Goal: Task Accomplishment & Management: Complete application form

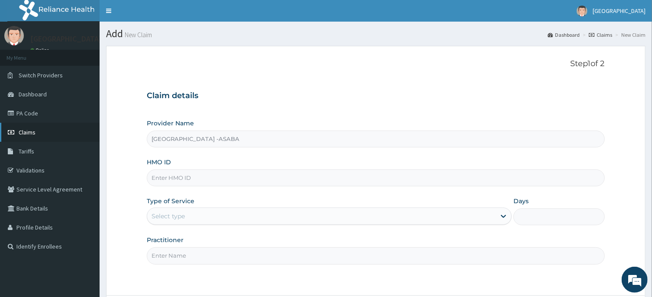
click at [27, 132] on span "Claims" at bounding box center [27, 133] width 17 height 8
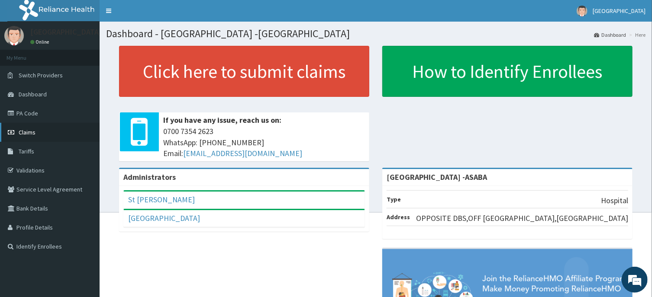
click at [30, 132] on span "Claims" at bounding box center [27, 133] width 17 height 8
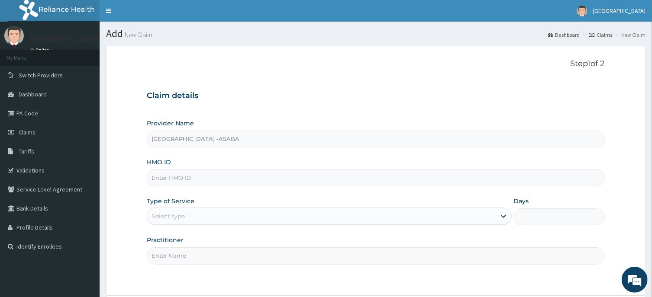
click at [348, 181] on input "HMO ID" at bounding box center [375, 178] width 457 height 17
type input "ENP/10085/B"
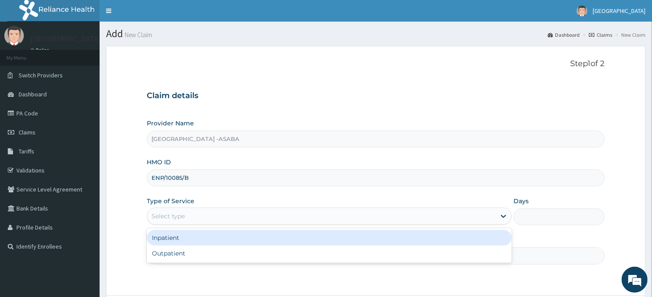
click at [463, 216] on div "Select type" at bounding box center [321, 216] width 348 height 14
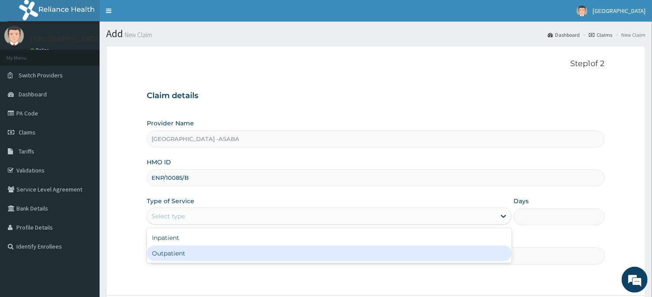
click at [368, 250] on div "Outpatient" at bounding box center [329, 254] width 365 height 16
type input "1"
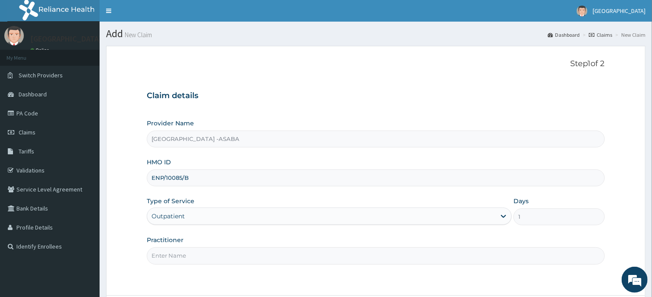
click at [383, 258] on input "Practitioner" at bounding box center [375, 256] width 457 height 17
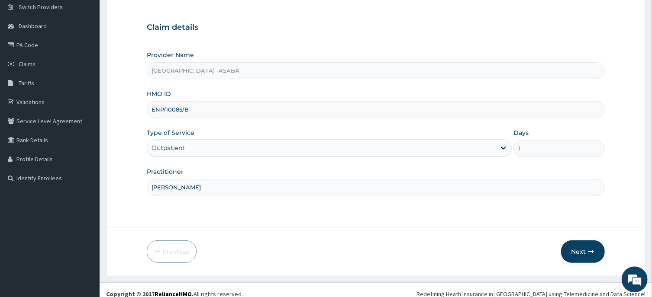
scroll to position [74, 0]
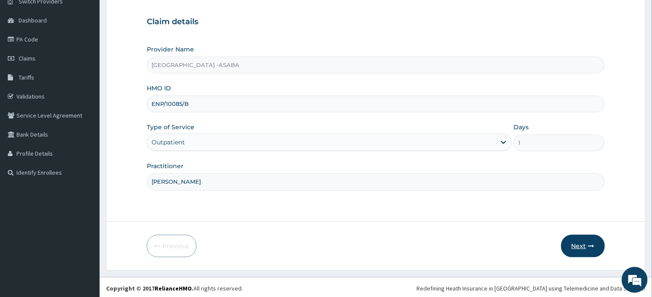
type input "DR BRUNO"
click at [582, 243] on button "Next" at bounding box center [583, 246] width 44 height 23
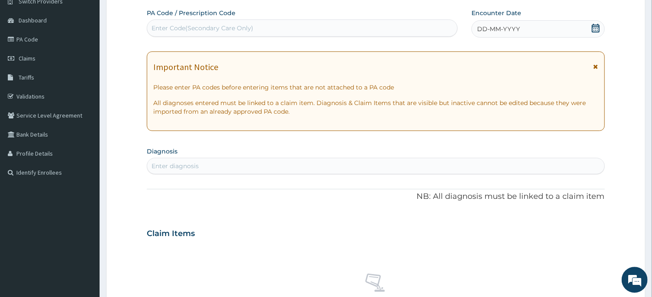
click at [347, 28] on div "Enter Code(Secondary Care Only)" at bounding box center [302, 28] width 310 height 14
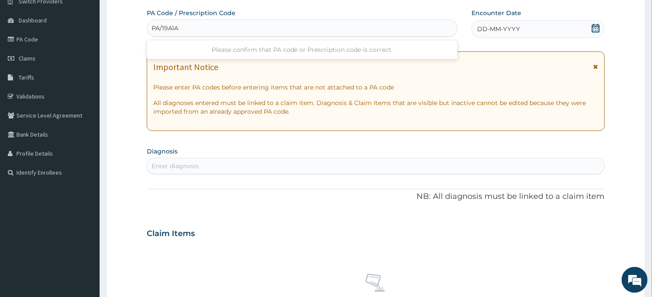
type input "PA/19A1A9"
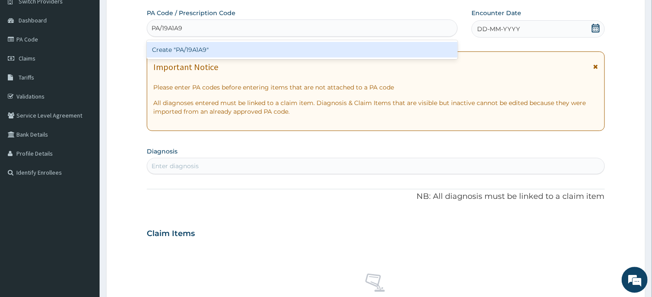
click at [352, 46] on div "Create "PA/19A1A9"" at bounding box center [302, 50] width 311 height 16
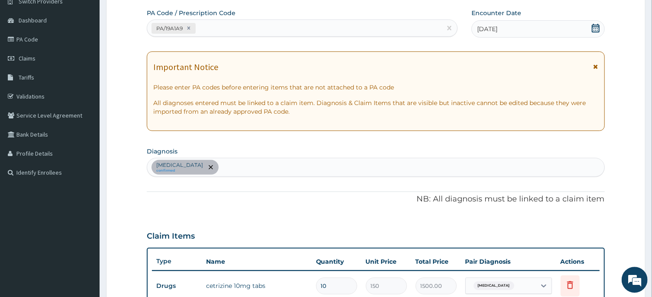
click at [298, 165] on div "Malaria confirmed" at bounding box center [375, 167] width 457 height 18
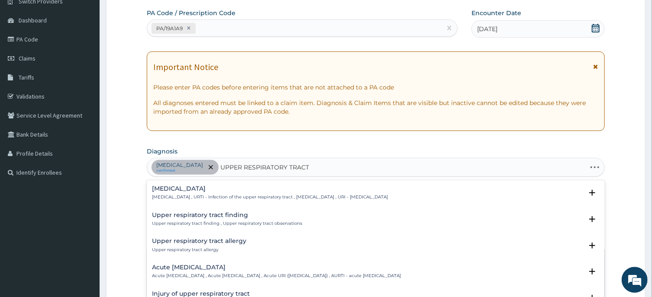
type input "UPPER RESPIRATORY TRACT"
click at [219, 187] on h4 "Upper respiratory infection" at bounding box center [270, 189] width 236 height 6
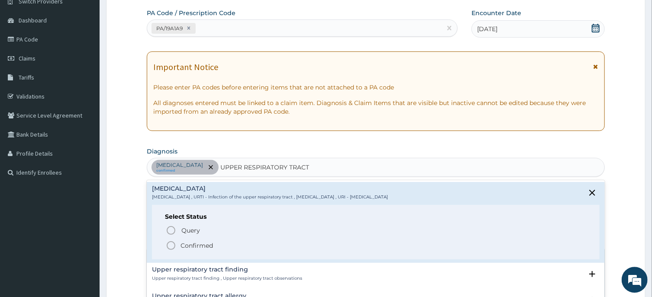
click at [171, 244] on icon "status option filled" at bounding box center [171, 246] width 10 height 10
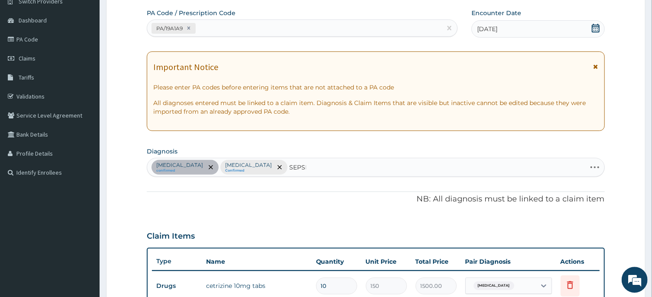
type input "SEPSIS"
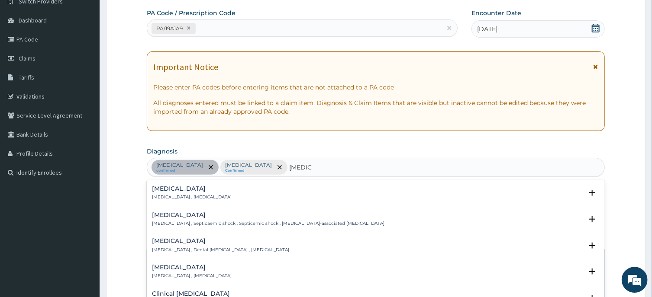
click at [161, 190] on h4 "Sepsis" at bounding box center [192, 189] width 80 height 6
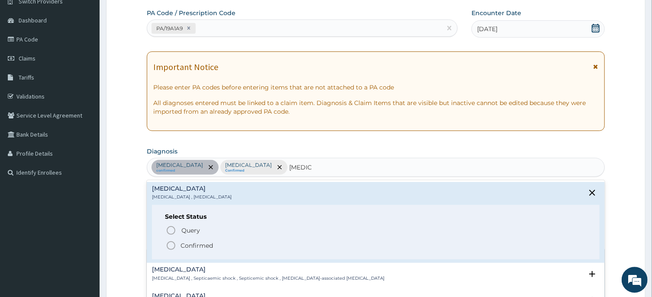
click at [171, 245] on icon "status option filled" at bounding box center [171, 246] width 10 height 10
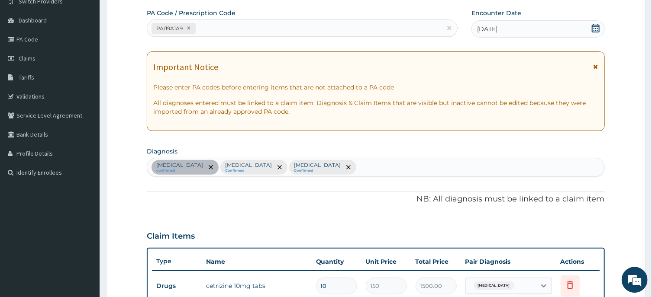
scroll to position [285, 0]
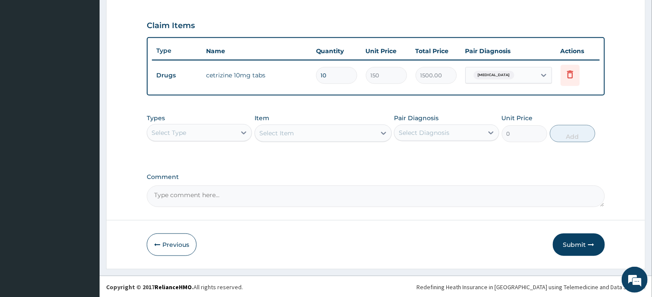
click at [212, 133] on div "Select Type" at bounding box center [191, 133] width 89 height 14
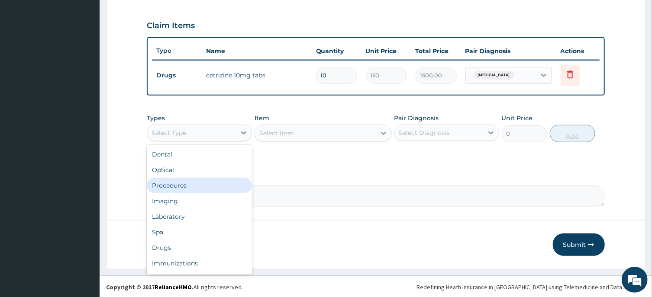
click at [183, 186] on div "Procedures" at bounding box center [199, 186] width 105 height 16
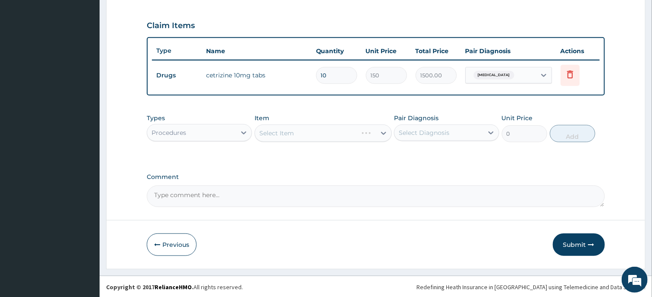
click at [319, 131] on div "Select Item" at bounding box center [322, 133] width 137 height 17
click at [319, 132] on div "Select Item" at bounding box center [315, 133] width 121 height 14
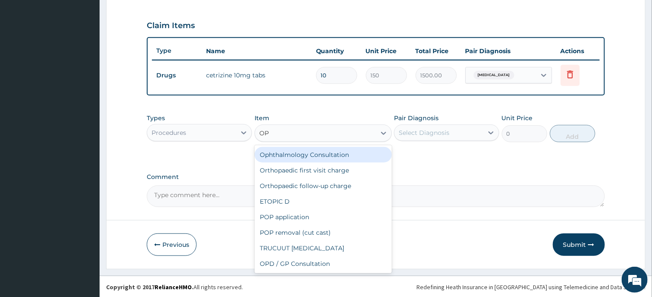
type input "OPD"
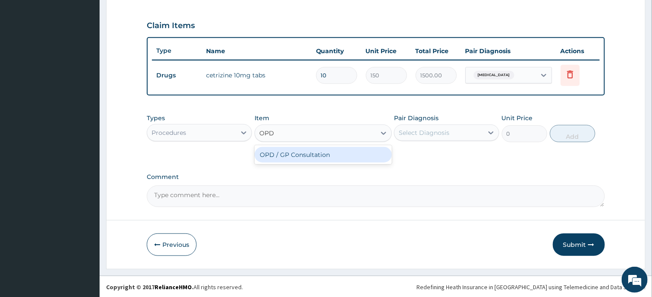
click at [342, 157] on div "OPD / GP Consultation" at bounding box center [322, 155] width 137 height 16
type input "4000"
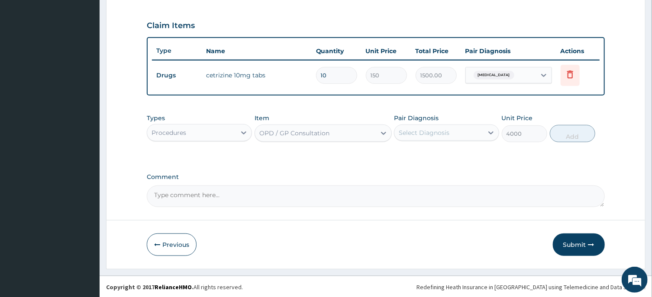
click at [460, 131] on div "Select Diagnosis" at bounding box center [438, 133] width 89 height 14
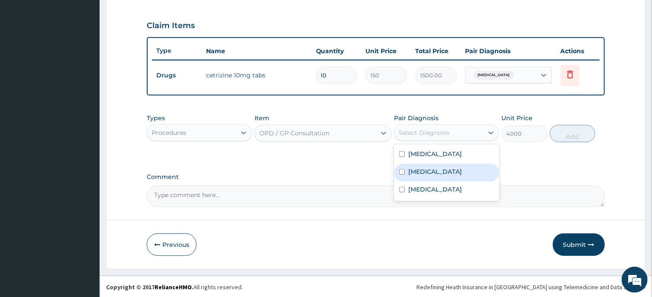
click at [439, 173] on label "Upper respiratory infection" at bounding box center [435, 171] width 54 height 9
checkbox input "true"
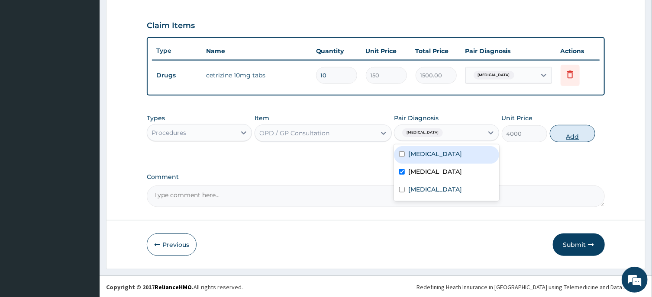
click at [552, 132] on button "Add" at bounding box center [573, 133] width 46 height 17
type input "0"
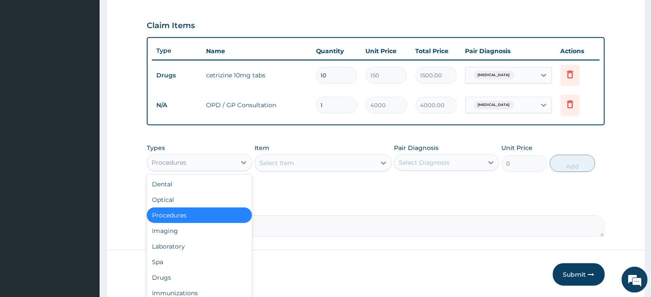
click at [227, 154] on div "Procedures" at bounding box center [199, 162] width 105 height 17
click at [189, 277] on div "Drugs" at bounding box center [199, 278] width 105 height 16
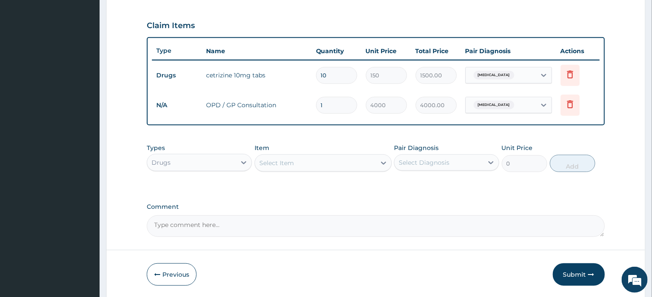
click at [336, 164] on div "Select Item" at bounding box center [315, 163] width 121 height 14
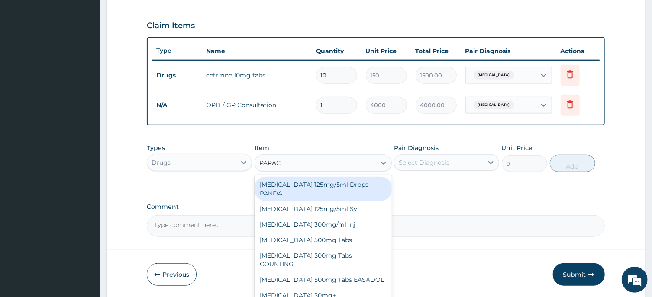
type input "PARACE"
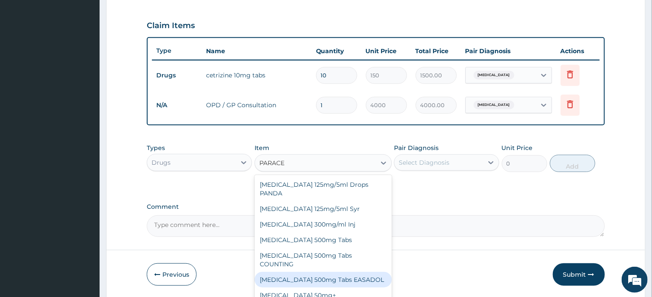
click at [356, 272] on div "Paracetamol 500mg Tabs EASADOL" at bounding box center [322, 280] width 137 height 16
type input "20"
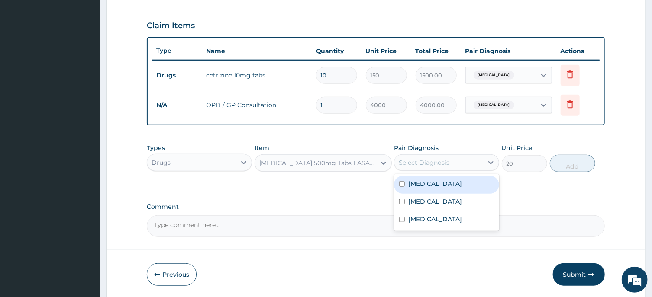
click at [442, 160] on div "Select Diagnosis" at bounding box center [424, 162] width 51 height 9
click at [428, 180] on label "Malaria" at bounding box center [435, 184] width 54 height 9
checkbox input "true"
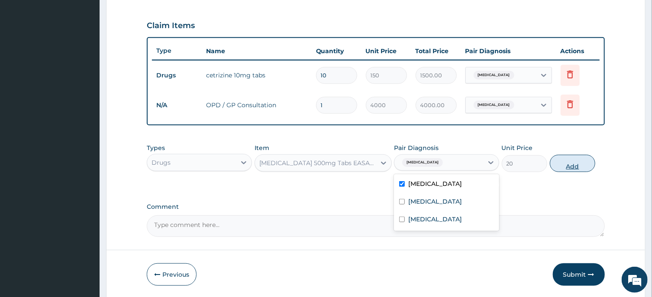
click at [573, 159] on button "Add" at bounding box center [573, 163] width 46 height 17
type input "0"
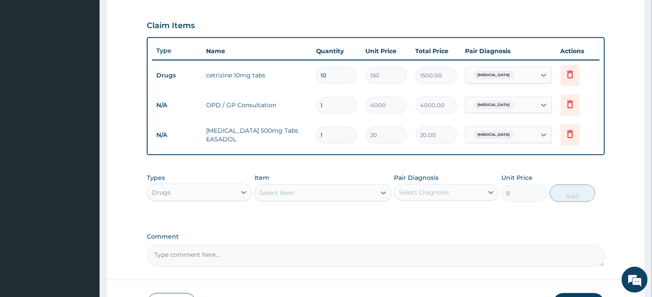
click at [332, 138] on input "1" at bounding box center [336, 135] width 41 height 17
type input "0.00"
type input "3"
type input "60.00"
type input "30"
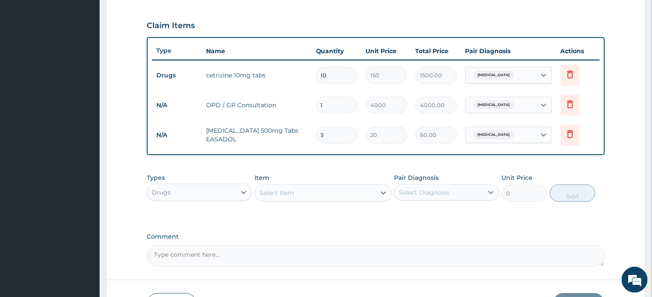
type input "600.00"
type input "30"
click at [324, 193] on div "Select Item" at bounding box center [315, 193] width 121 height 14
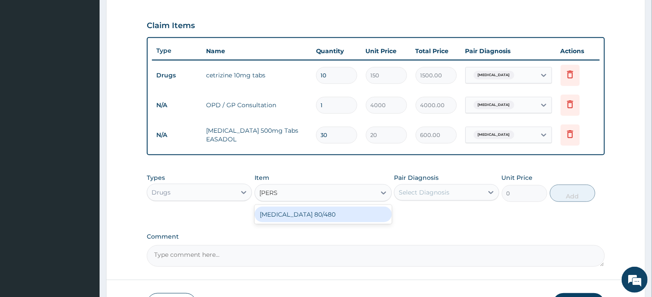
type input "COART"
click at [331, 218] on div "COARTEM 80/480" at bounding box center [322, 215] width 137 height 16
type input "4500"
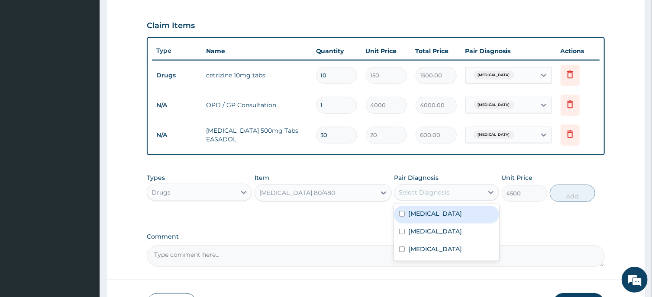
click at [432, 190] on div "Select Diagnosis" at bounding box center [424, 192] width 51 height 9
click at [428, 216] on label "Malaria" at bounding box center [435, 213] width 54 height 9
checkbox input "true"
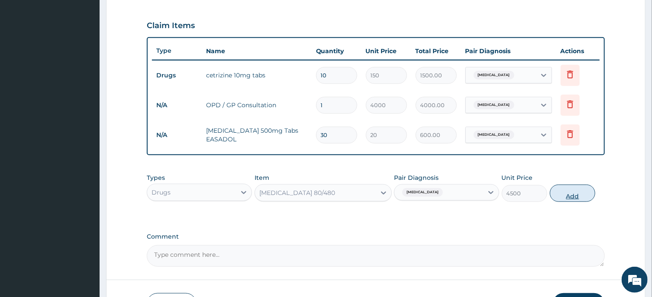
click at [585, 189] on button "Add" at bounding box center [573, 193] width 46 height 17
type input "0"
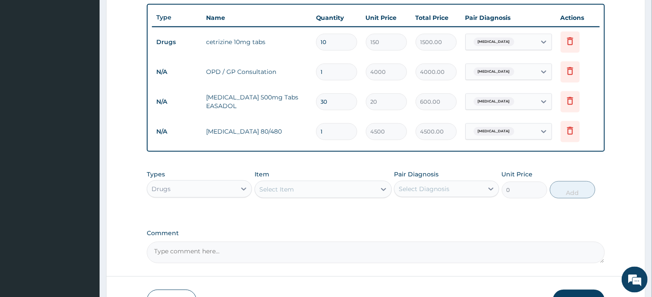
scroll to position [332, 0]
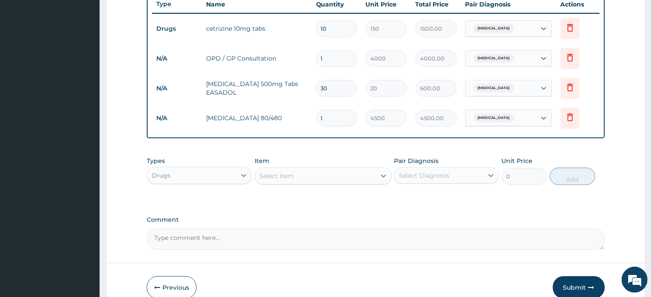
click at [308, 174] on div "Select Item" at bounding box center [315, 176] width 121 height 14
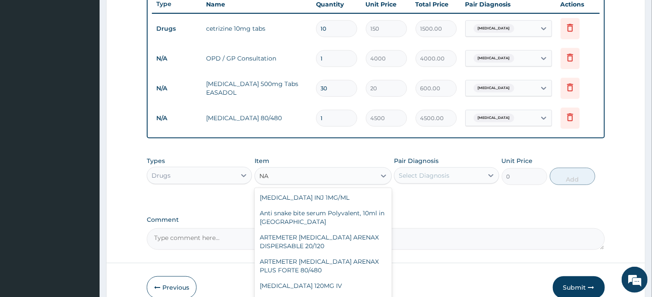
type input "N"
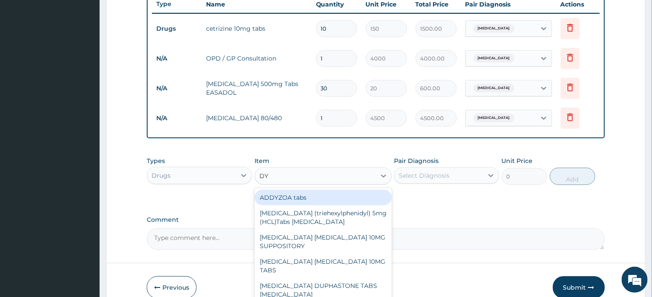
type input "D"
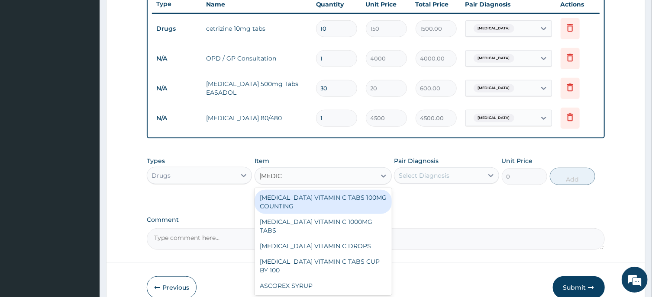
type input "ASCORE"
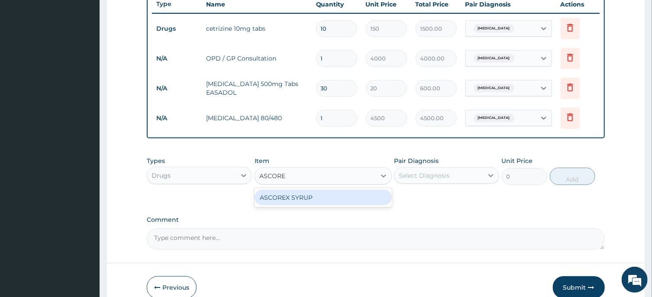
click at [313, 196] on div "ASCOREX SYRUP" at bounding box center [322, 198] width 137 height 16
type input "1500"
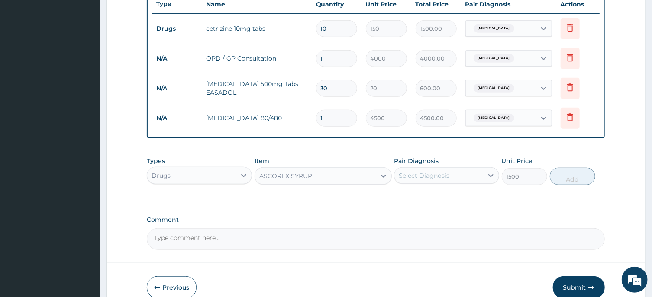
click at [461, 174] on div "Select Diagnosis" at bounding box center [438, 176] width 89 height 14
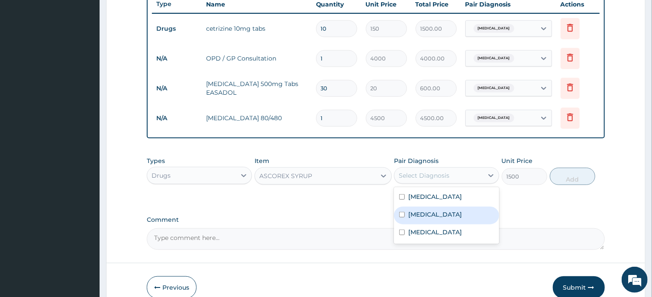
click at [444, 216] on label "Upper respiratory infection" at bounding box center [435, 214] width 54 height 9
checkbox input "true"
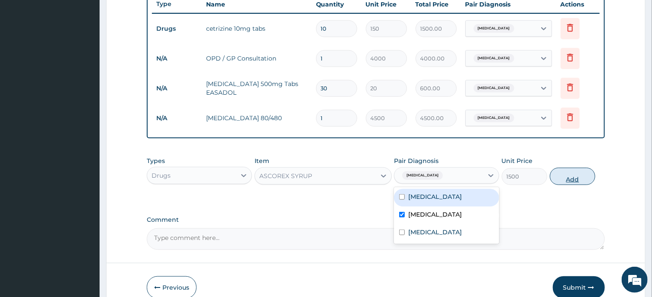
click at [562, 177] on button "Add" at bounding box center [573, 176] width 46 height 17
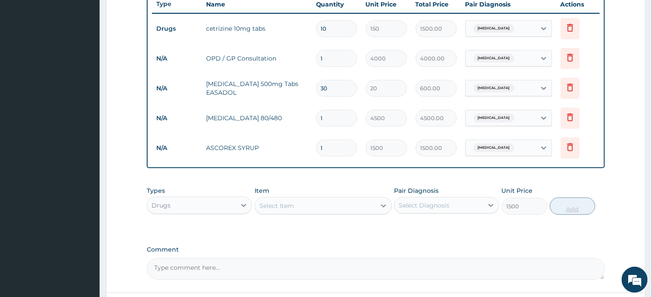
type input "0"
click at [337, 206] on div "Select Item" at bounding box center [315, 206] width 121 height 14
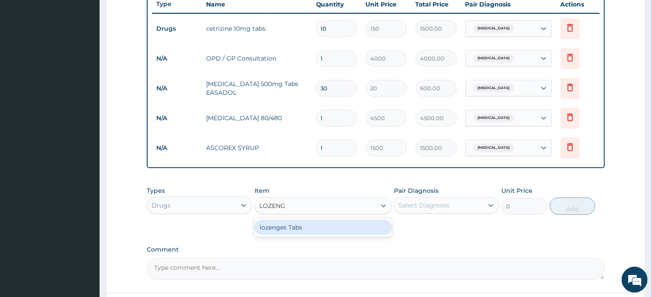
type input "LOZENGE"
click at [340, 225] on div "lozenges Tabs" at bounding box center [322, 228] width 137 height 16
type input "50"
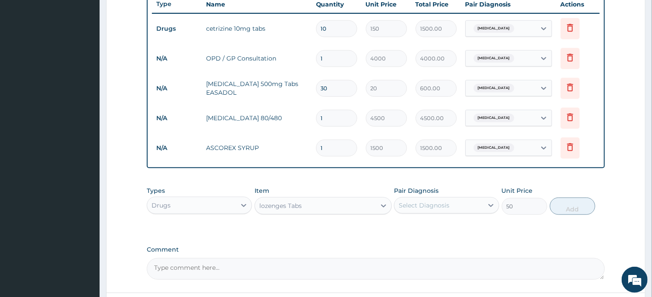
click at [422, 204] on div "Select Diagnosis" at bounding box center [424, 205] width 51 height 9
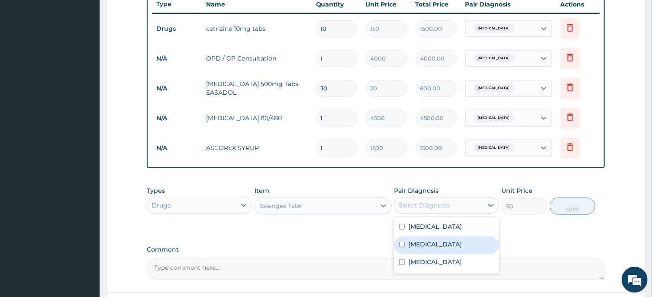
click at [446, 247] on label "Upper respiratory infection" at bounding box center [435, 244] width 54 height 9
checkbox input "true"
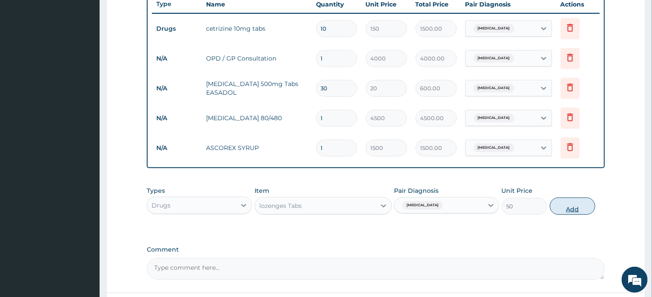
click at [580, 202] on button "Add" at bounding box center [573, 206] width 46 height 17
type input "0"
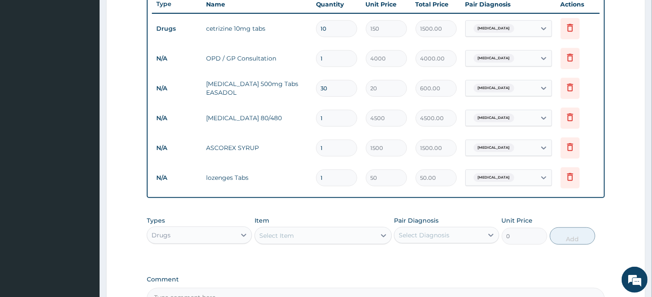
click at [335, 173] on input "1" at bounding box center [336, 178] width 41 height 17
type input "10"
type input "500.00"
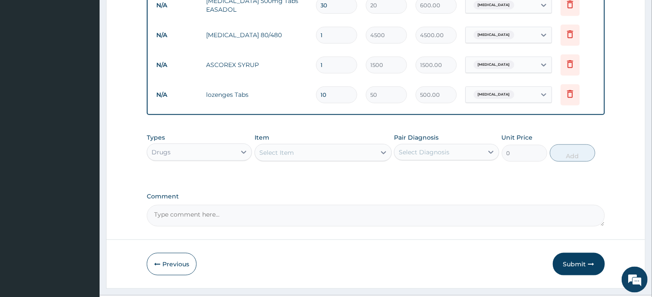
scroll to position [434, 0]
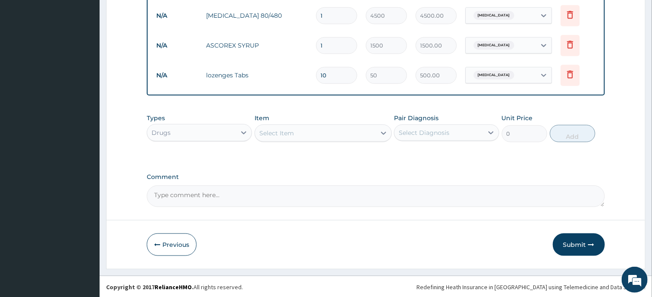
type input "10"
click at [216, 127] on div "Drugs" at bounding box center [191, 133] width 89 height 14
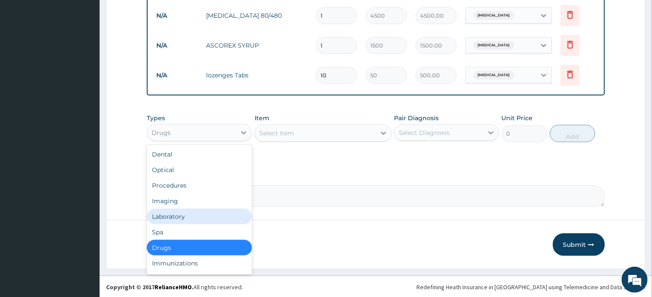
click at [185, 222] on div "Laboratory" at bounding box center [199, 217] width 105 height 16
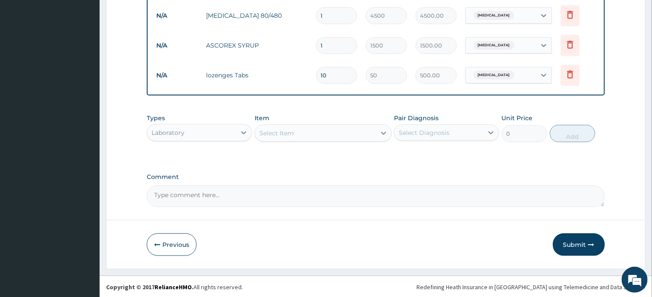
click at [345, 126] on div "Select Item" at bounding box center [315, 133] width 121 height 14
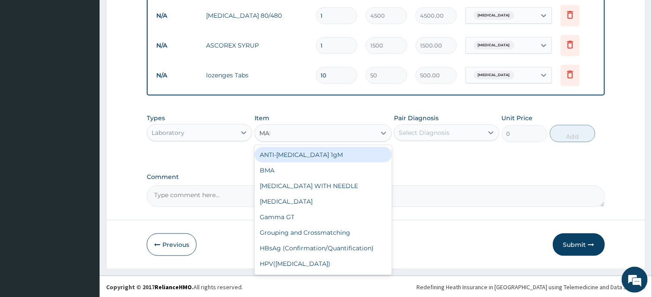
type input "MALA"
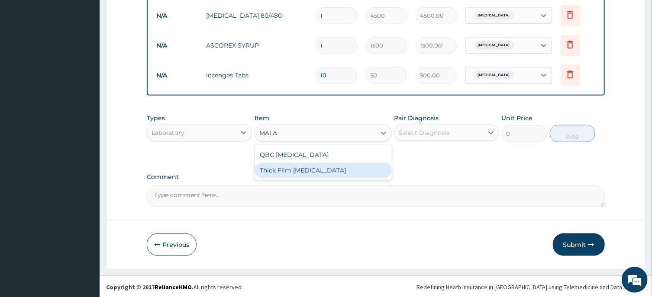
click at [356, 169] on div "Thick Film Malaria" at bounding box center [322, 171] width 137 height 16
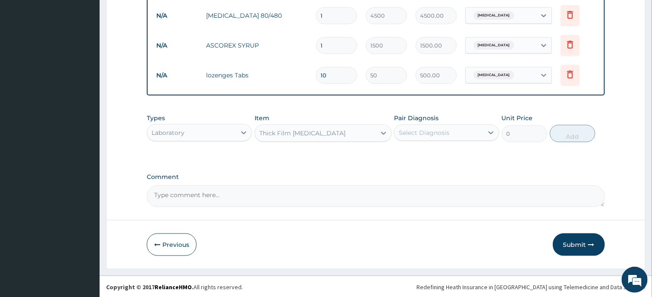
type input "2000"
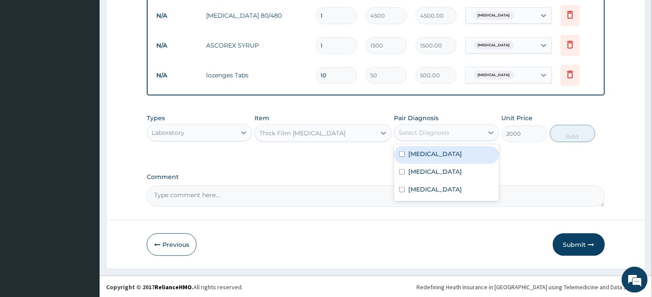
click at [448, 131] on div "Select Diagnosis" at bounding box center [424, 133] width 51 height 9
click at [434, 153] on div "Malaria" at bounding box center [446, 155] width 105 height 18
checkbox input "true"
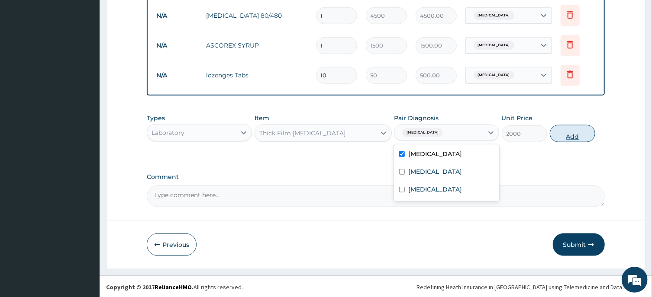
click at [572, 130] on button "Add" at bounding box center [573, 133] width 46 height 17
type input "0"
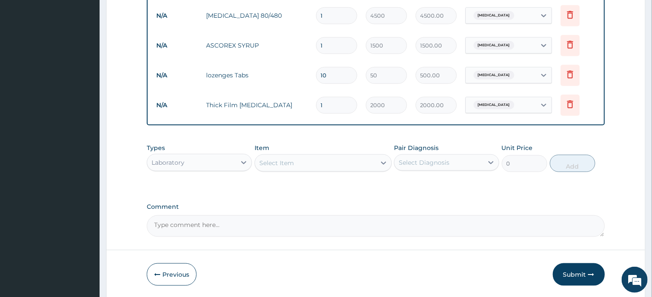
click at [305, 165] on div "Select Item" at bounding box center [315, 163] width 121 height 14
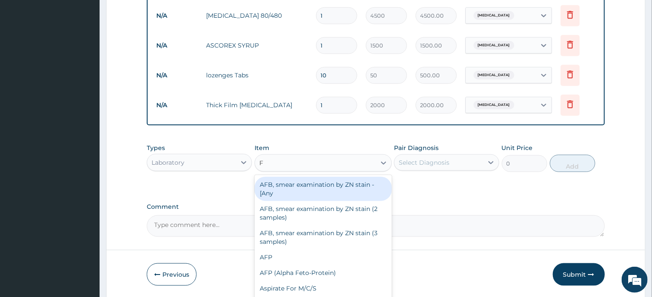
type input "FU"
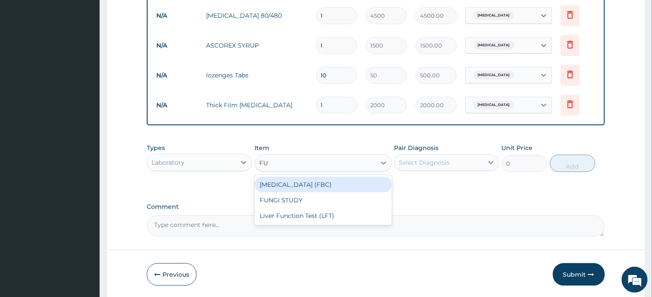
click at [315, 187] on div "Full Blood Count (FBC)" at bounding box center [322, 185] width 137 height 16
type input "6000"
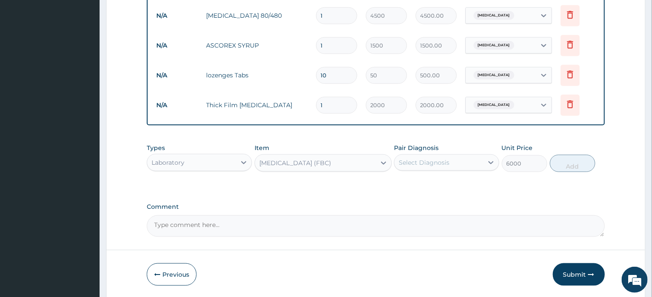
click at [433, 167] on div "Select Diagnosis" at bounding box center [438, 163] width 89 height 14
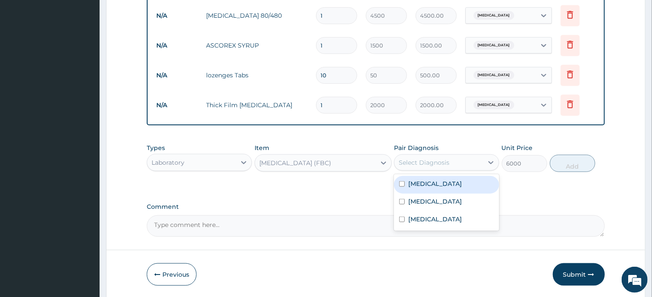
click at [433, 167] on div "Select Diagnosis" at bounding box center [438, 163] width 89 height 14
click at [444, 164] on div "Select Diagnosis" at bounding box center [424, 162] width 51 height 9
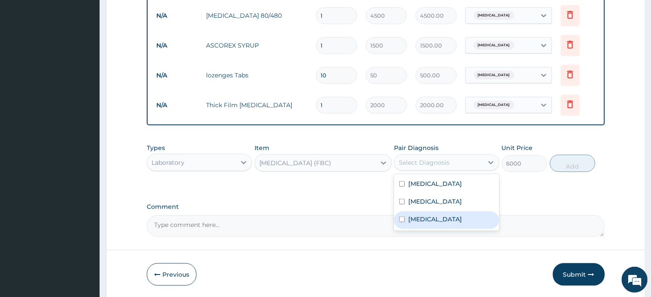
click at [443, 220] on div "Sepsis" at bounding box center [446, 221] width 105 height 18
checkbox input "true"
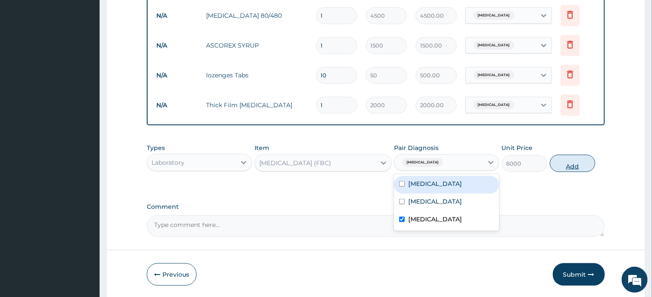
click at [580, 161] on button "Add" at bounding box center [573, 163] width 46 height 17
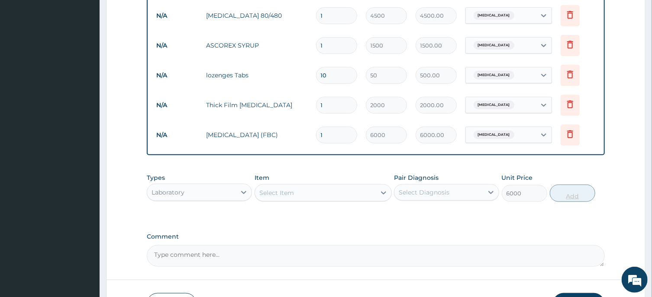
type input "0"
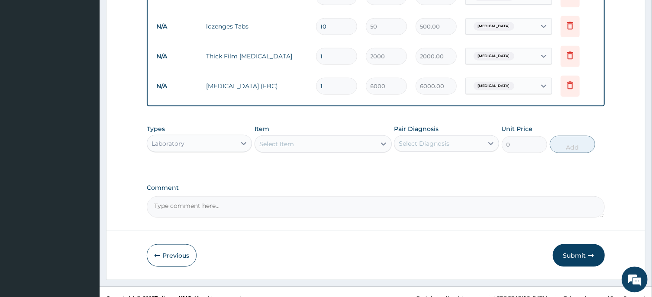
scroll to position [494, 0]
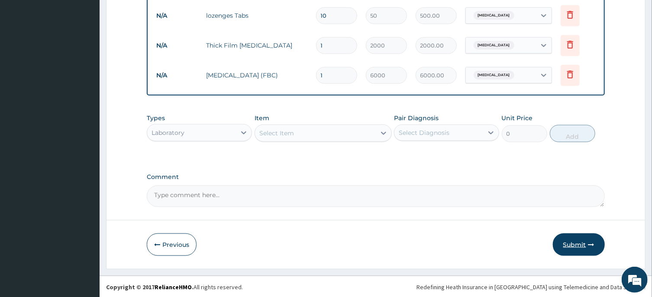
click at [572, 246] on button "Submit" at bounding box center [579, 245] width 52 height 23
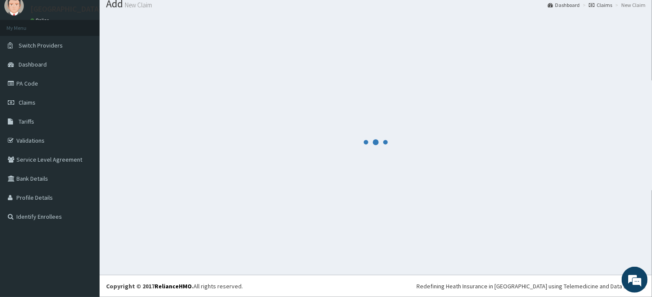
scroll to position [30, 0]
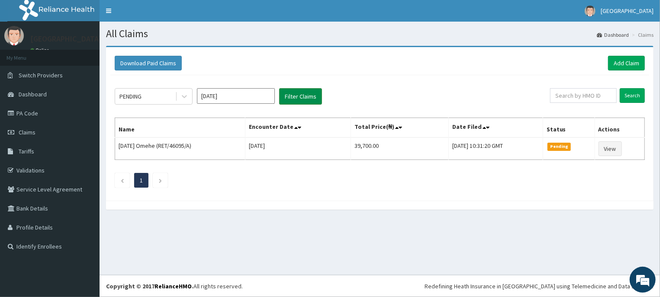
click at [310, 92] on button "Filter Claims" at bounding box center [300, 96] width 43 height 16
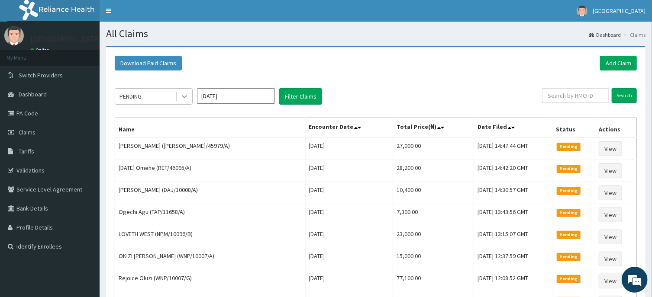
click at [190, 97] on div at bounding box center [185, 97] width 16 height 16
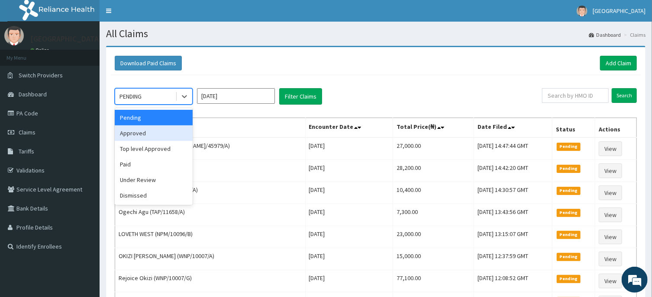
click at [149, 138] on div "Approved" at bounding box center [154, 134] width 78 height 16
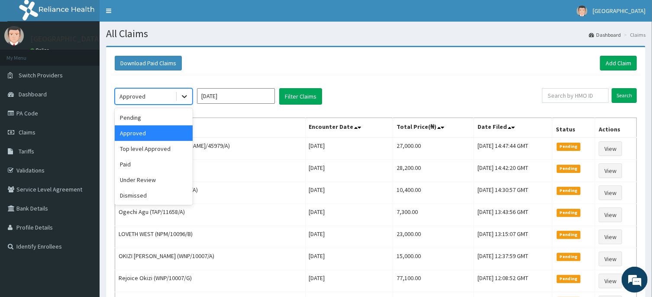
click at [188, 94] on icon at bounding box center [184, 96] width 9 height 9
click at [306, 91] on button "Filter Claims" at bounding box center [300, 96] width 43 height 16
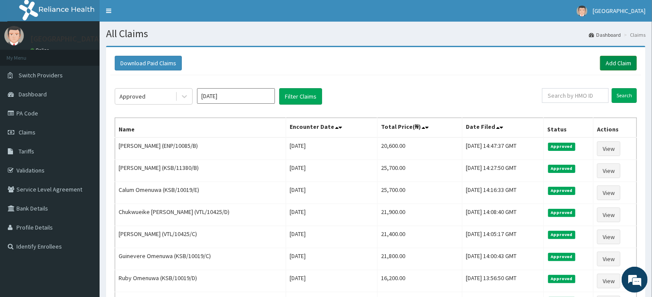
click at [615, 61] on link "Add Claim" at bounding box center [618, 63] width 37 height 15
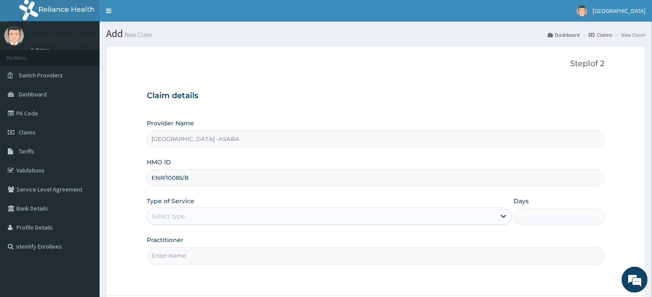
type input "ENP/10085/B"
click at [270, 212] on div "Select type" at bounding box center [321, 216] width 348 height 14
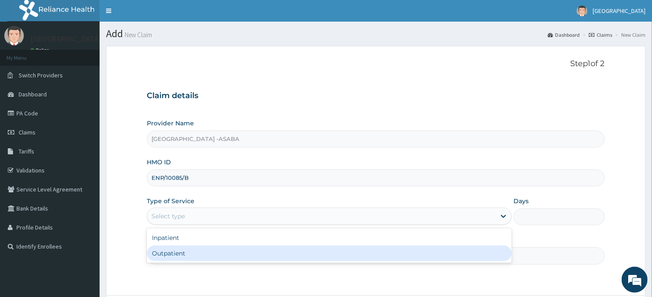
click at [237, 253] on div "Outpatient" at bounding box center [329, 254] width 365 height 16
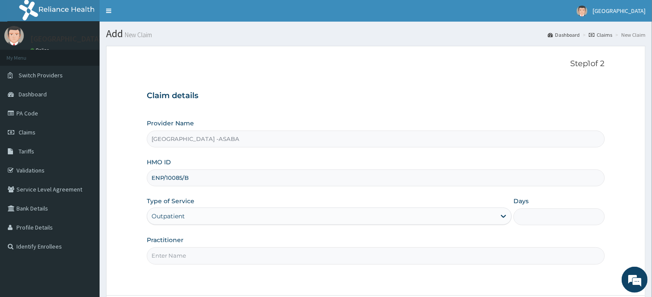
type input "1"
click at [337, 260] on input "Practitioner" at bounding box center [375, 256] width 457 height 17
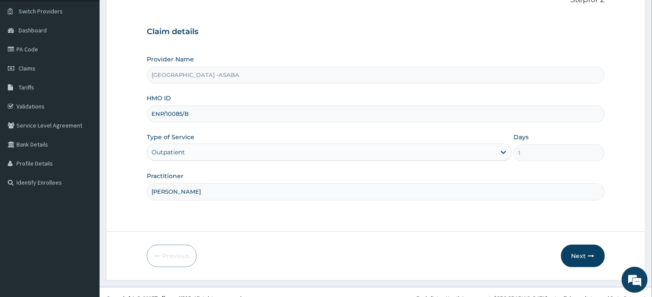
scroll to position [75, 0]
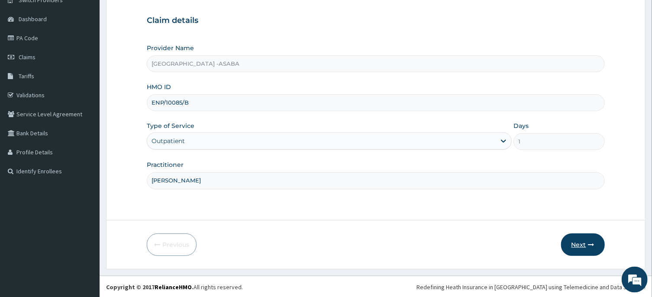
type input "[PERSON_NAME]"
click at [579, 238] on button "Next" at bounding box center [583, 245] width 44 height 23
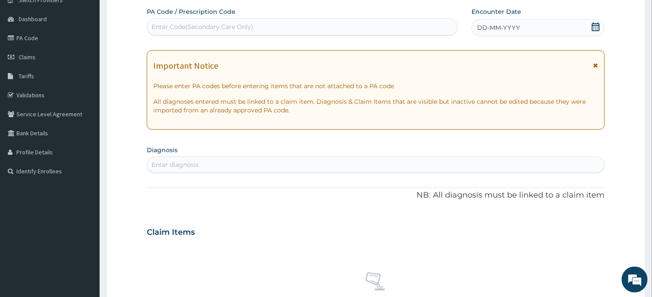
click at [338, 26] on div "Enter Code(Secondary Care Only)" at bounding box center [302, 27] width 310 height 14
type input "PA/B47D21"
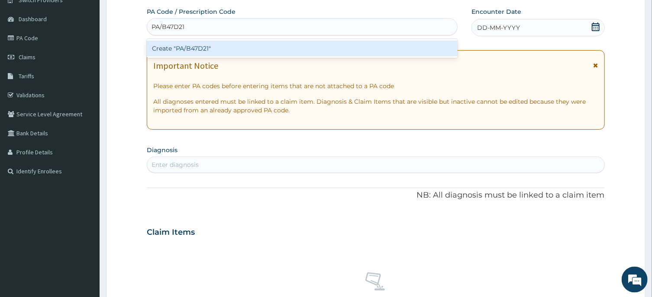
click at [315, 48] on div "Create "PA/B47D21"" at bounding box center [302, 49] width 311 height 16
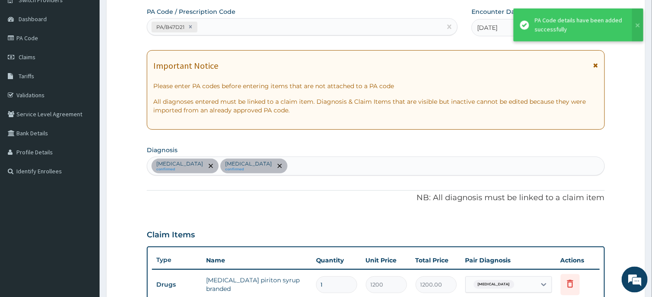
scroll to position [334, 0]
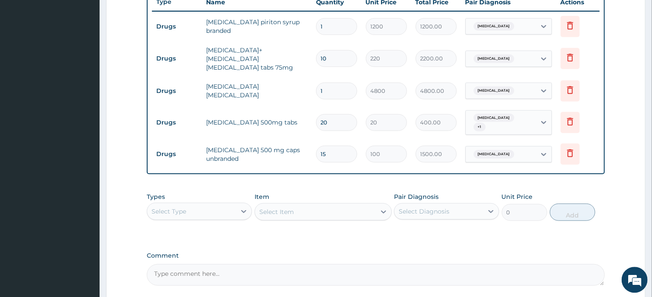
click at [209, 206] on div "Select Type" at bounding box center [191, 211] width 89 height 14
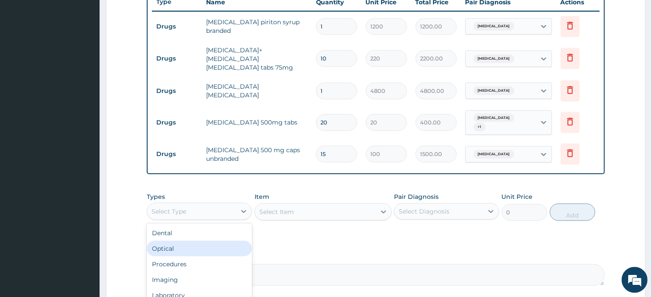
click at [200, 250] on div "Optical" at bounding box center [199, 249] width 105 height 16
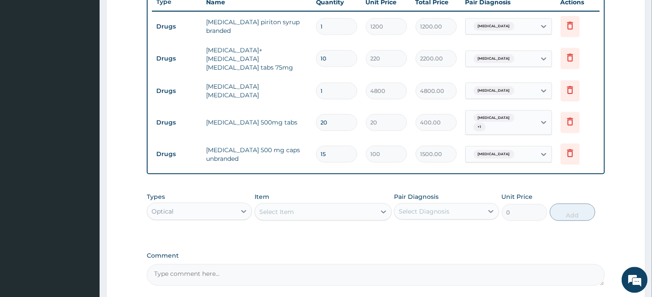
click at [229, 209] on div "Optical" at bounding box center [191, 211] width 89 height 14
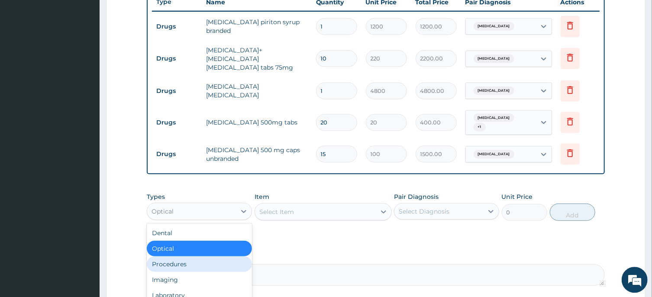
click at [224, 256] on div "Procedures" at bounding box center [199, 264] width 105 height 16
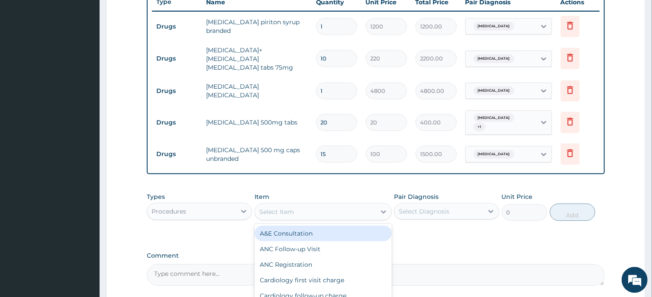
click at [336, 205] on div "Select Item" at bounding box center [315, 212] width 121 height 14
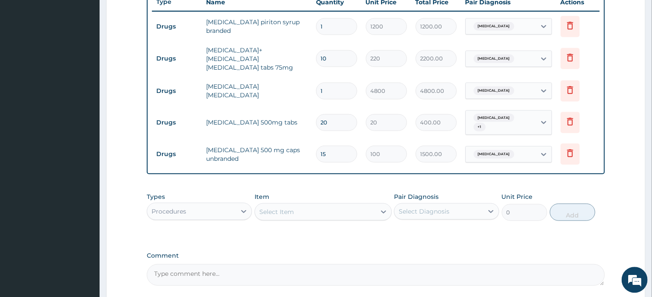
click at [336, 205] on div "Select Item" at bounding box center [315, 212] width 121 height 14
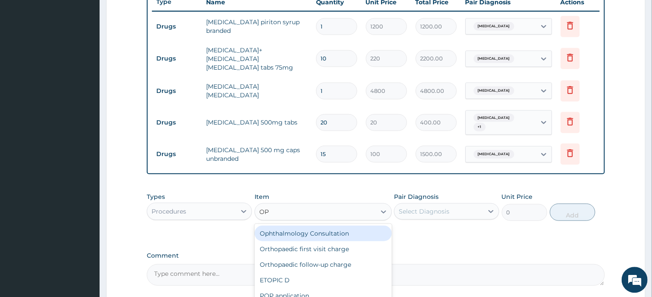
type input "OPD"
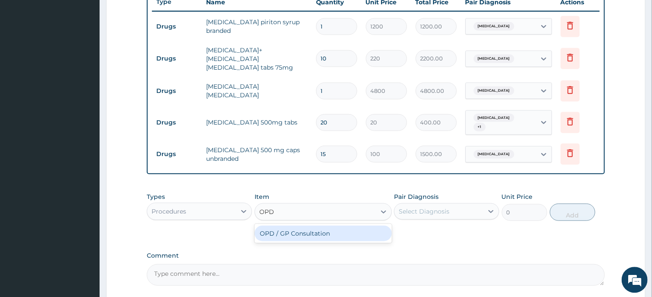
click at [339, 230] on div "OPD / GP Consultation" at bounding box center [322, 233] width 137 height 16
type input "4000"
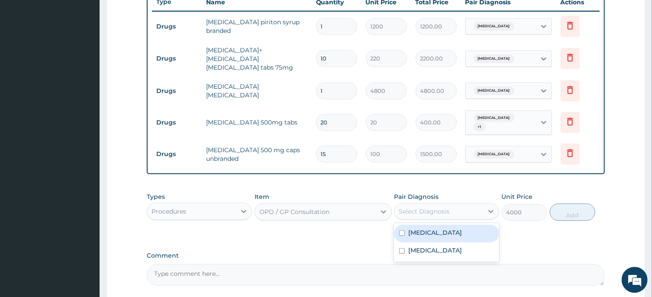
click at [418, 208] on div "Select Diagnosis" at bounding box center [424, 211] width 51 height 9
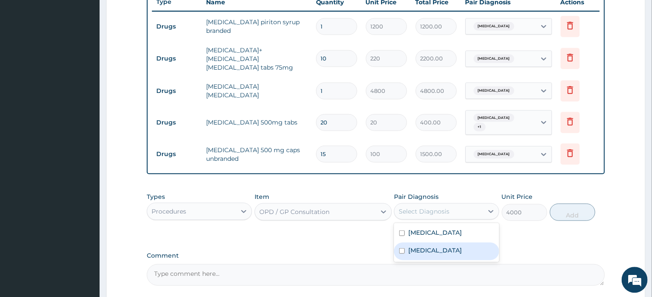
click at [425, 246] on label "Arthritis" at bounding box center [435, 250] width 54 height 9
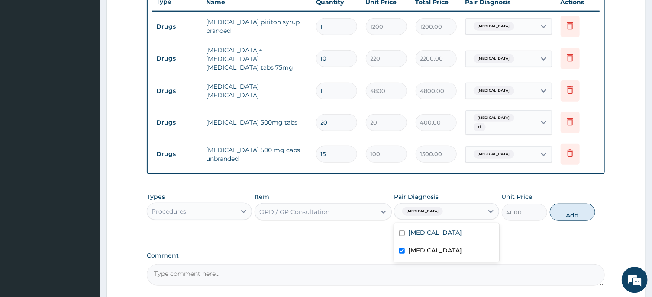
checkbox input "true"
click at [427, 228] on label "Upper respiratory infection" at bounding box center [435, 232] width 54 height 9
checkbox input "true"
click at [587, 203] on button "Add" at bounding box center [573, 211] width 46 height 17
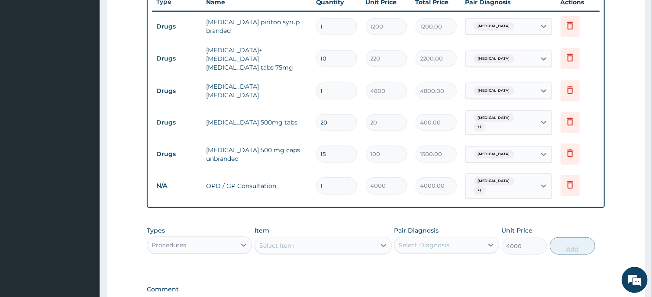
type input "0"
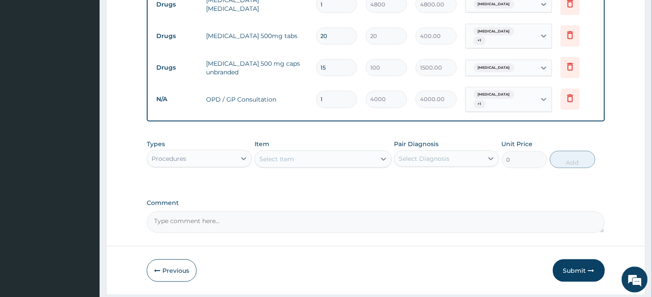
scroll to position [438, 0]
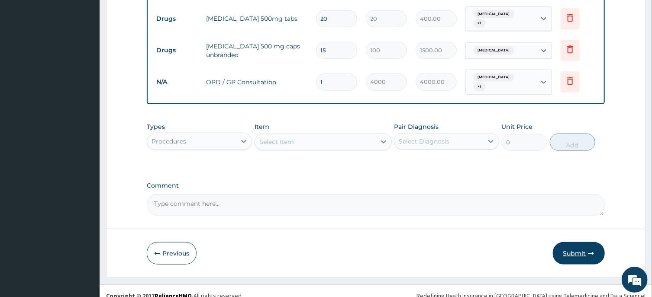
click at [565, 242] on button "Submit" at bounding box center [579, 253] width 52 height 23
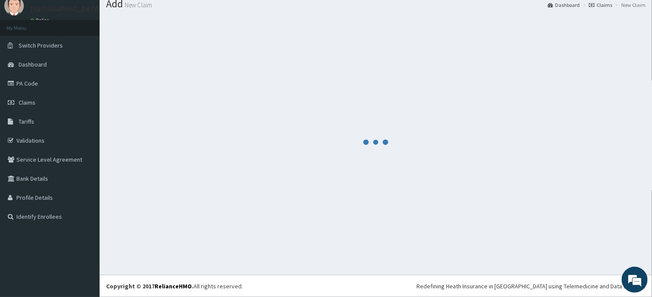
scroll to position [30, 0]
click at [572, 244] on div at bounding box center [375, 142] width 539 height 253
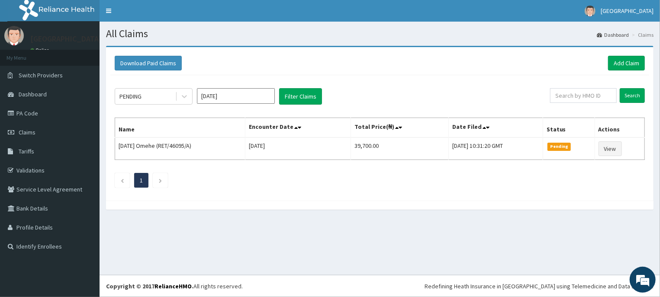
click at [256, 97] on input "[DATE]" at bounding box center [236, 96] width 78 height 16
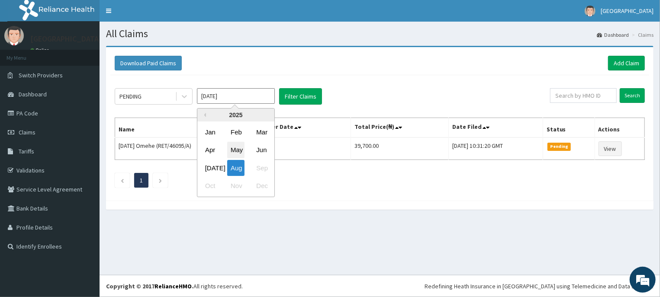
click at [238, 151] on div "May" at bounding box center [235, 150] width 17 height 16
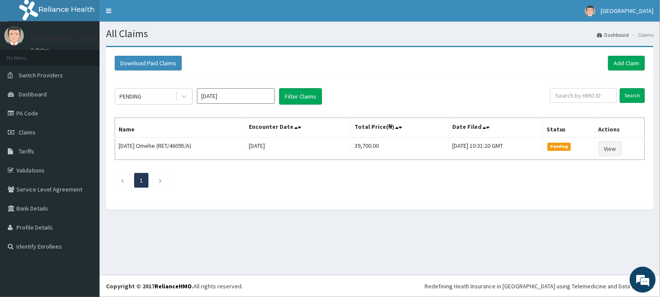
type input "[DATE]"
click at [310, 90] on button "Filter Claims" at bounding box center [300, 96] width 43 height 16
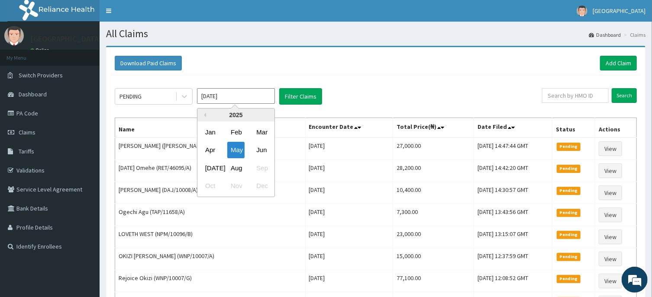
click at [246, 93] on input "[DATE]" at bounding box center [236, 96] width 78 height 16
click at [152, 102] on div "PENDING" at bounding box center [145, 97] width 60 height 14
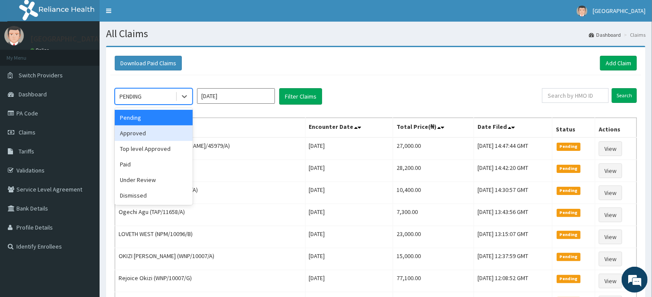
click at [146, 132] on div "Approved" at bounding box center [154, 134] width 78 height 16
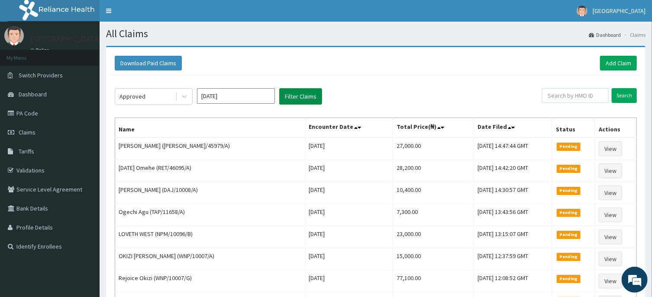
click at [310, 95] on button "Filter Claims" at bounding box center [300, 96] width 43 height 16
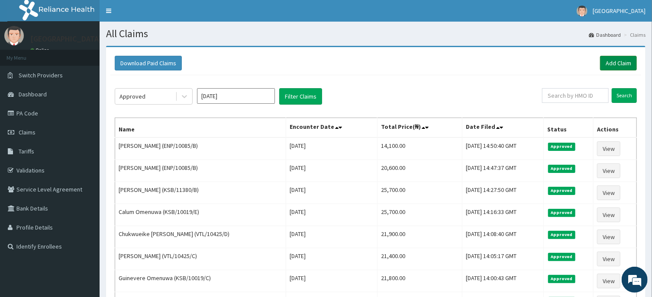
click at [609, 62] on link "Add Claim" at bounding box center [618, 63] width 37 height 15
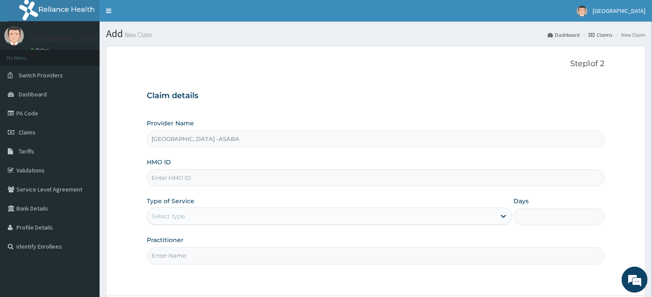
type input "[GEOGRAPHIC_DATA] -ASABA"
click at [325, 179] on input "HMO ID" at bounding box center [375, 178] width 457 height 17
type input "NBC/11388/B"
click at [359, 218] on div "Select type" at bounding box center [321, 216] width 348 height 14
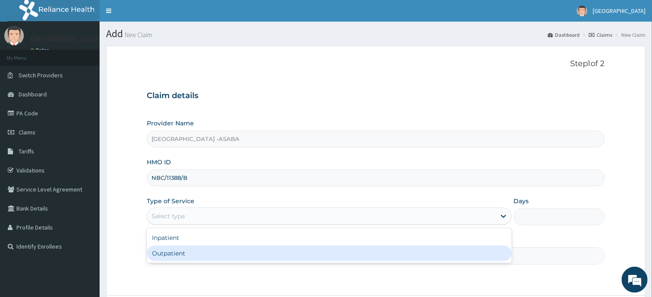
click at [368, 254] on div "Outpatient" at bounding box center [329, 254] width 365 height 16
type input "1"
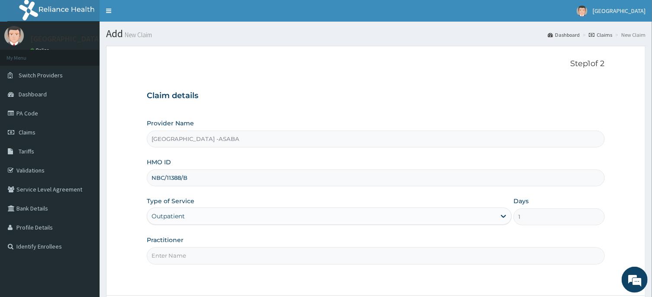
click at [376, 258] on input "Practitioner" at bounding box center [375, 256] width 457 height 17
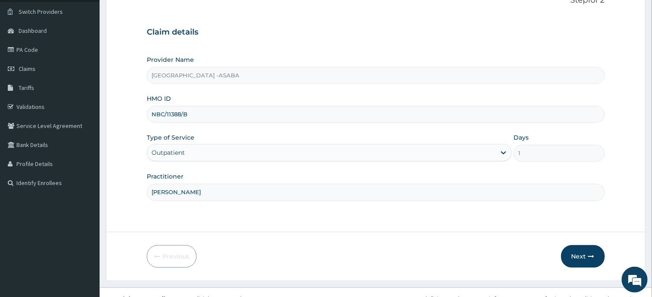
scroll to position [71, 0]
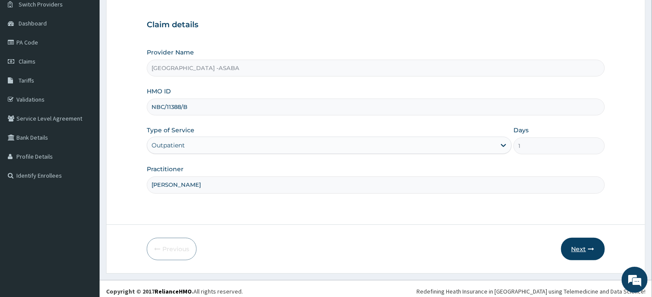
type input "DR BRUNO"
click at [576, 248] on button "Next" at bounding box center [583, 249] width 44 height 23
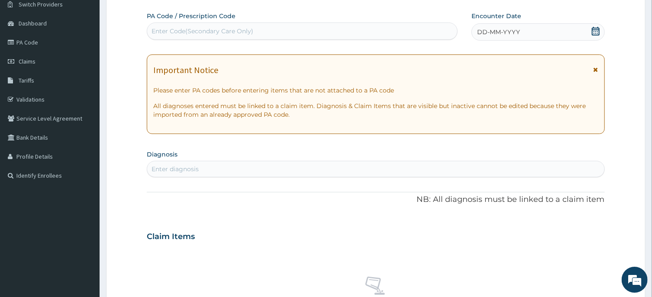
click at [330, 22] on div "PA Code / Prescription Code Enter Code(Secondary Care Only)" at bounding box center [302, 26] width 311 height 28
click at [311, 30] on div "Enter Code(Secondary Care Only)" at bounding box center [302, 31] width 310 height 14
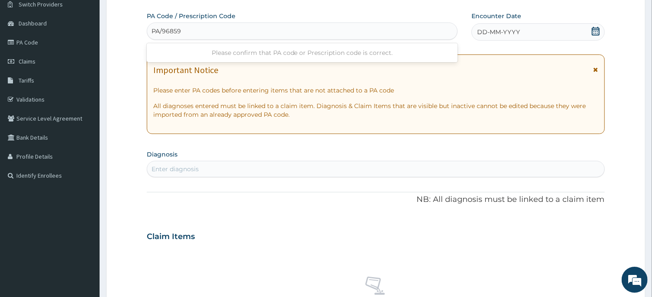
type input "PA/968597"
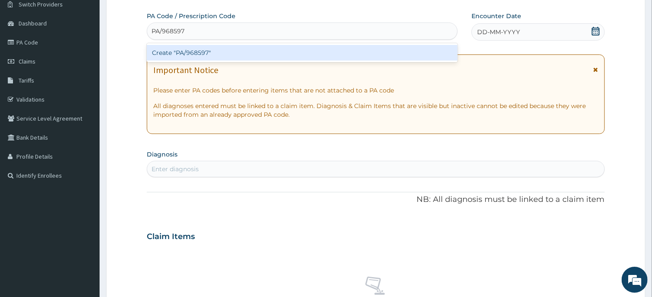
click at [315, 53] on div "Create "PA/968597"" at bounding box center [302, 53] width 311 height 16
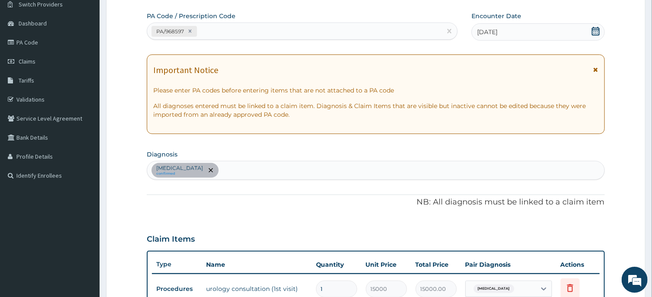
click at [334, 34] on div "PA/968597" at bounding box center [294, 31] width 294 height 14
type input "PA/14A936"
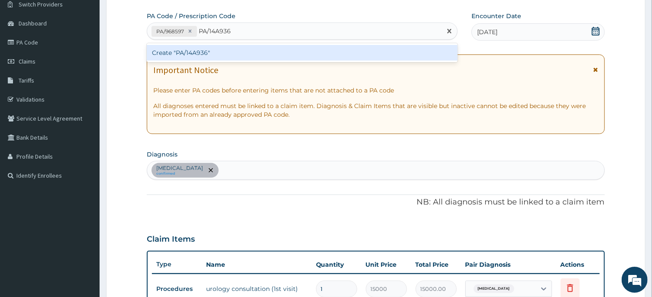
click at [321, 54] on div "Create "PA/14A936"" at bounding box center [302, 53] width 311 height 16
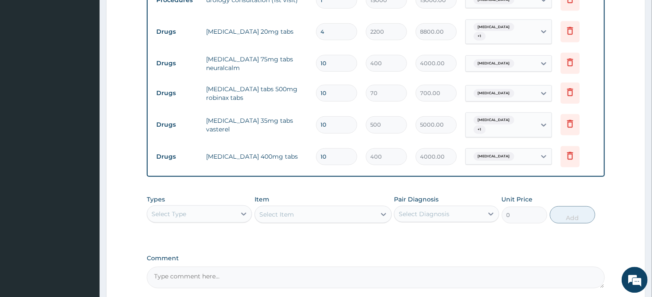
scroll to position [79, 0]
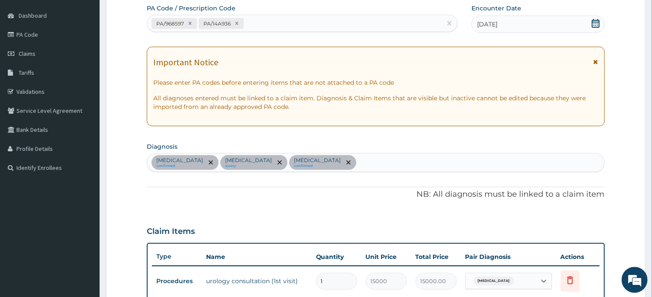
click at [330, 23] on div "PA/968597 PA/14A936" at bounding box center [294, 23] width 294 height 14
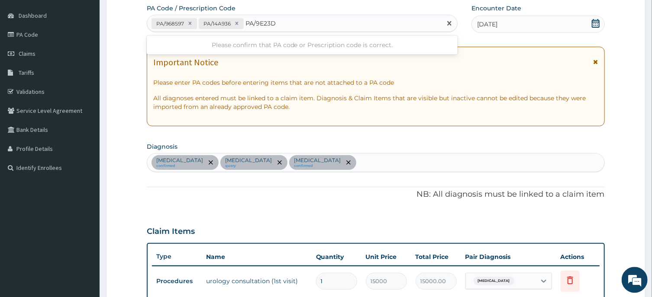
type input "PA/9E23D4"
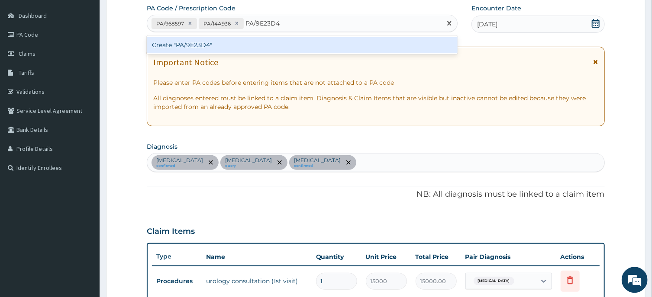
click at [346, 51] on div "Create "PA/9E23D4"" at bounding box center [302, 45] width 311 height 16
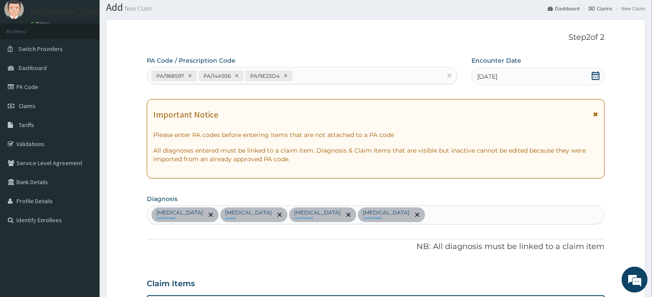
scroll to position [0, 0]
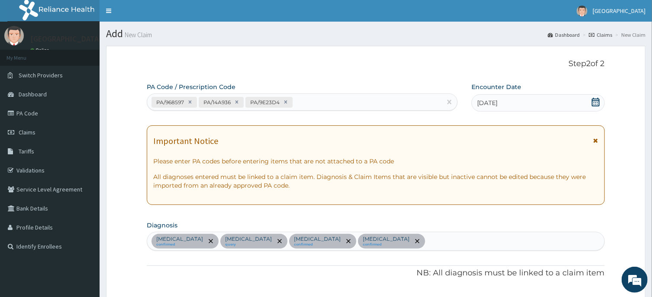
click at [376, 104] on div "PA/968597 PA/14A936 PA/9E23D4" at bounding box center [294, 102] width 294 height 14
type input "PA/841316"
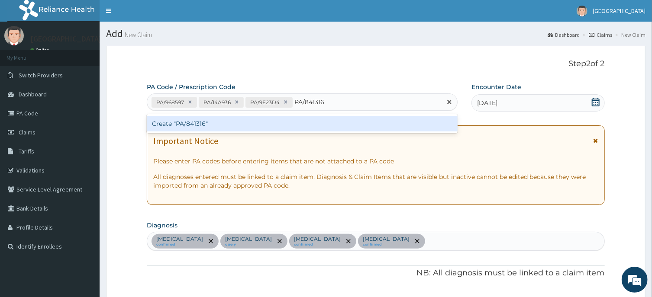
click at [380, 124] on div "Create "PA/841316"" at bounding box center [302, 124] width 311 height 16
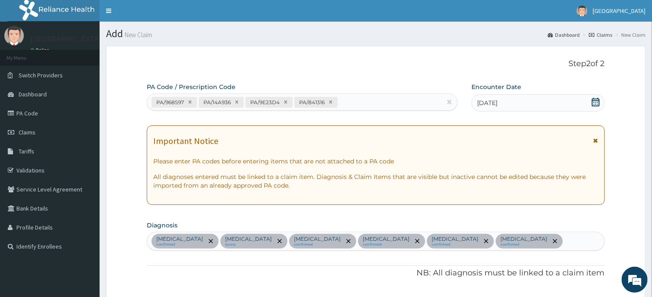
click at [409, 100] on div "PA/968597 PA/14A936 PA/9E23D4 PA/841316" at bounding box center [294, 102] width 294 height 14
type input "PA/7DB96C"
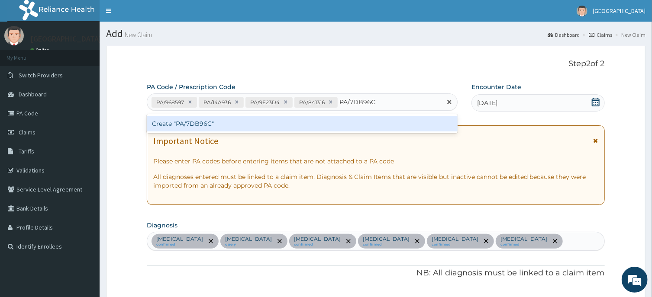
click at [403, 125] on div "Create "PA/7DB96C"" at bounding box center [302, 124] width 311 height 16
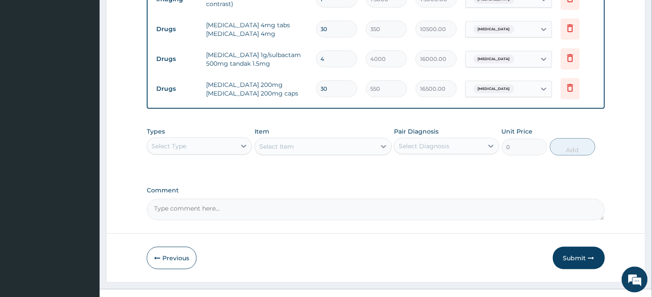
scroll to position [554, 0]
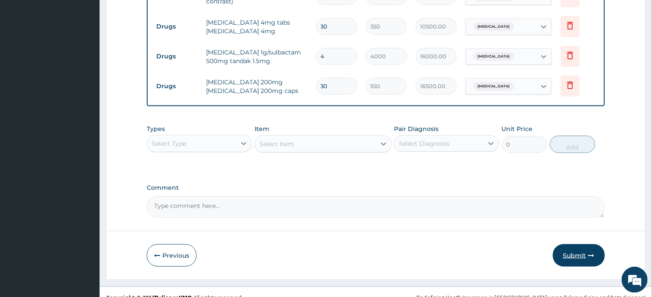
click at [573, 245] on button "Submit" at bounding box center [579, 256] width 52 height 23
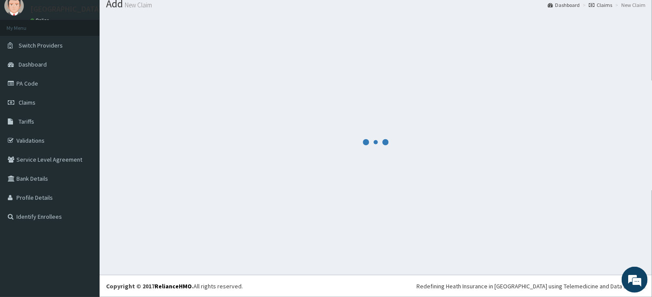
scroll to position [30, 0]
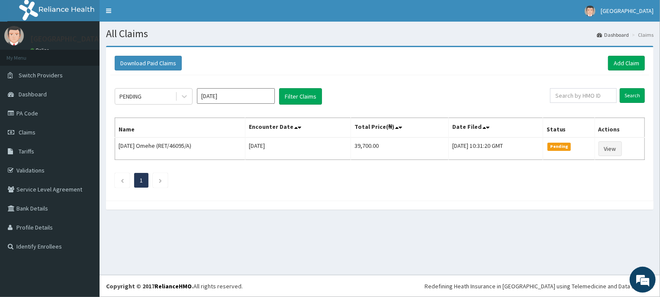
click at [238, 97] on input "[DATE]" at bounding box center [236, 96] width 78 height 16
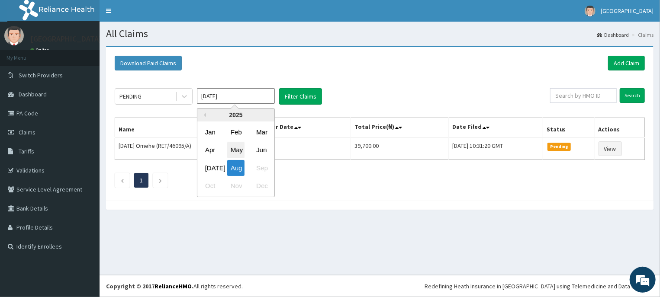
click at [238, 149] on div "May" at bounding box center [235, 150] width 17 height 16
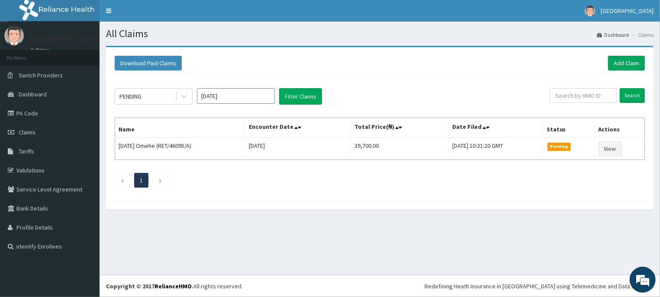
type input "[DATE]"
click at [305, 96] on button "Filter Claims" at bounding box center [300, 96] width 43 height 16
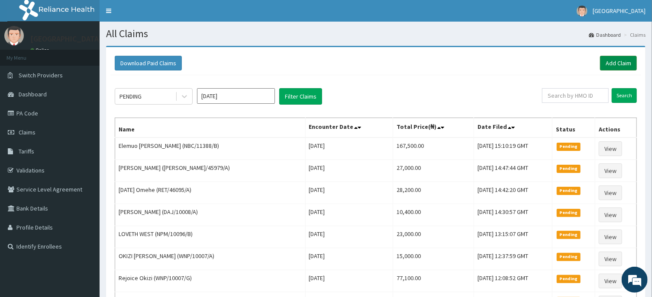
click at [627, 61] on link "Add Claim" at bounding box center [618, 63] width 37 height 15
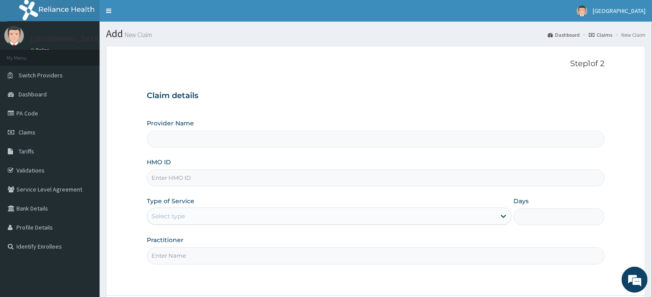
type input "[GEOGRAPHIC_DATA] -ASABA"
click at [265, 177] on input "HMO ID" at bounding box center [375, 178] width 457 height 17
type input "CYU/10008/A"
click at [281, 211] on div "Select type" at bounding box center [321, 216] width 348 height 14
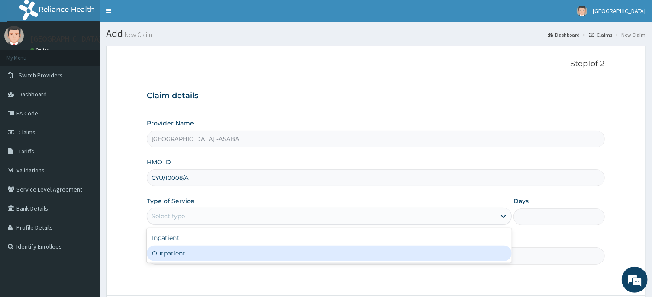
click at [275, 251] on div "Outpatient" at bounding box center [329, 254] width 365 height 16
type input "1"
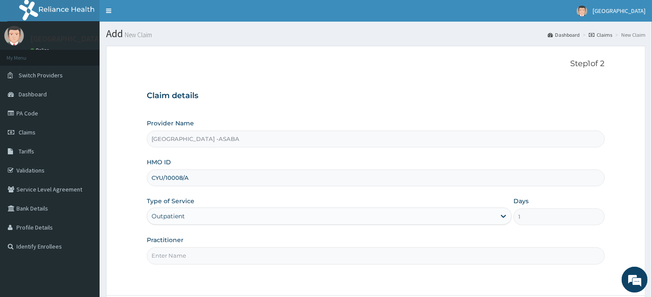
click at [283, 255] on input "Practitioner" at bounding box center [375, 256] width 457 height 17
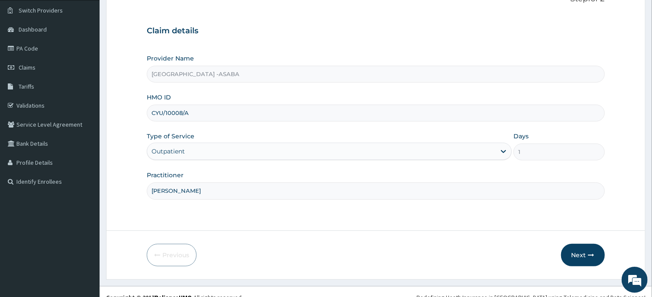
scroll to position [76, 0]
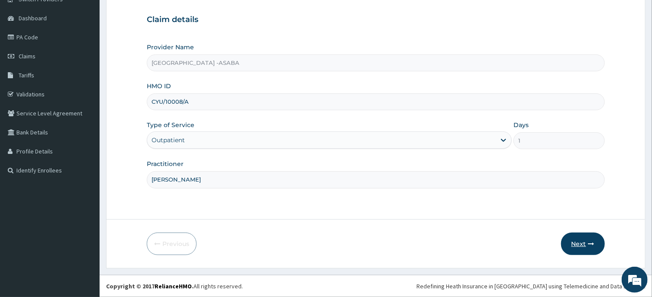
type input "[PERSON_NAME]"
click at [583, 243] on button "Next" at bounding box center [583, 244] width 44 height 23
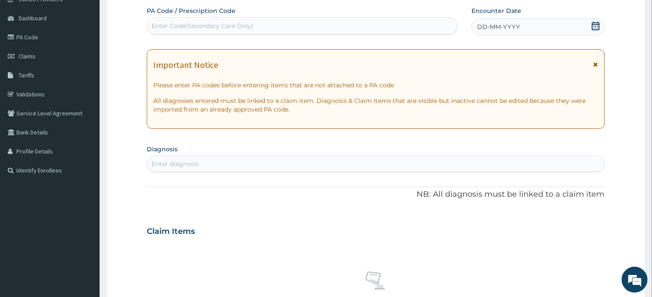
click at [294, 25] on div "Enter Code(Secondary Care Only)" at bounding box center [302, 26] width 310 height 14
type input "PA/6326F6"
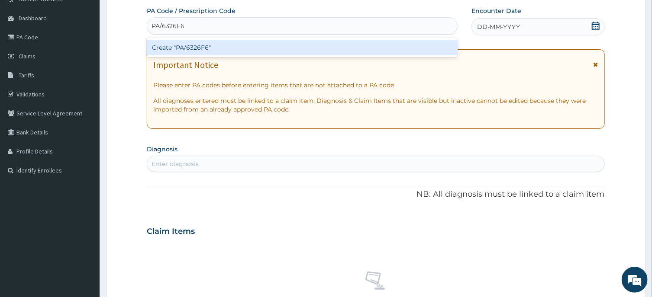
click at [299, 45] on div "Create "PA/6326F6"" at bounding box center [302, 48] width 311 height 16
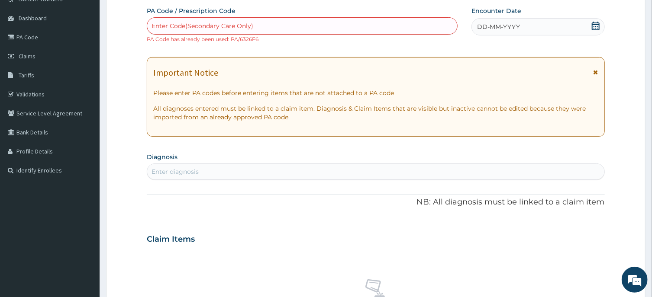
click at [534, 24] on div "DD-MM-YYYY" at bounding box center [537, 26] width 133 height 17
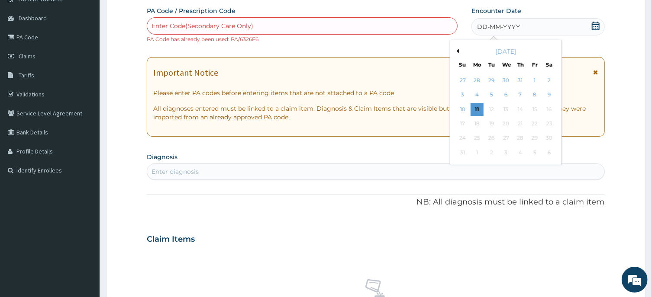
click at [457, 50] on button "Previous Month" at bounding box center [456, 51] width 4 height 4
click at [536, 119] on div "23" at bounding box center [534, 123] width 13 height 13
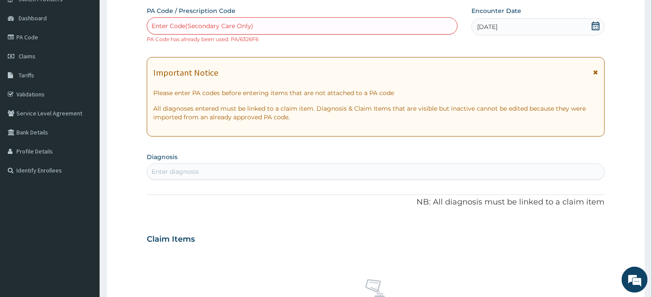
click at [320, 171] on div "Enter diagnosis" at bounding box center [375, 172] width 457 height 14
type input "D"
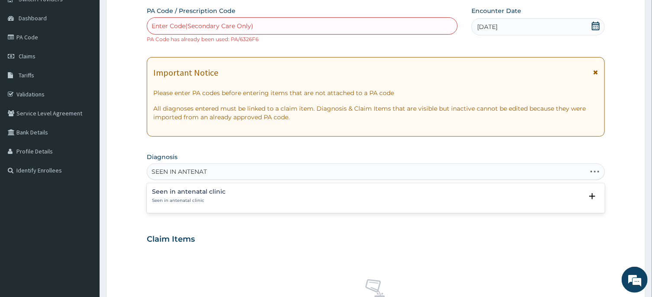
type input "SEEN IN ANTENATA"
click at [190, 200] on p "Seen in antenatal clinic" at bounding box center [189, 201] width 74 height 6
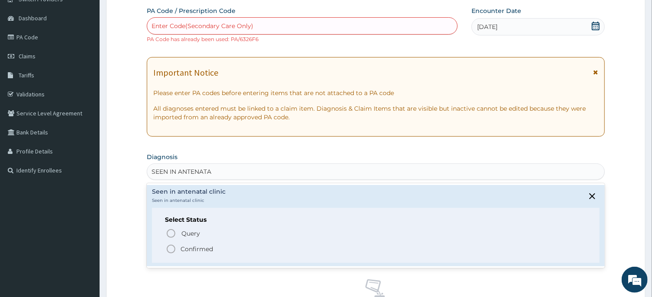
click at [170, 250] on icon "status option filled" at bounding box center [171, 249] width 10 height 10
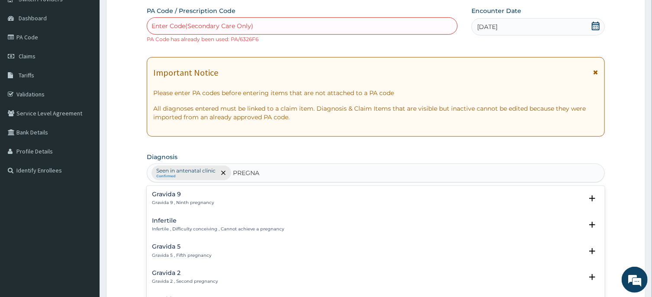
type input "PREGNAN"
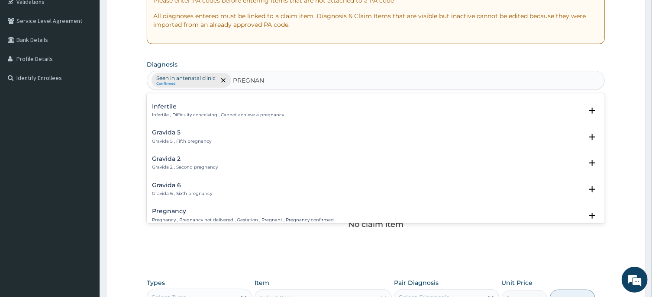
scroll to position [43, 0]
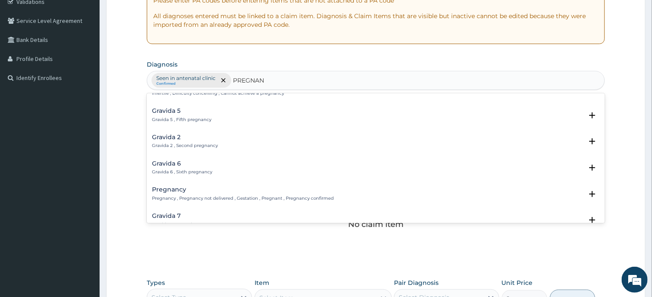
click at [279, 200] on p "Pregnancy , Pregnancy not delivered , Gestation , Pregnant , Pregnancy confirmed" at bounding box center [243, 199] width 182 height 6
click at [294, 199] on p "Pregnancy , Pregnancy not delivered , Gestation , Pregnant , Pregnancy confirmed" at bounding box center [243, 199] width 182 height 6
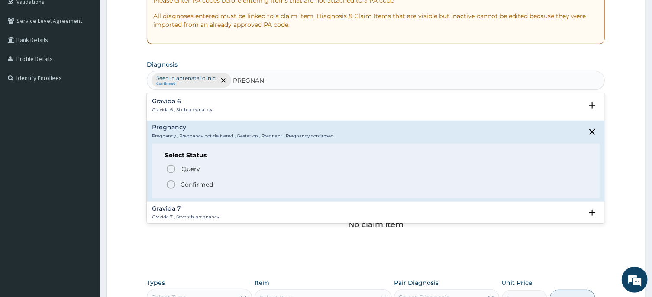
scroll to position [130, 0]
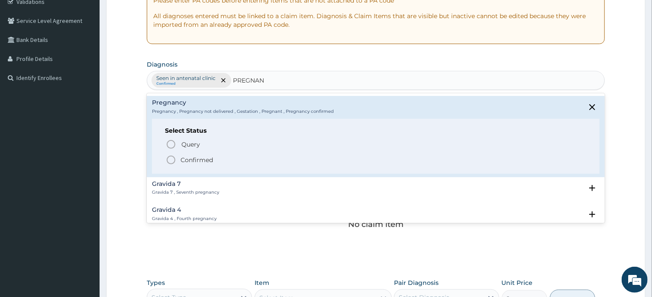
click at [171, 157] on icon "status option filled" at bounding box center [171, 160] width 10 height 10
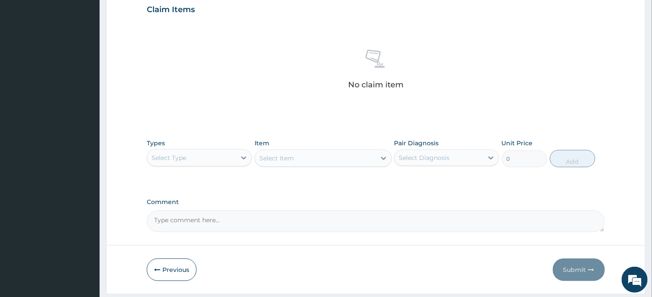
scroll to position [335, 0]
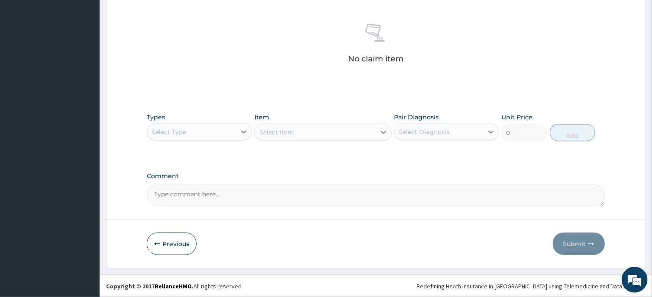
click at [212, 126] on div "Select Type" at bounding box center [191, 132] width 89 height 14
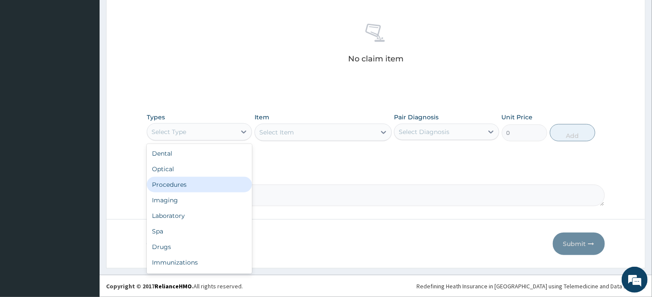
click at [219, 183] on div "Procedures" at bounding box center [199, 185] width 105 height 16
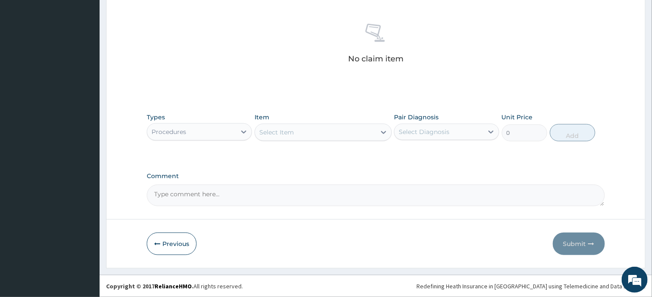
click at [334, 131] on div "Select Item" at bounding box center [315, 133] width 121 height 14
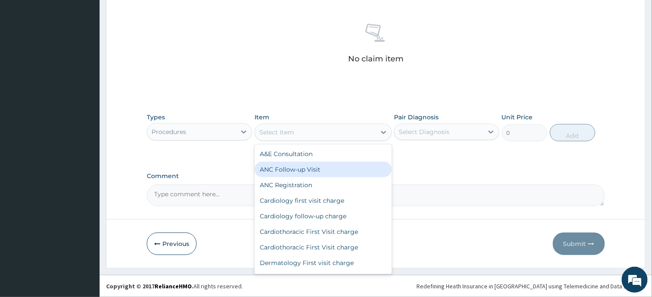
click at [327, 168] on div "ANC Follow-up Visit" at bounding box center [322, 170] width 137 height 16
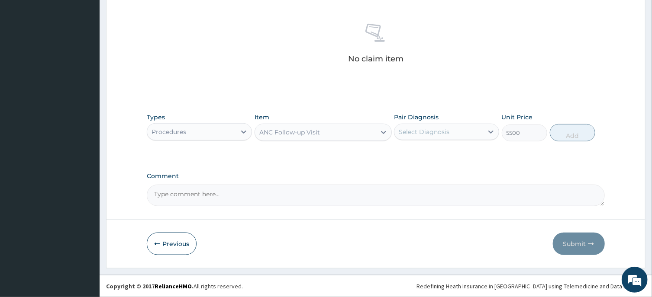
type input "5500"
click at [421, 132] on div "Select Diagnosis" at bounding box center [424, 132] width 51 height 9
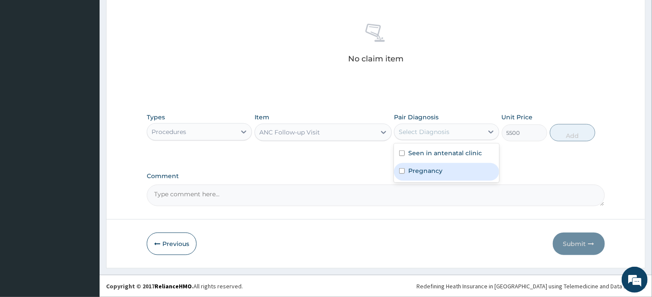
click at [419, 168] on label "Pregnancy" at bounding box center [425, 171] width 34 height 9
checkbox input "true"
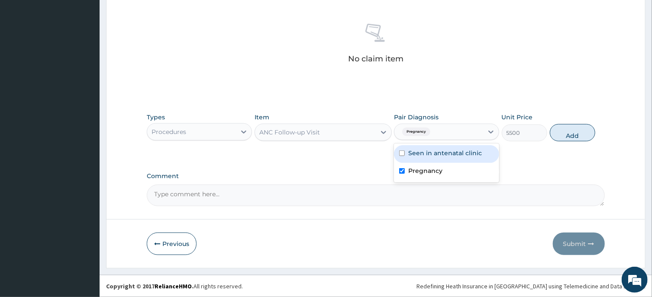
click at [438, 157] on label "Seen in antenatal clinic" at bounding box center [445, 153] width 74 height 9
checkbox input "true"
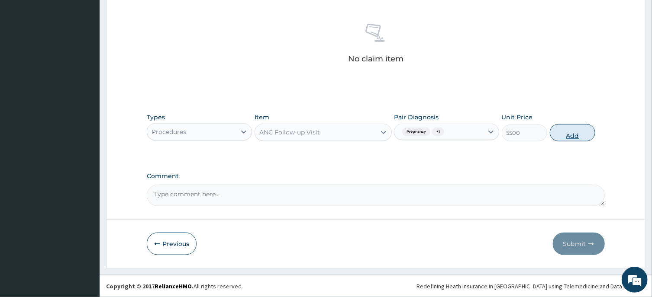
click at [580, 134] on button "Add" at bounding box center [573, 132] width 46 height 17
type input "0"
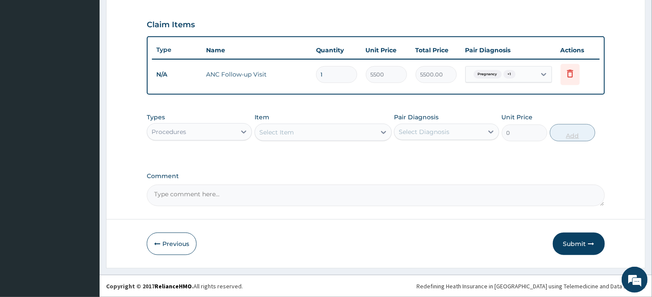
scroll to position [293, 0]
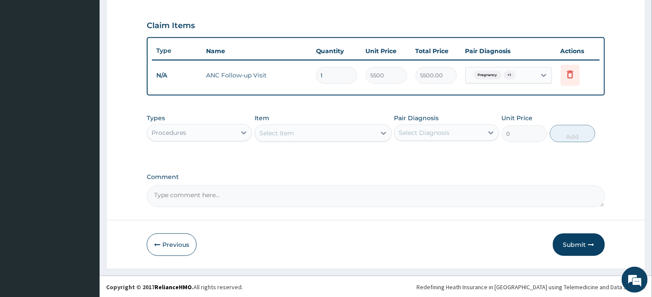
click at [207, 130] on div "Procedures" at bounding box center [191, 133] width 89 height 14
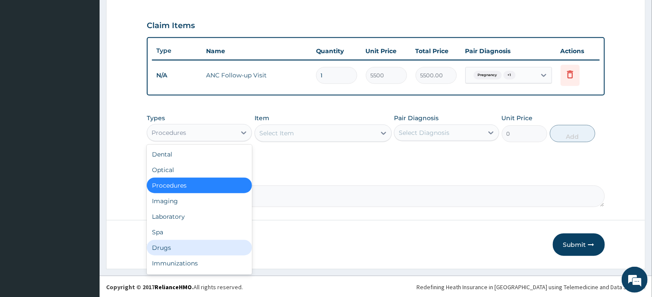
click at [195, 248] on div "Drugs" at bounding box center [199, 248] width 105 height 16
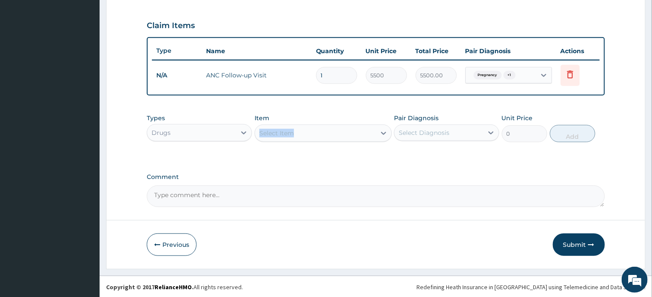
drag, startPoint x: 331, startPoint y: 119, endPoint x: 331, endPoint y: 127, distance: 8.2
click at [331, 127] on div "Item Select Item" at bounding box center [322, 128] width 137 height 29
click at [331, 127] on div "Select Item" at bounding box center [315, 133] width 121 height 14
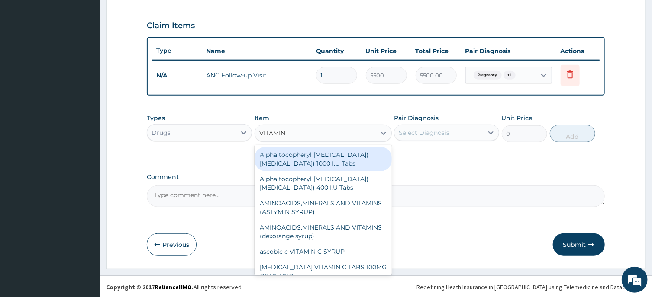
type input "VITAMIN C"
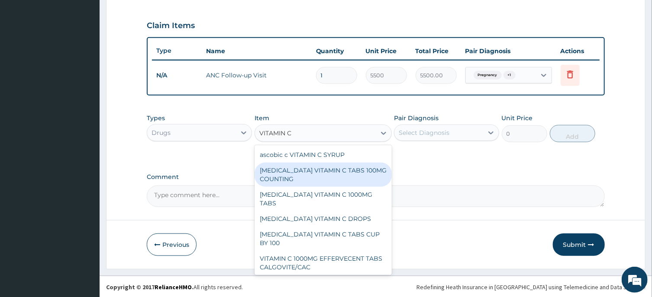
click at [324, 173] on div "[MEDICAL_DATA] VITAMIN C TABS 100MG COUNTING" at bounding box center [322, 175] width 137 height 24
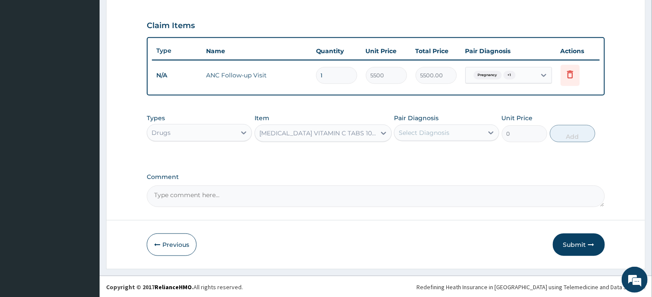
type input "5"
click at [443, 135] on div "Select Diagnosis" at bounding box center [424, 133] width 51 height 9
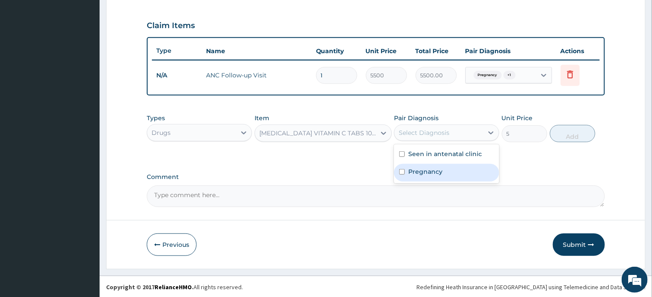
click at [421, 175] on div "Pregnancy" at bounding box center [446, 173] width 105 height 18
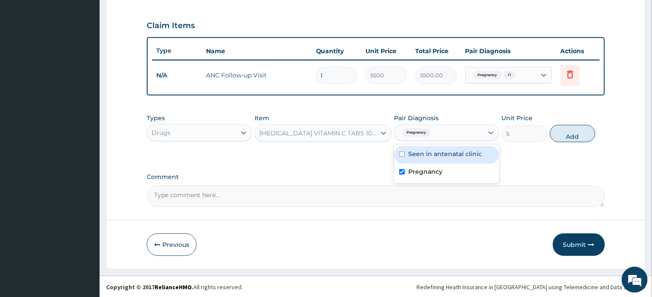
checkbox input "true"
click at [464, 148] on div "Seen in antenatal clinic" at bounding box center [446, 155] width 105 height 18
checkbox input "true"
click at [580, 132] on button "Add" at bounding box center [573, 133] width 46 height 17
type input "0"
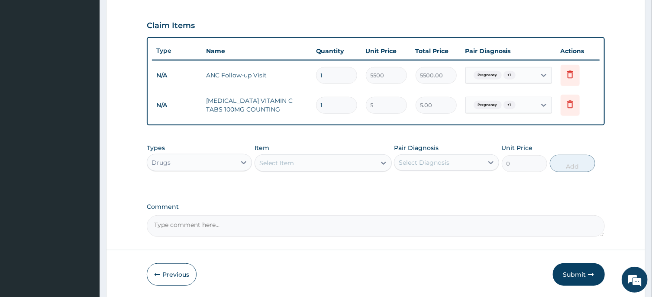
click at [341, 104] on input "1" at bounding box center [336, 105] width 41 height 17
type input "0.00"
type input "3"
type input "15.00"
type input "30"
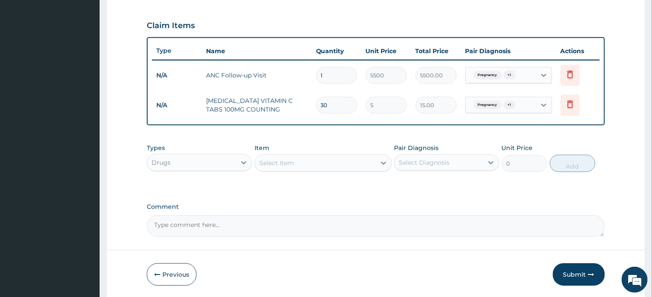
type input "150.00"
type input "30"
click at [344, 155] on div "Select Item" at bounding box center [322, 163] width 137 height 17
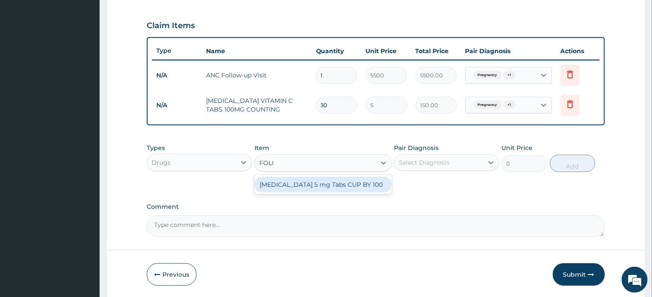
type input "FOLIC"
click at [356, 186] on div "[MEDICAL_DATA] 5 mg Tabs CUP BY 100" at bounding box center [322, 185] width 137 height 16
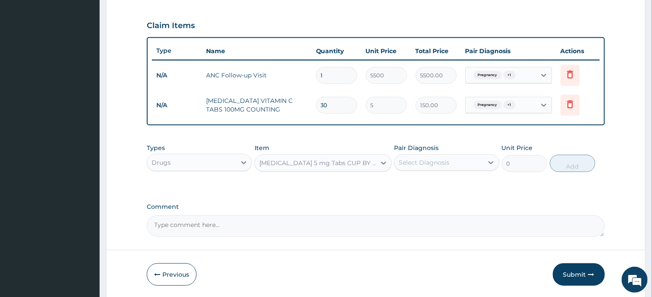
type input "800"
click at [429, 161] on div "Select Diagnosis" at bounding box center [424, 162] width 51 height 9
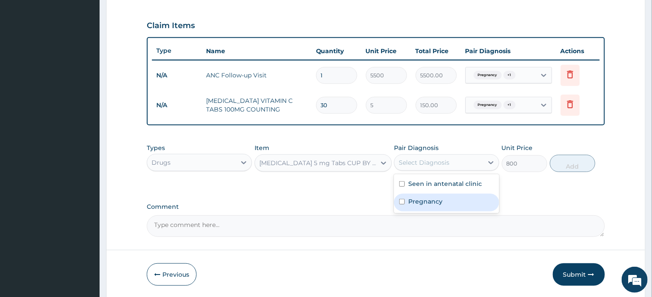
click at [430, 204] on label "Pregnancy" at bounding box center [425, 201] width 34 height 9
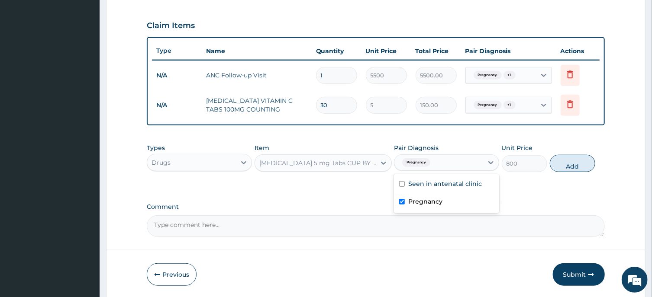
checkbox input "true"
click at [450, 190] on div "Seen in antenatal clinic" at bounding box center [446, 185] width 105 height 18
checkbox input "true"
click at [571, 161] on button "Add" at bounding box center [573, 163] width 46 height 17
type input "0"
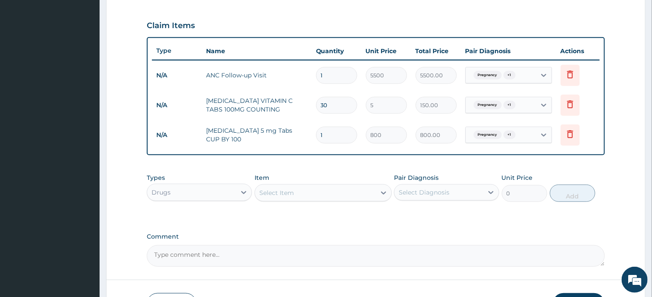
click at [342, 194] on div "Select Item" at bounding box center [315, 193] width 121 height 14
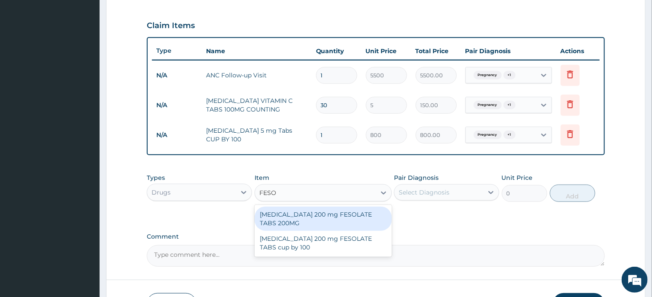
type input "FESOL"
click at [299, 221] on div "[MEDICAL_DATA] 200 mg FESOLATE TABS 200MG" at bounding box center [322, 219] width 137 height 24
type input "5"
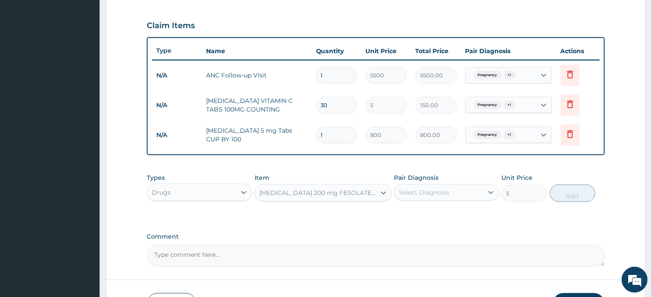
click at [438, 190] on div "Select Diagnosis" at bounding box center [424, 192] width 51 height 9
click at [428, 217] on div "Seen in antenatal clinic" at bounding box center [446, 215] width 105 height 18
checkbox input "true"
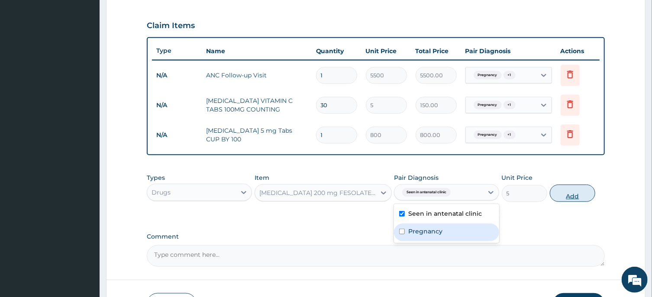
click at [574, 190] on button "Add" at bounding box center [573, 193] width 46 height 17
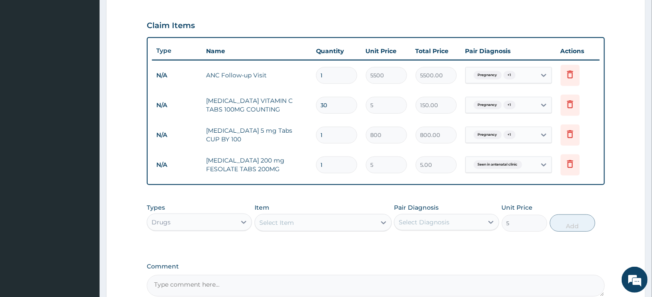
type input "0"
click at [331, 165] on input "1" at bounding box center [336, 165] width 41 height 17
type input "0.00"
type input "3"
type input "15.00"
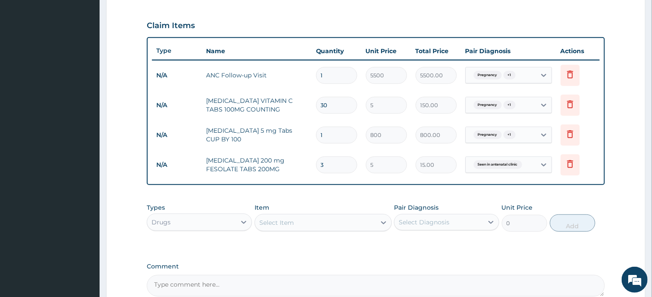
type input "30"
type input "150.00"
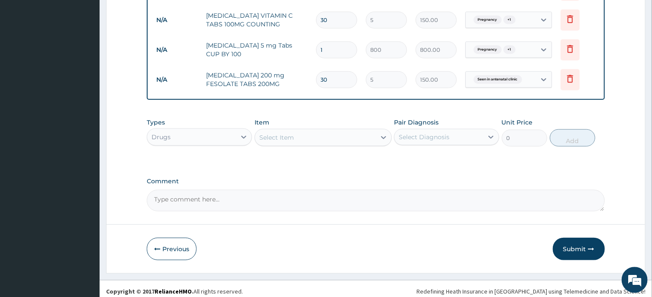
scroll to position [381, 0]
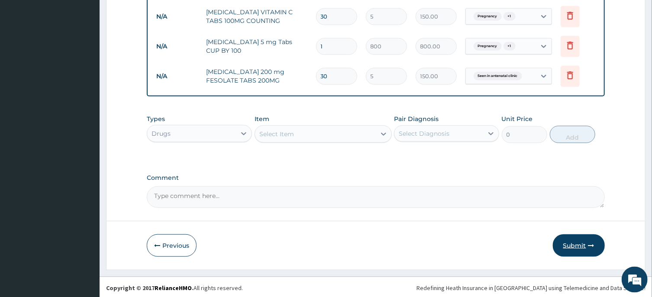
type input "30"
click at [569, 239] on button "Submit" at bounding box center [579, 246] width 52 height 23
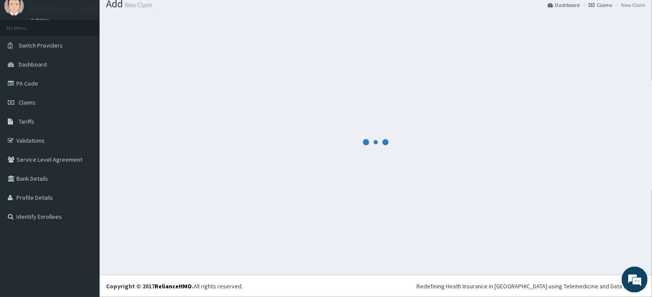
scroll to position [30, 0]
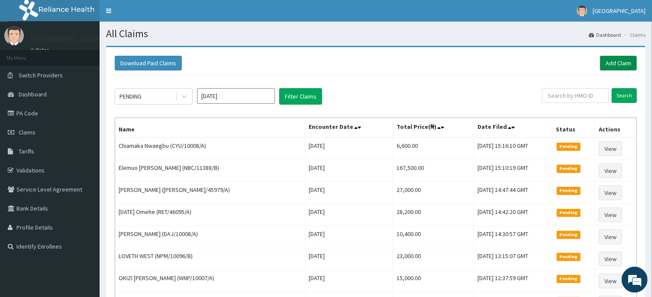
click at [623, 62] on link "Add Claim" at bounding box center [618, 63] width 37 height 15
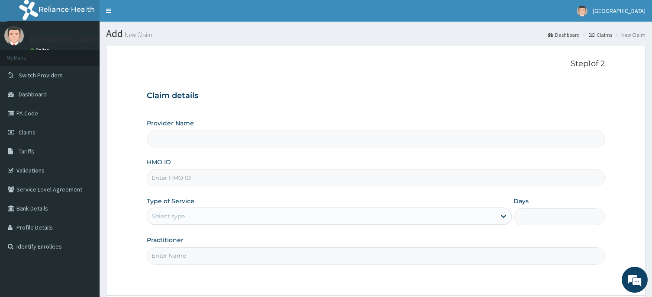
click at [253, 178] on input "HMO ID" at bounding box center [375, 178] width 457 height 17
type input "[GEOGRAPHIC_DATA] -ASABA"
click at [253, 178] on input "HMO ID" at bounding box center [375, 178] width 457 height 17
type input "AOP/10054/A"
click at [377, 219] on div "Select type" at bounding box center [321, 216] width 348 height 14
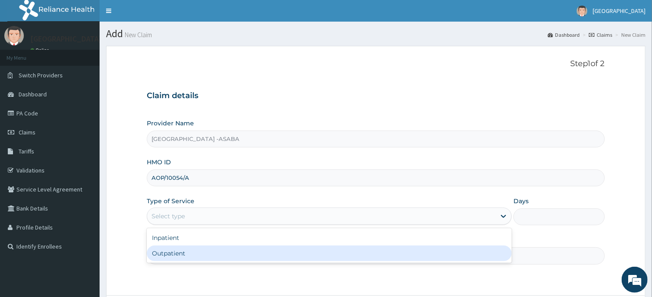
click at [344, 255] on div "Outpatient" at bounding box center [329, 254] width 365 height 16
type input "1"
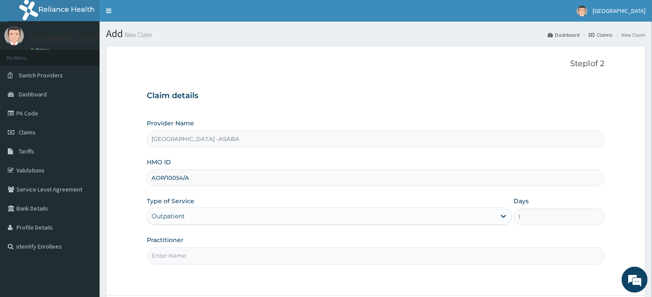
click at [335, 255] on input "Practitioner" at bounding box center [375, 256] width 457 height 17
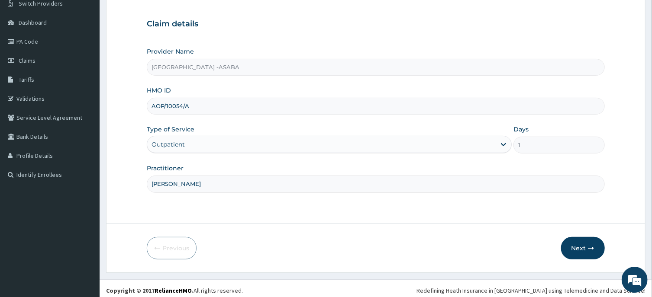
scroll to position [76, 0]
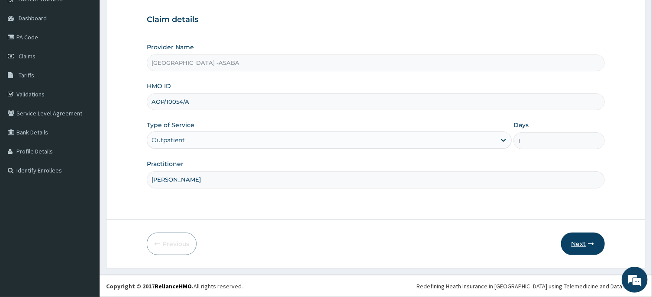
type input "[PERSON_NAME]"
click at [583, 241] on button "Next" at bounding box center [583, 244] width 44 height 23
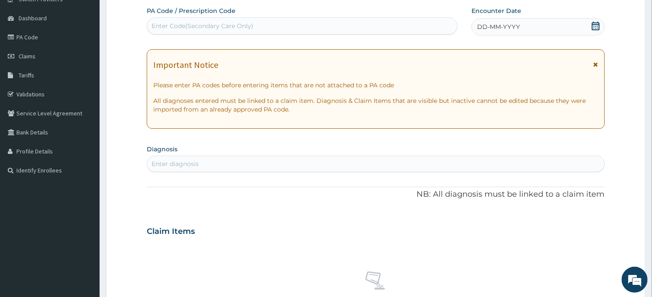
click at [353, 29] on div "Enter Code(Secondary Care Only)" at bounding box center [302, 26] width 310 height 14
type input "PA/54967E"
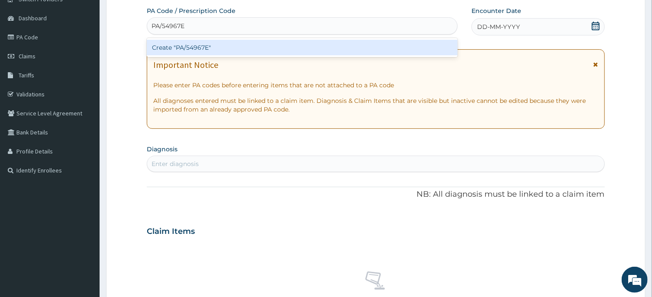
click at [357, 42] on div "Create "PA/54967E"" at bounding box center [302, 48] width 311 height 16
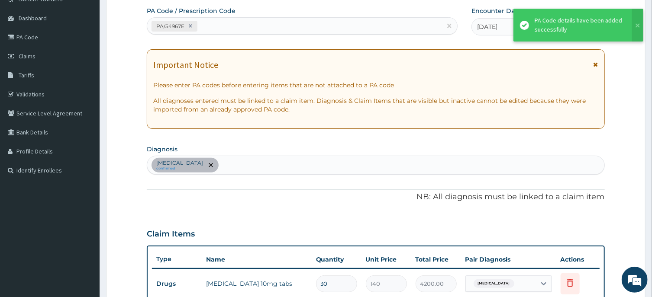
scroll to position [241, 0]
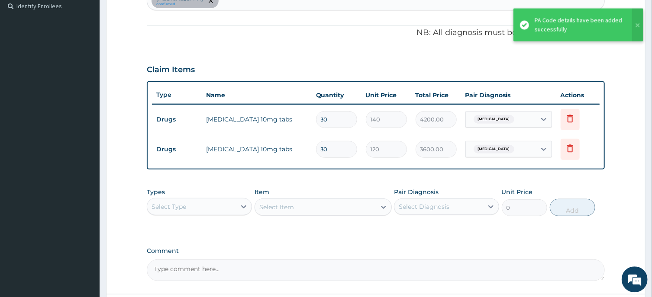
click at [223, 207] on div "Select Type" at bounding box center [191, 207] width 89 height 14
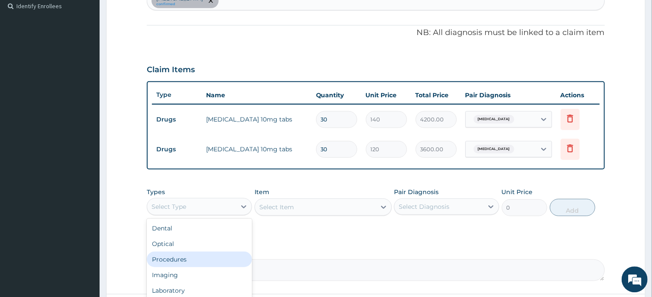
click at [192, 263] on div "Procedures" at bounding box center [199, 260] width 105 height 16
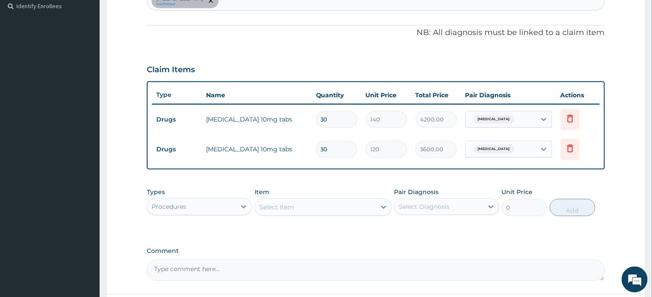
click at [345, 208] on div "Select Item" at bounding box center [315, 207] width 121 height 14
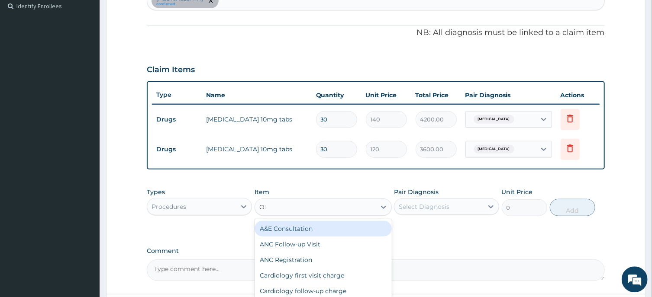
type input "OPD"
click at [361, 234] on div "OPD / GP Consultation" at bounding box center [322, 229] width 137 height 16
type input "4000"
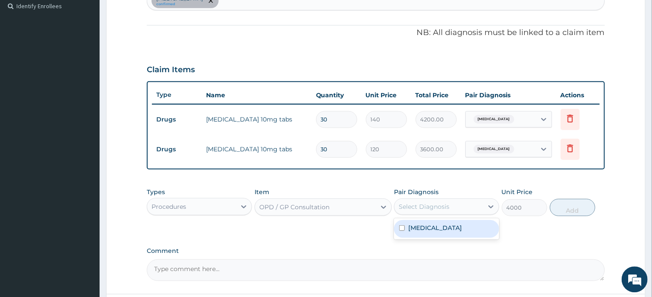
click at [460, 207] on div "Select Diagnosis" at bounding box center [438, 207] width 89 height 14
click at [462, 230] on label "[MEDICAL_DATA]" at bounding box center [435, 228] width 54 height 9
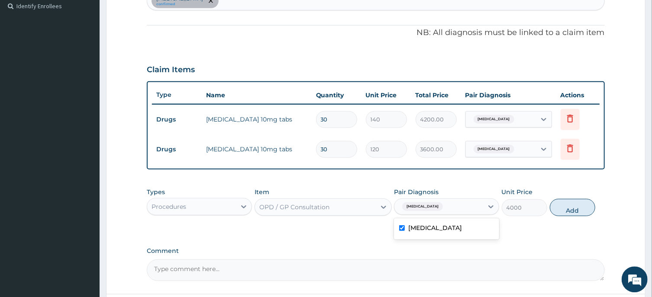
checkbox input "true"
click at [576, 205] on button "Add" at bounding box center [573, 207] width 46 height 17
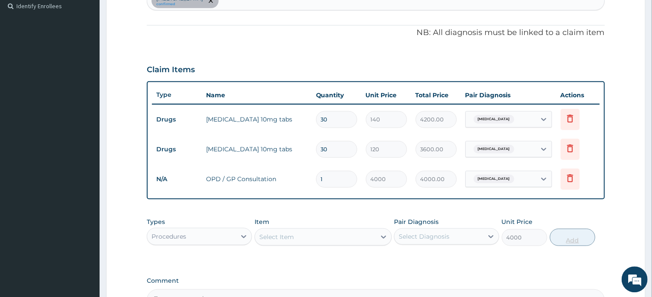
type input "0"
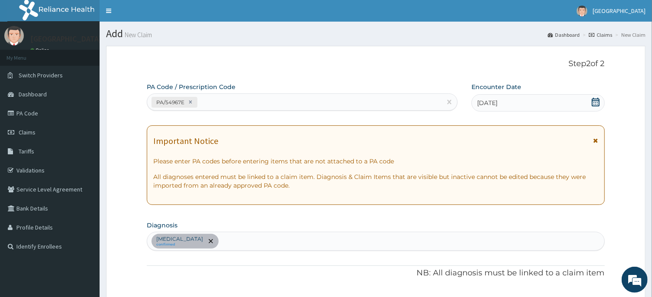
click at [328, 244] on div "[MEDICAL_DATA] confirmed" at bounding box center [375, 241] width 457 height 18
type input "[MEDICAL_DATA]"
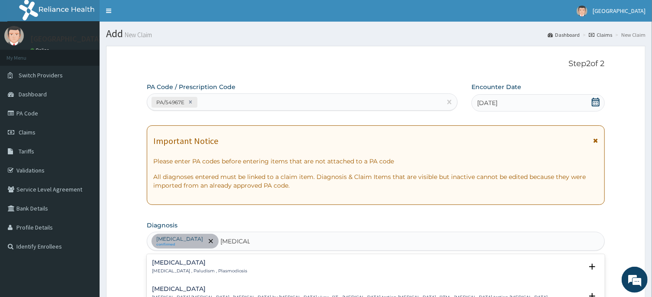
click at [175, 267] on div "[MEDICAL_DATA] [MEDICAL_DATA] , Paludism , Plasmodiosis" at bounding box center [199, 267] width 95 height 15
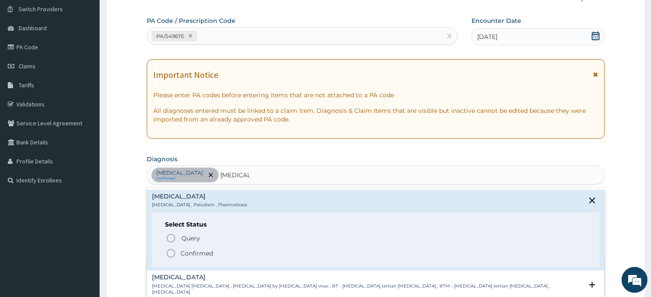
scroll to position [69, 0]
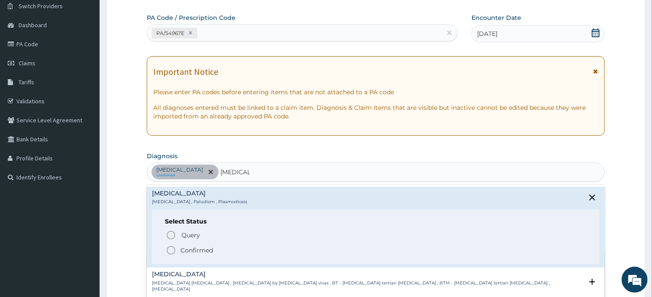
click at [171, 248] on icon "status option filled" at bounding box center [171, 250] width 10 height 10
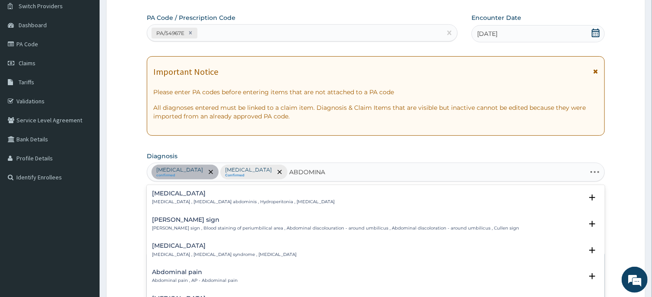
type input "ABDOMINAL"
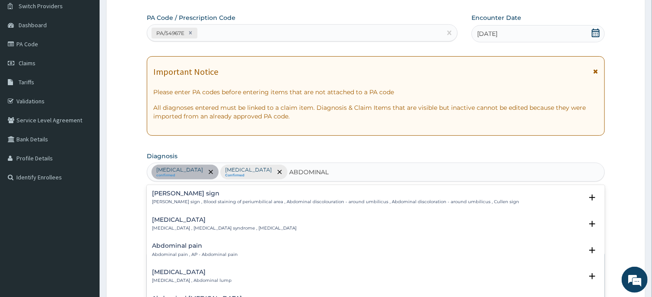
click at [196, 245] on h4 "Abdominal pain" at bounding box center [195, 246] width 86 height 6
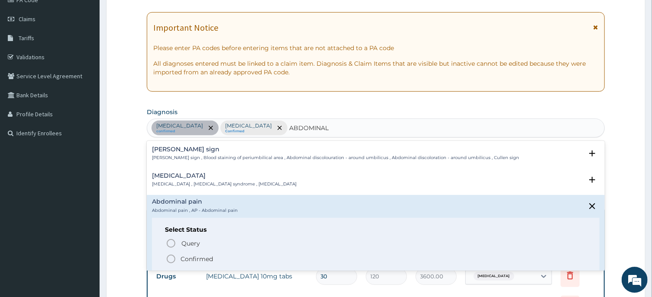
scroll to position [116, 0]
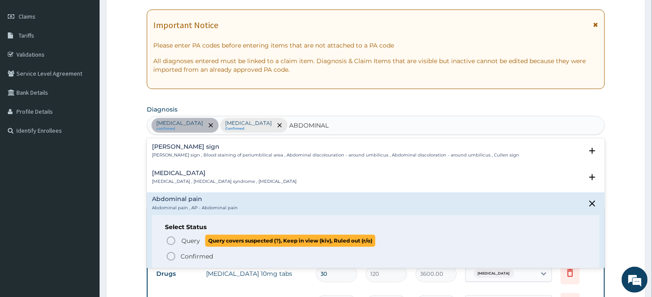
click at [171, 241] on icon "status option query" at bounding box center [171, 241] width 10 height 10
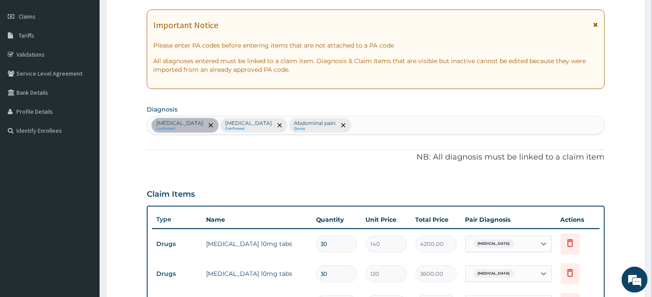
scroll to position [345, 0]
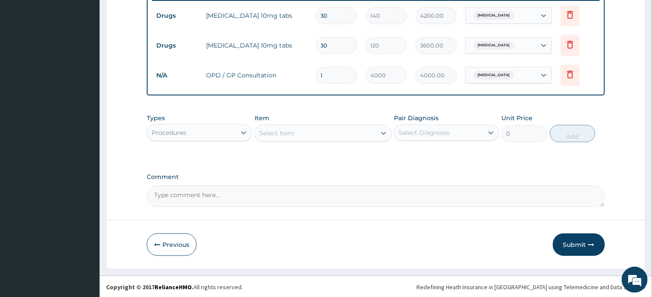
click at [229, 123] on div "Types Procedures" at bounding box center [199, 128] width 105 height 29
click at [203, 133] on div "Procedures" at bounding box center [191, 133] width 89 height 14
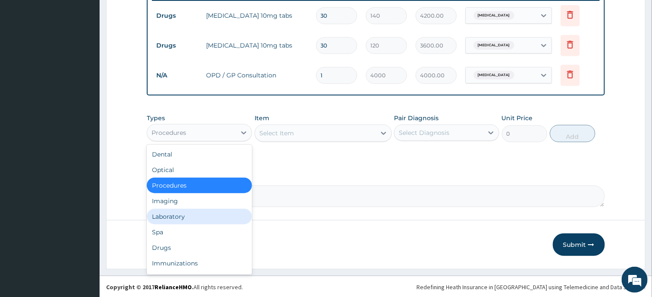
click at [193, 210] on div "Laboratory" at bounding box center [199, 217] width 105 height 16
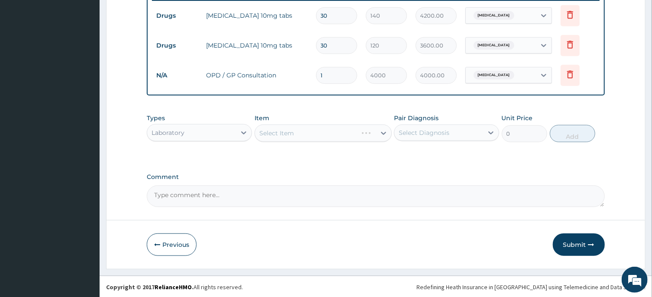
click at [330, 130] on div "Select Item" at bounding box center [322, 133] width 137 height 17
click at [332, 135] on div "Select Item" at bounding box center [315, 133] width 121 height 14
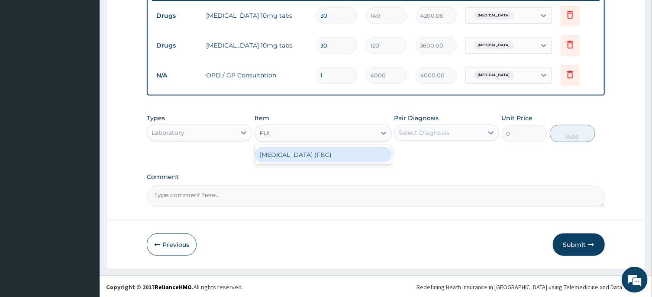
type input "FULL"
click at [346, 153] on div "[MEDICAL_DATA] (FBC)" at bounding box center [322, 155] width 137 height 16
type input "6000"
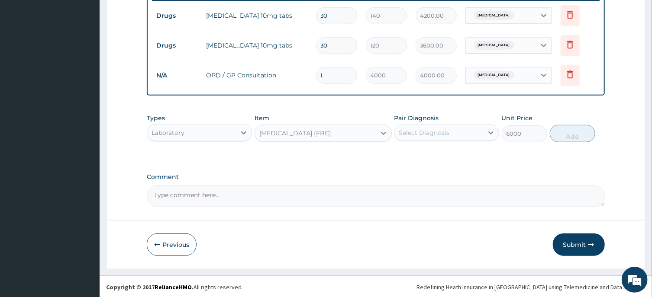
click at [431, 131] on div "Select Diagnosis" at bounding box center [424, 133] width 51 height 9
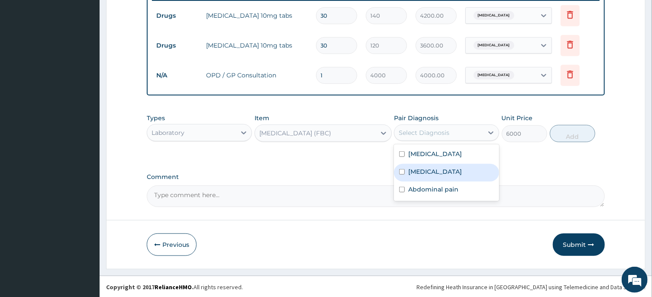
click at [412, 165] on div "[MEDICAL_DATA]" at bounding box center [446, 173] width 105 height 18
checkbox input "true"
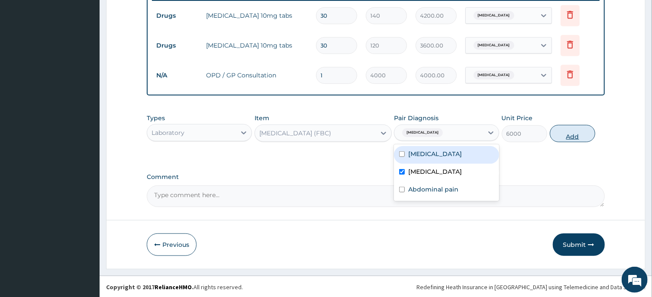
click at [565, 132] on button "Add" at bounding box center [573, 133] width 46 height 17
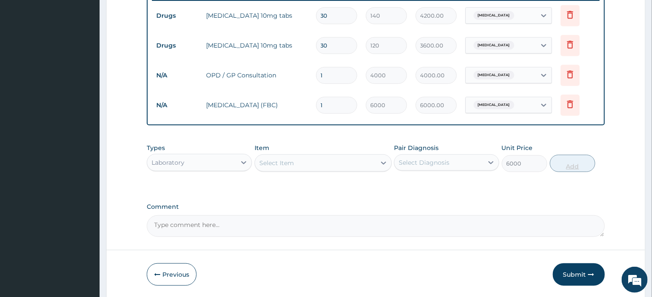
type input "0"
click at [316, 162] on div "Select Item" at bounding box center [315, 163] width 121 height 14
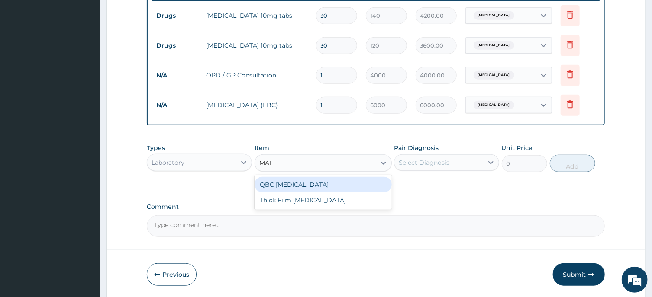
type input "MALA"
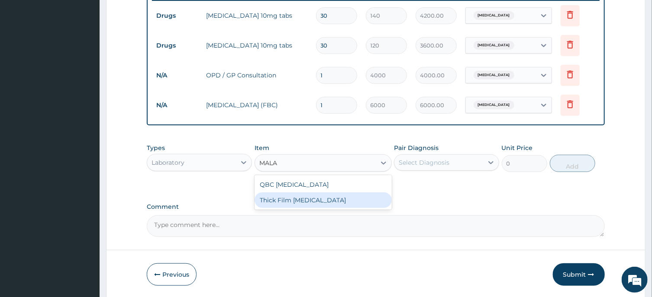
click at [312, 193] on div "Thick Film [MEDICAL_DATA]" at bounding box center [322, 201] width 137 height 16
type input "2000"
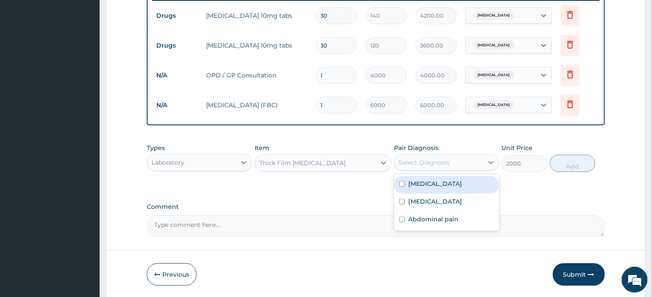
click at [431, 161] on div "Select Diagnosis" at bounding box center [424, 162] width 51 height 9
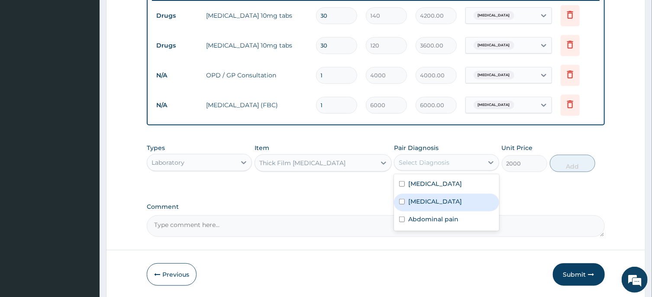
click at [427, 203] on label "Malaria" at bounding box center [435, 201] width 54 height 9
checkbox input "true"
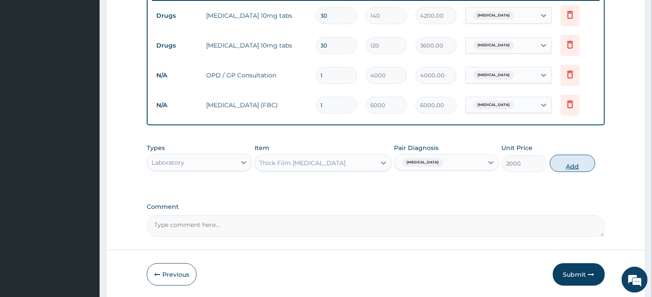
click at [567, 157] on button "Add" at bounding box center [573, 163] width 46 height 17
type input "0"
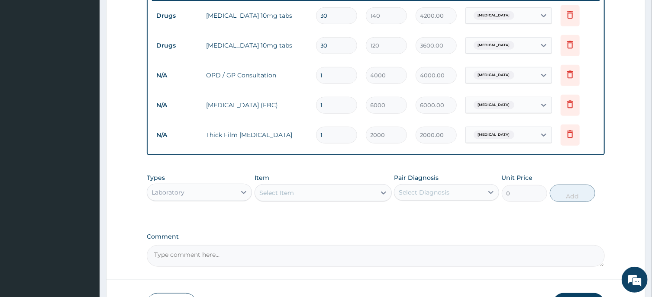
scroll to position [63, 0]
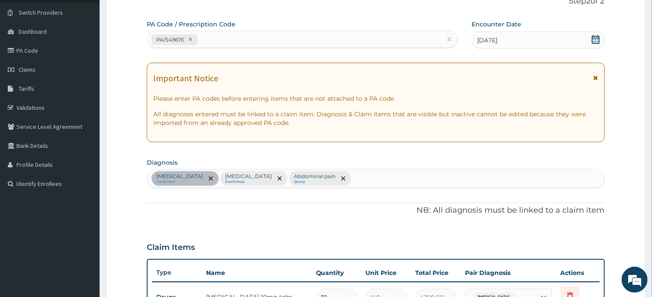
click at [401, 174] on div "Essential hypertension confirmed Malaria Confirmed Abdominal pain Query" at bounding box center [375, 179] width 457 height 18
type input "SEPSIS"
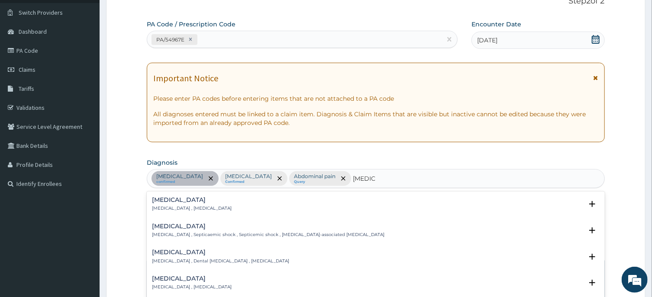
click at [156, 202] on h4 "Sepsis" at bounding box center [192, 200] width 80 height 6
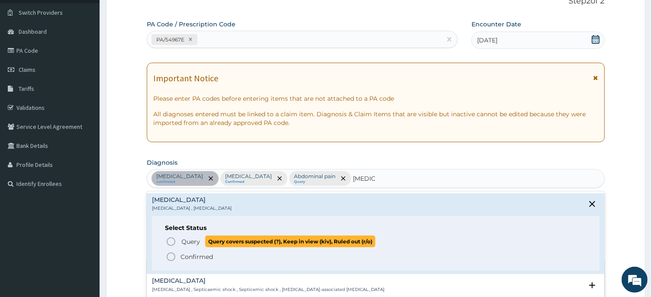
click at [171, 238] on circle "status option query" at bounding box center [171, 242] width 8 height 8
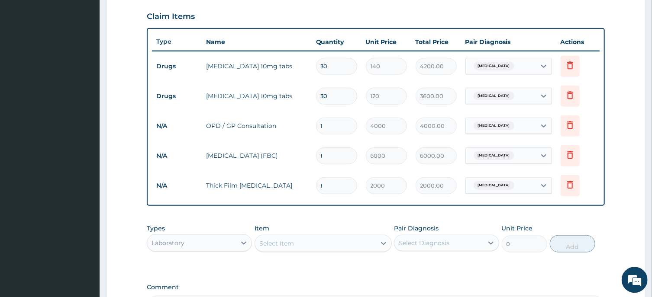
scroll to position [345, 0]
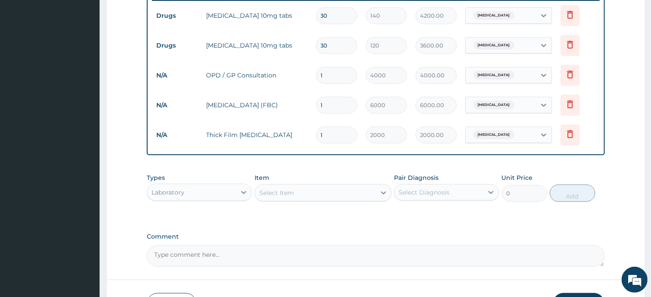
click at [510, 111] on div "Malaria" at bounding box center [501, 105] width 70 height 15
drag, startPoint x: 510, startPoint y: 111, endPoint x: 517, endPoint y: 100, distance: 13.4
click at [517, 100] on div "Malaria" at bounding box center [501, 105] width 70 height 15
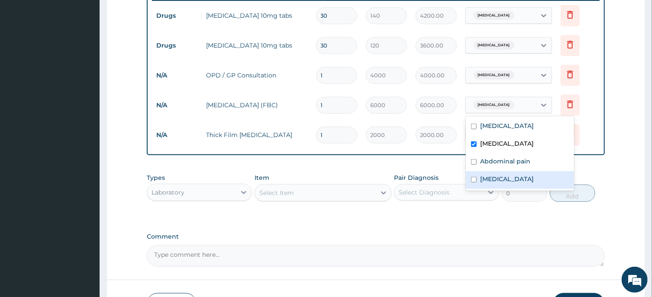
click at [480, 178] on div "Sepsis" at bounding box center [520, 180] width 108 height 18
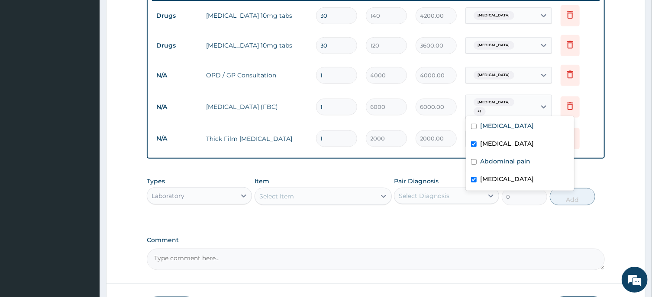
checkbox input "true"
click at [474, 145] on input "checkbox" at bounding box center [474, 145] width 6 height 6
checkbox input "false"
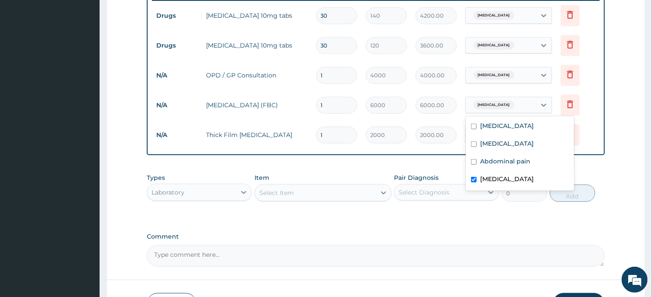
click at [345, 191] on div "Select Item" at bounding box center [315, 193] width 121 height 14
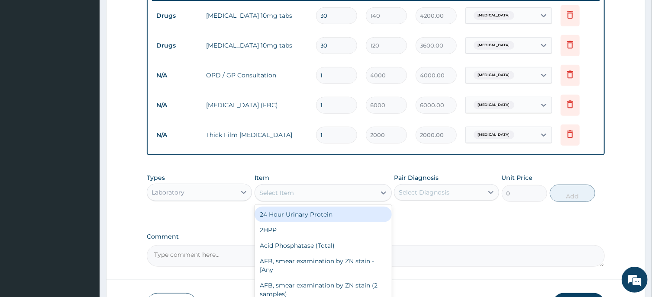
click at [229, 195] on div "Laboratory" at bounding box center [191, 193] width 89 height 14
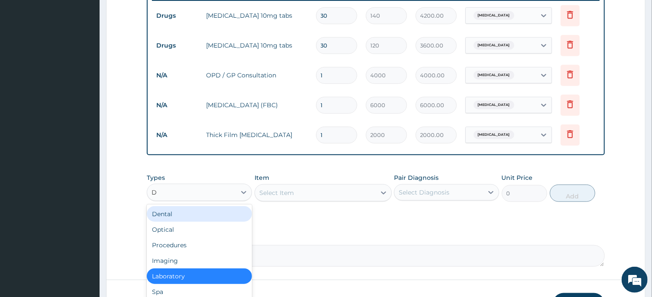
type input "DR"
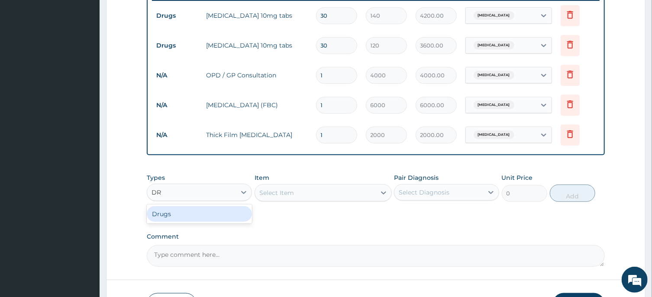
click at [210, 213] on div "Drugs" at bounding box center [199, 214] width 105 height 16
click at [305, 185] on div "Select Item" at bounding box center [322, 192] width 137 height 17
click at [346, 191] on div "Select Item" at bounding box center [315, 193] width 121 height 14
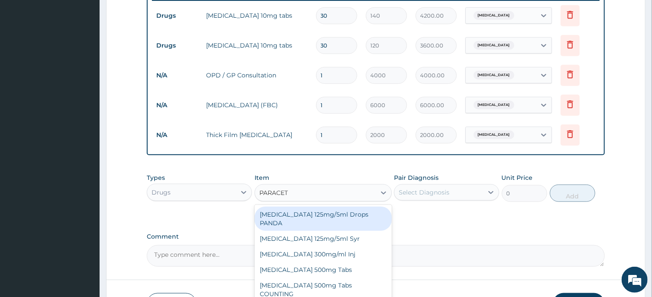
type input "PARACETA"
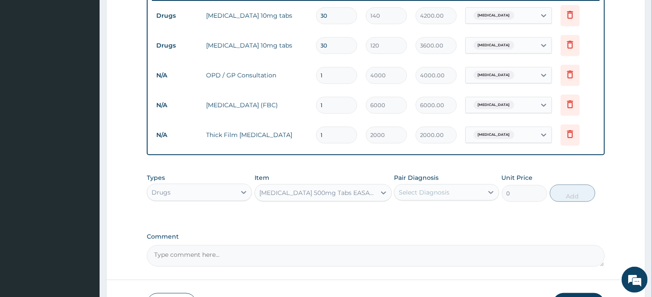
type input "20"
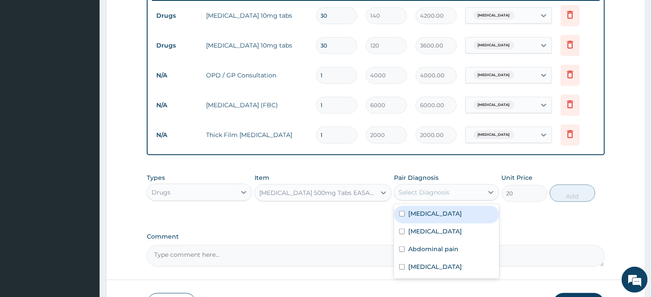
click at [448, 190] on div "Select Diagnosis" at bounding box center [424, 192] width 51 height 9
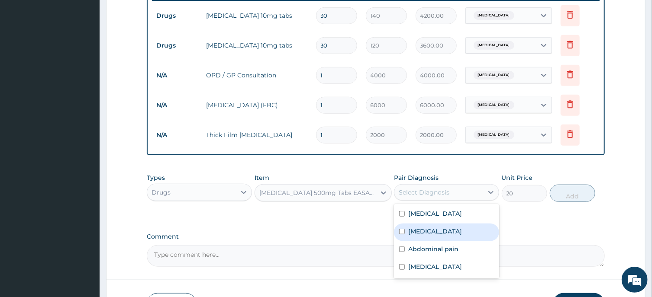
click at [437, 233] on div "Malaria" at bounding box center [446, 233] width 105 height 18
checkbox input "true"
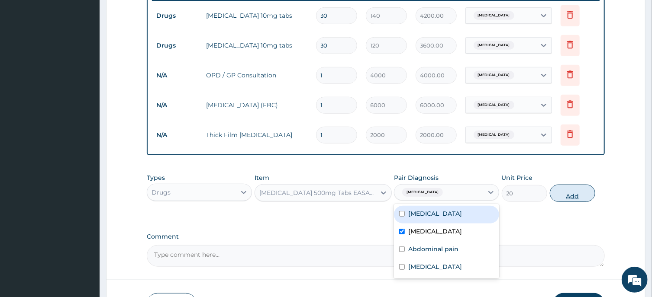
click at [580, 186] on button "Add" at bounding box center [573, 193] width 46 height 17
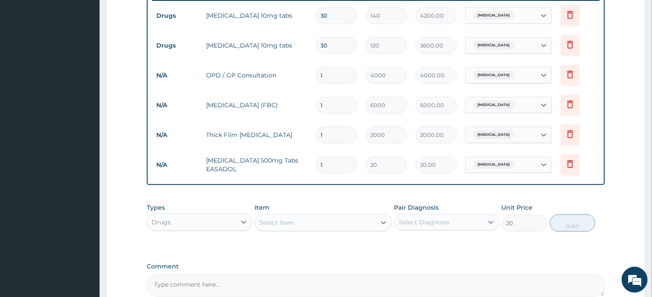
type input "0"
drag, startPoint x: 334, startPoint y: 152, endPoint x: 335, endPoint y: 161, distance: 9.1
click at [335, 161] on td "1" at bounding box center [337, 165] width 50 height 26
click at [335, 161] on input "1" at bounding box center [336, 165] width 41 height 17
type input "0.00"
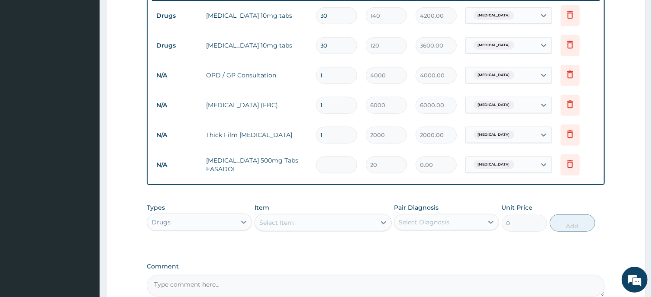
type input "3"
type input "60.00"
type input "30"
type input "600.00"
type input "30"
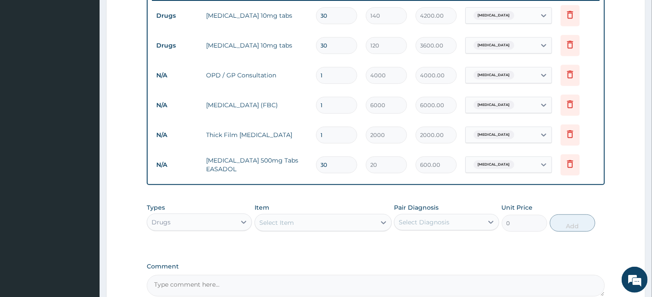
click at [351, 221] on div "Select Item" at bounding box center [315, 223] width 121 height 14
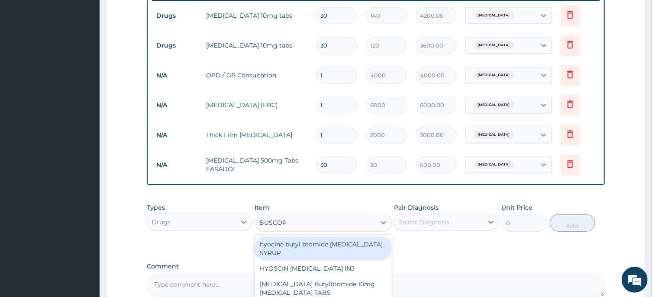
type input "BUSCOPA"
click at [366, 245] on div "hyocine butyl bromide BUSCOPAN SYRUP" at bounding box center [322, 249] width 137 height 24
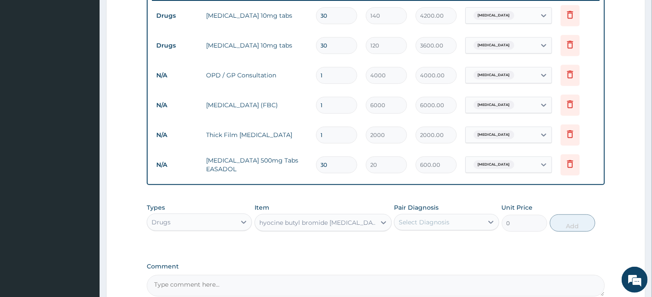
type input "1000"
click at [364, 220] on div "hyocine butyl bromide BUSCOPAN SYRUP" at bounding box center [317, 223] width 117 height 9
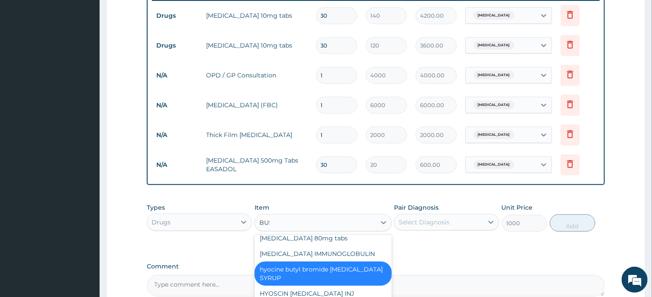
scroll to position [0, 0]
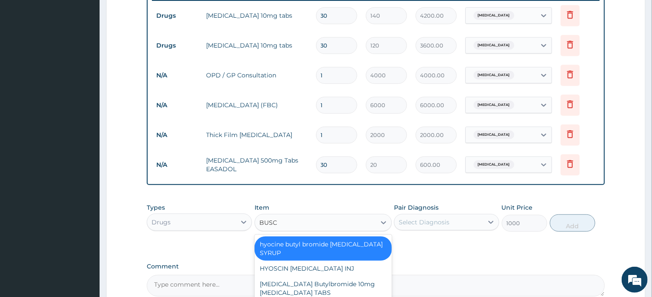
type input "BUSCO"
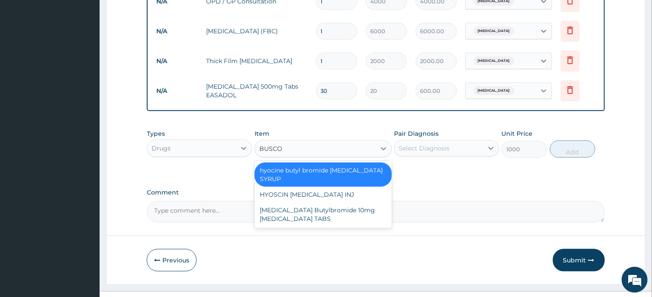
scroll to position [434, 0]
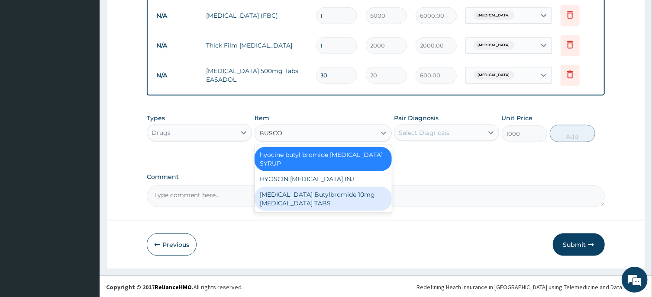
click at [340, 192] on div "Hyoscine Butylbromide 10mg BUSCOPAN TABS" at bounding box center [322, 199] width 137 height 24
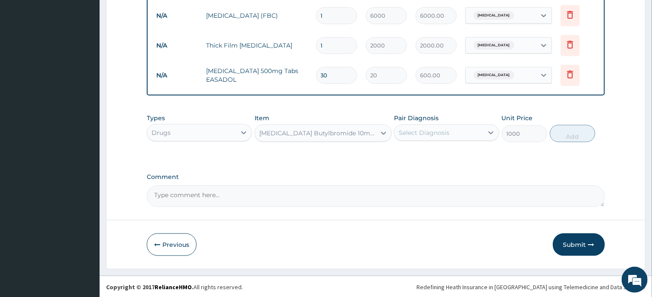
type input "200"
click at [428, 131] on div "Select Diagnosis" at bounding box center [424, 133] width 51 height 9
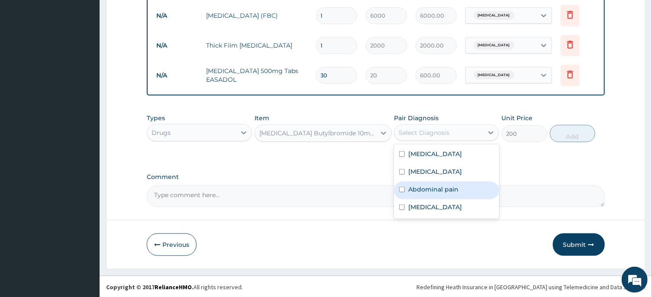
click at [431, 187] on label "Abdominal pain" at bounding box center [433, 189] width 50 height 9
checkbox input "true"
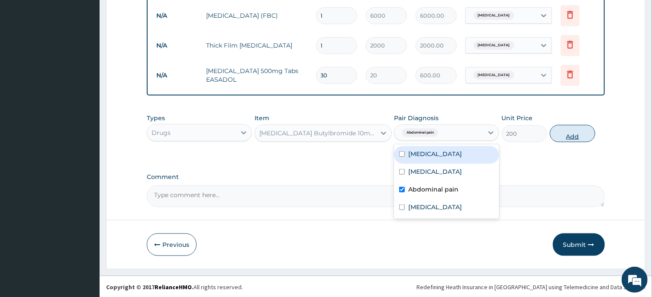
click at [567, 135] on button "Add" at bounding box center [573, 133] width 46 height 17
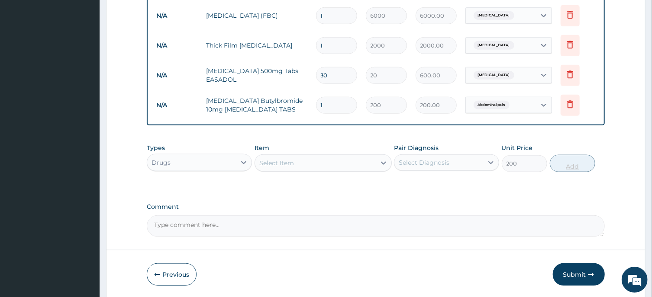
type input "0"
click at [341, 105] on input "1" at bounding box center [336, 105] width 41 height 17
type input "10"
type input "2000.00"
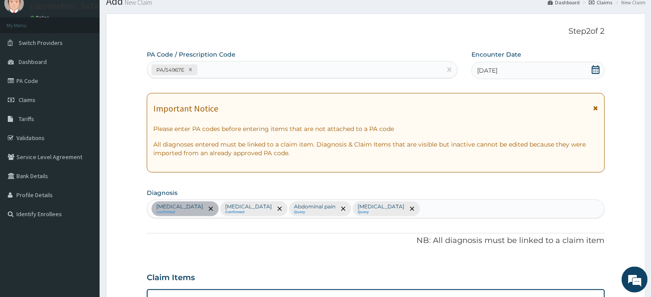
scroll to position [0, 0]
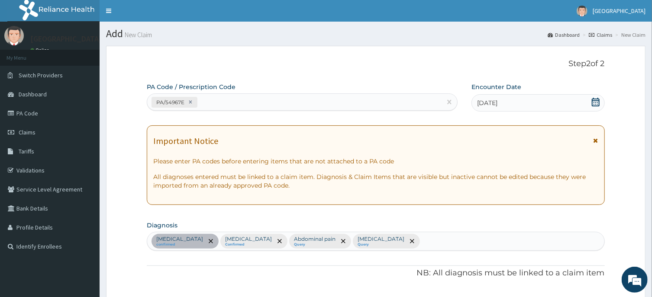
type input "10"
click at [296, 100] on div "PA/54967E" at bounding box center [294, 102] width 294 height 14
type input "PA/7C723E"
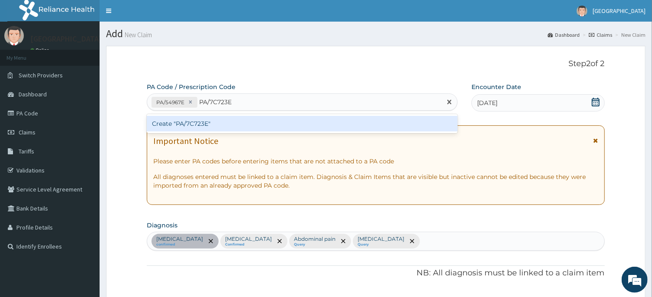
click at [301, 120] on div "Create "PA/7C723E"" at bounding box center [302, 124] width 311 height 16
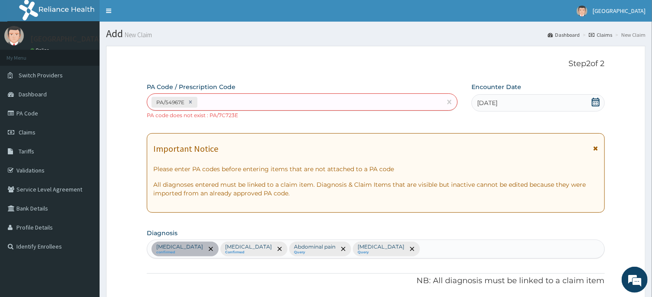
click at [226, 105] on div "PA/54967E" at bounding box center [294, 102] width 294 height 14
type input "PA/7CZ723"
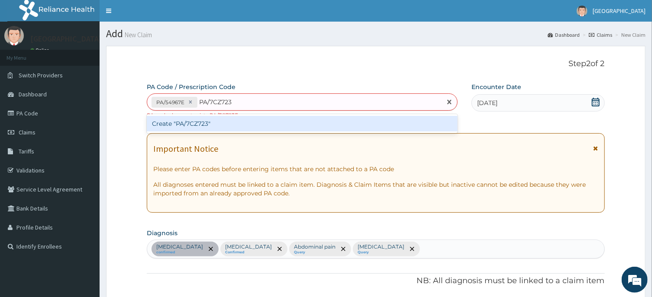
click at [233, 121] on div "Create "PA/7CZ723"" at bounding box center [302, 124] width 311 height 16
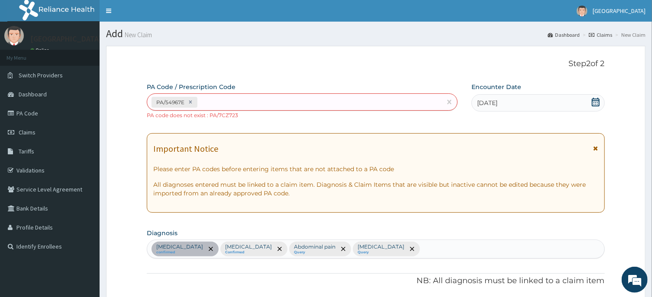
click at [334, 101] on div "PA/54967E" at bounding box center [294, 102] width 294 height 14
type input "PA/7C2723"
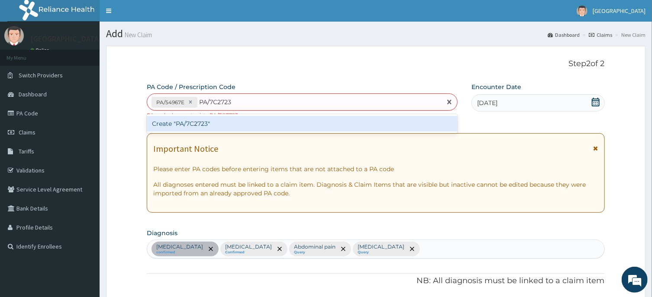
click at [251, 118] on div "Create "PA/7C2723"" at bounding box center [302, 124] width 311 height 16
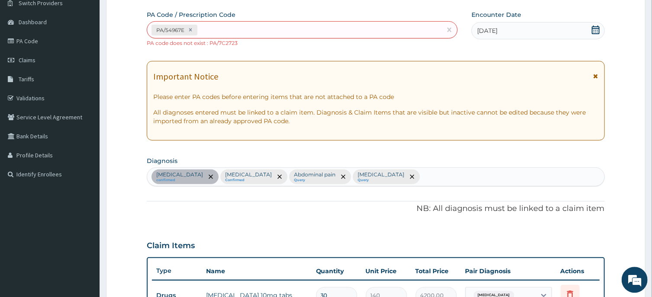
scroll to position [69, 0]
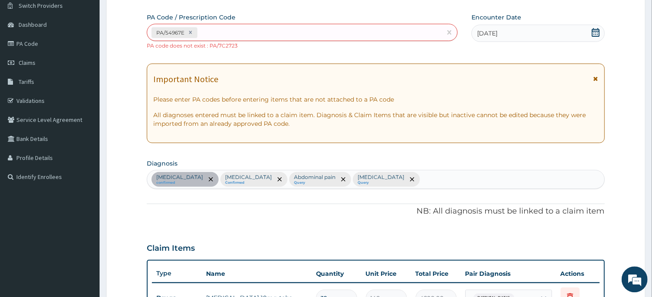
click at [349, 31] on div "PA/54967E" at bounding box center [294, 33] width 294 height 14
type input "PA/C3723E"
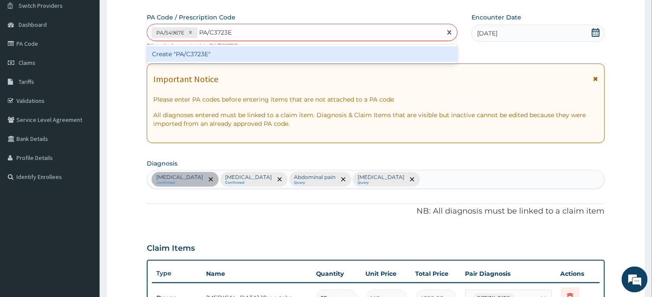
click at [348, 52] on div "Create "PA/C3723E"" at bounding box center [302, 55] width 311 height 16
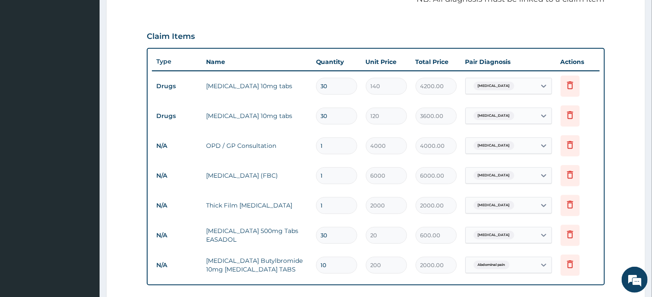
scroll to position [471, 0]
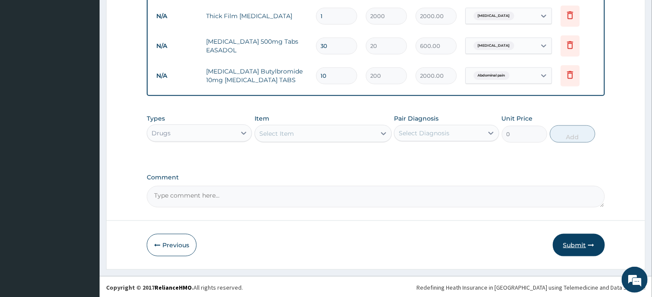
click at [575, 237] on button "Submit" at bounding box center [579, 245] width 52 height 23
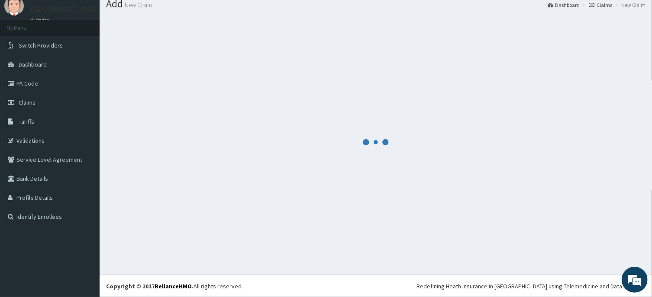
scroll to position [30, 0]
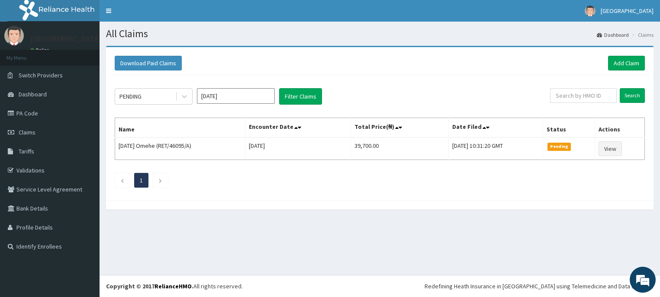
click at [249, 98] on input "[DATE]" at bounding box center [236, 96] width 78 height 16
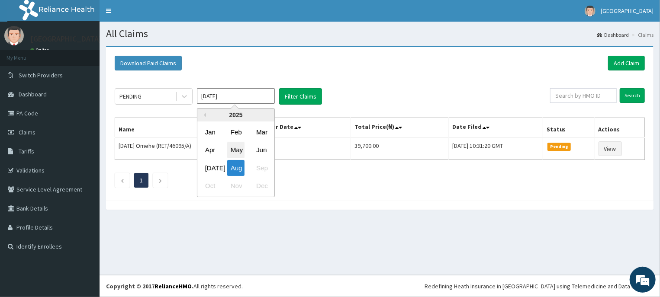
click at [237, 151] on div "May" at bounding box center [235, 150] width 17 height 16
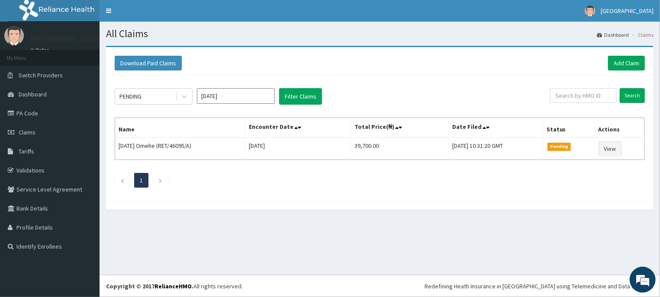
type input "[DATE]"
click at [296, 95] on button "Filter Claims" at bounding box center [300, 96] width 43 height 16
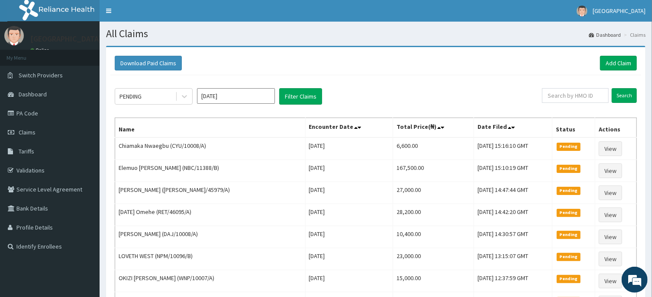
click at [249, 92] on input "[DATE]" at bounding box center [236, 96] width 78 height 16
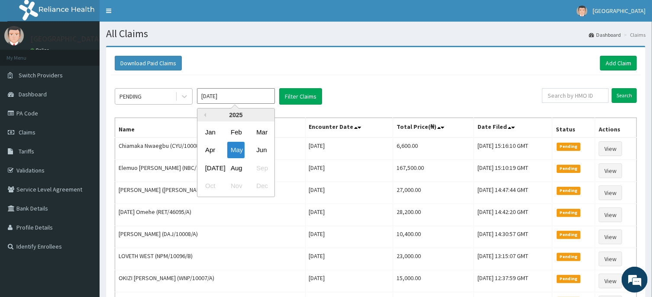
click at [171, 101] on div "PENDING" at bounding box center [145, 97] width 60 height 14
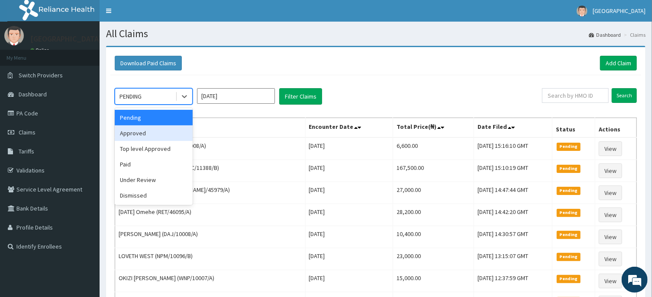
click at [162, 127] on div "Approved" at bounding box center [154, 134] width 78 height 16
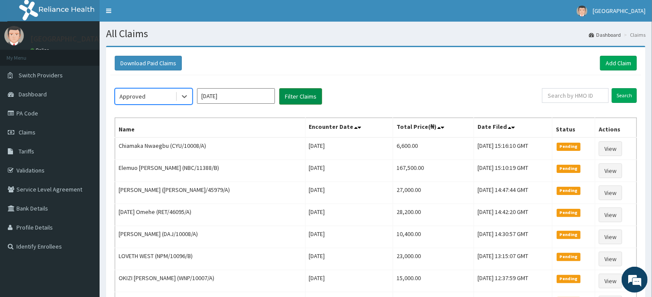
click at [299, 95] on button "Filter Claims" at bounding box center [300, 96] width 43 height 16
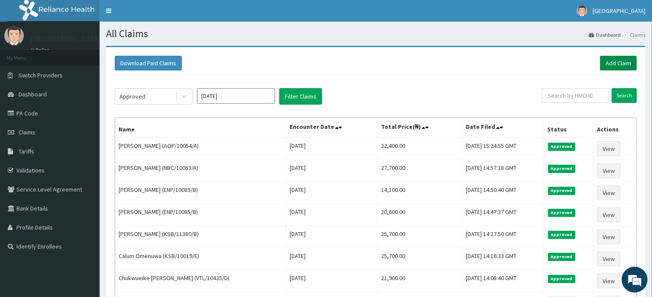
click at [618, 62] on link "Add Claim" at bounding box center [618, 63] width 37 height 15
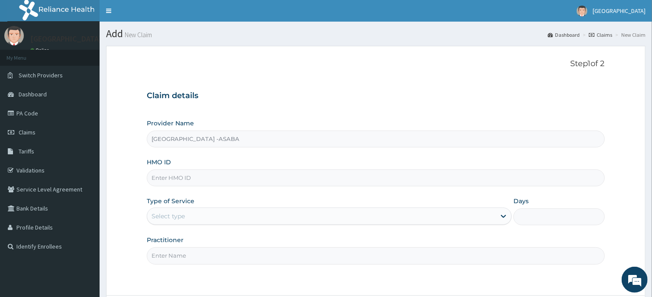
click at [426, 181] on input "HMO ID" at bounding box center [375, 178] width 457 height 17
type input "AOP/10054/A"
click at [444, 218] on div "Select type" at bounding box center [321, 216] width 348 height 14
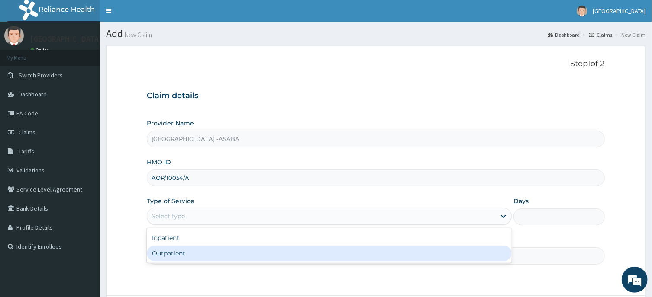
click at [399, 249] on div "Outpatient" at bounding box center [329, 254] width 365 height 16
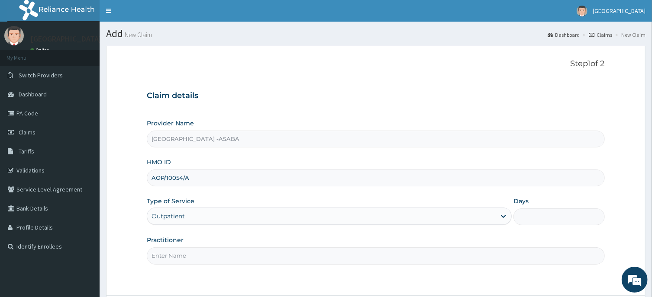
type input "1"
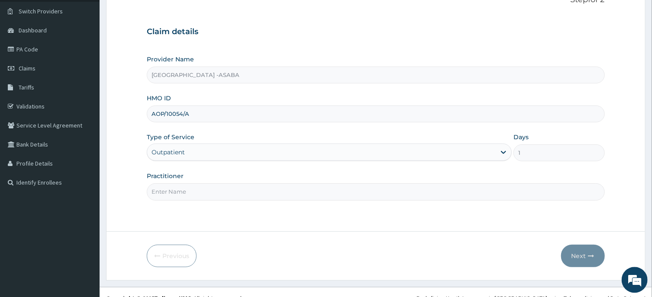
scroll to position [76, 0]
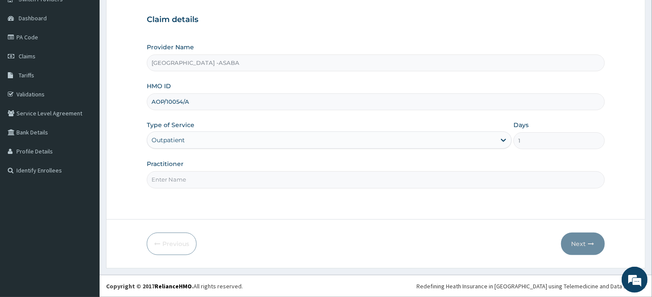
click at [364, 180] on input "Practitioner" at bounding box center [375, 179] width 457 height 17
type input "[PERSON_NAME]"
click at [580, 235] on button "Next" at bounding box center [583, 244] width 44 height 23
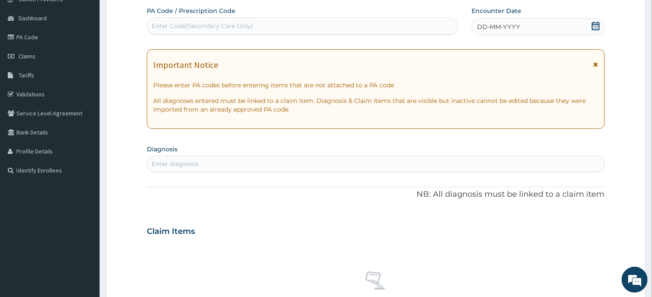
click at [305, 25] on div "Enter Code(Secondary Care Only)" at bounding box center [302, 26] width 310 height 14
type input "PA/7C273E"
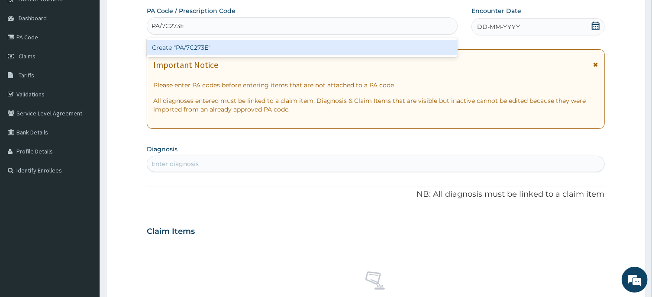
click at [306, 48] on div "Create "PA/7C273E"" at bounding box center [302, 48] width 311 height 16
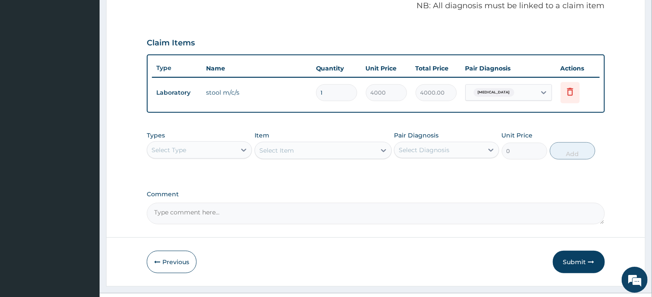
scroll to position [285, 0]
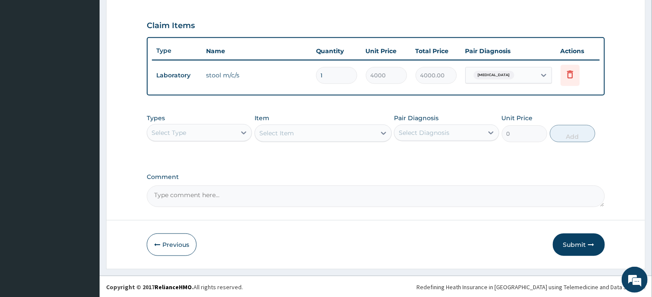
click at [230, 135] on div "Select Type" at bounding box center [191, 133] width 89 height 14
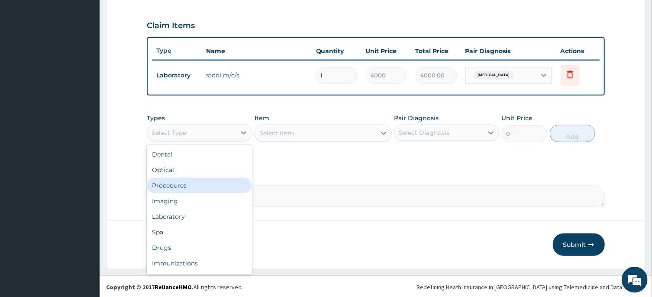
click at [203, 188] on div "Procedures" at bounding box center [199, 186] width 105 height 16
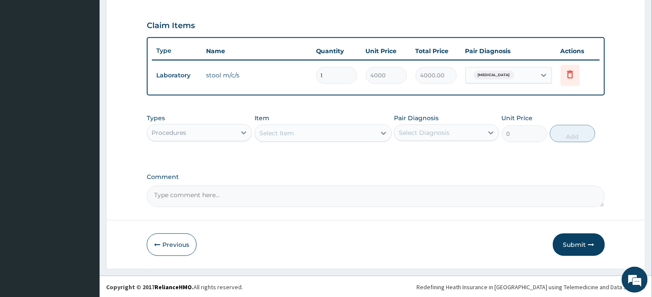
click at [334, 135] on div "Select Item" at bounding box center [315, 133] width 121 height 14
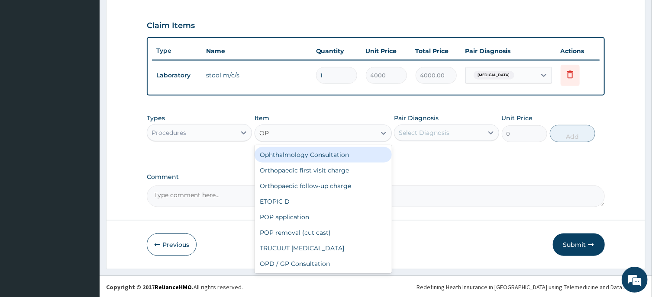
type input "OPD"
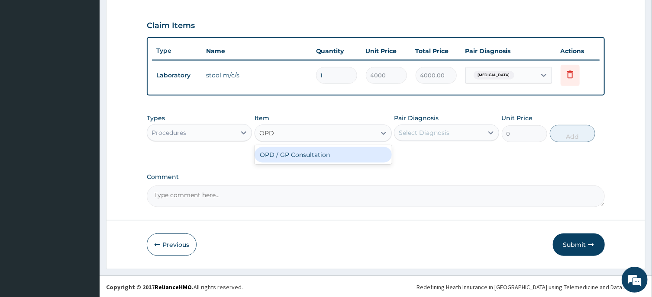
click at [341, 153] on div "OPD / GP Consultation" at bounding box center [322, 155] width 137 height 16
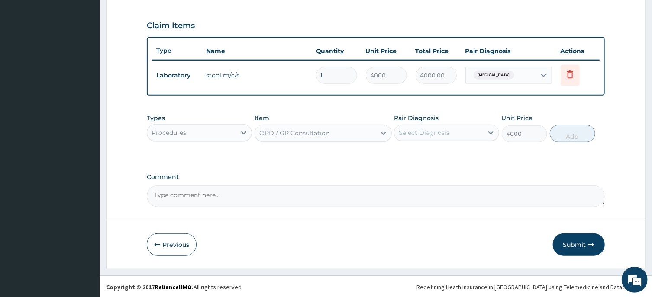
type input "4000"
click at [432, 131] on div "Select Diagnosis" at bounding box center [424, 133] width 51 height 9
click at [429, 157] on label "[MEDICAL_DATA]" at bounding box center [435, 154] width 54 height 9
checkbox input "true"
click at [563, 134] on button "Add" at bounding box center [573, 133] width 46 height 17
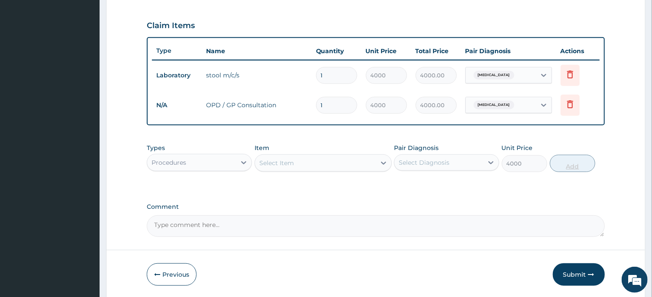
type input "0"
click at [576, 274] on button "Submit" at bounding box center [579, 275] width 52 height 23
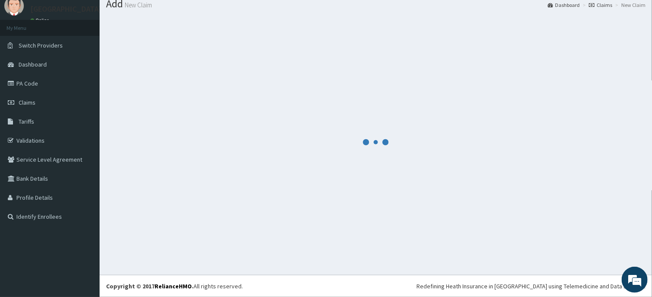
scroll to position [30, 0]
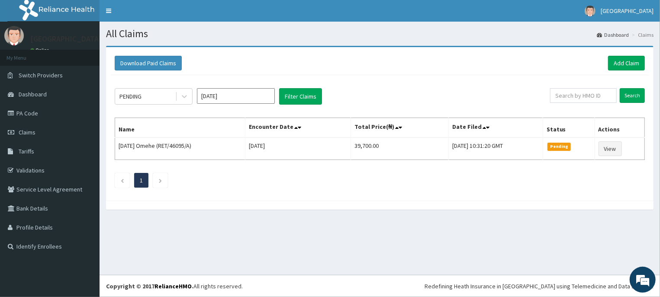
click at [255, 89] on input "[DATE]" at bounding box center [236, 96] width 78 height 16
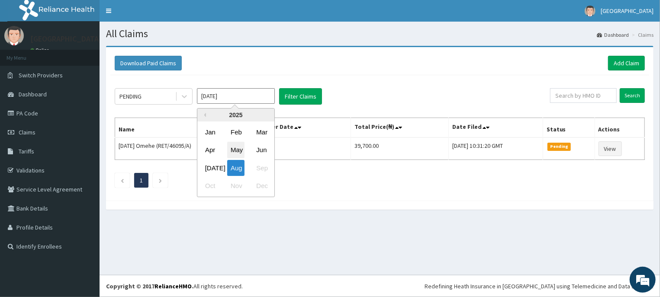
click at [237, 150] on div "May" at bounding box center [235, 150] width 17 height 16
type input "[DATE]"
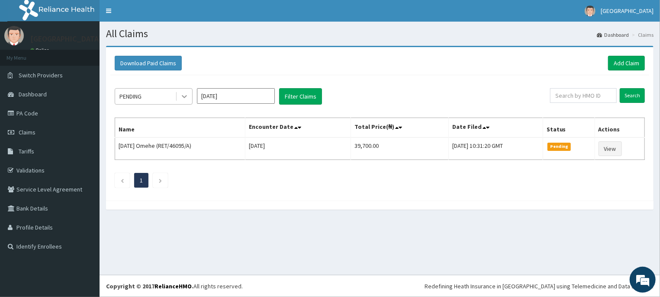
click at [184, 93] on icon at bounding box center [184, 96] width 9 height 9
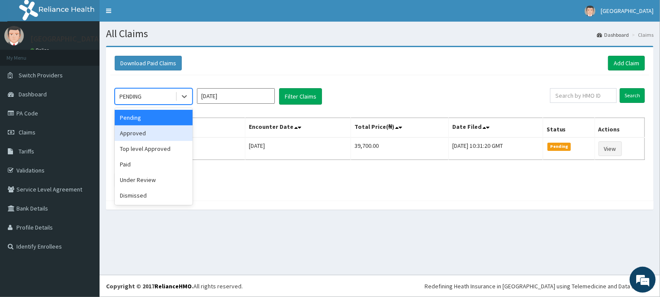
click at [159, 136] on div "Approved" at bounding box center [154, 134] width 78 height 16
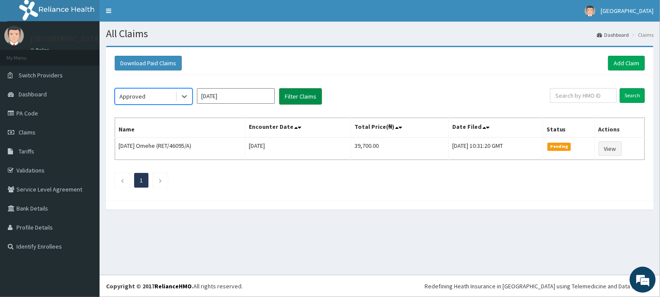
click at [298, 91] on button "Filter Claims" at bounding box center [300, 96] width 43 height 16
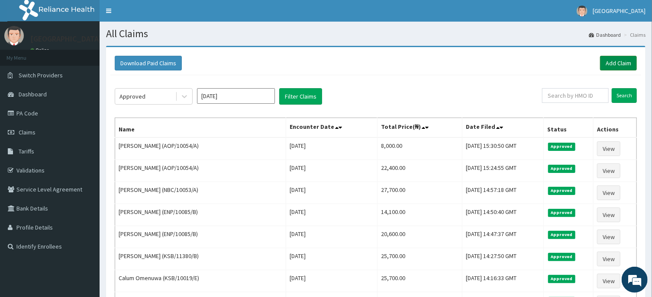
click at [620, 63] on link "Add Claim" at bounding box center [618, 63] width 37 height 15
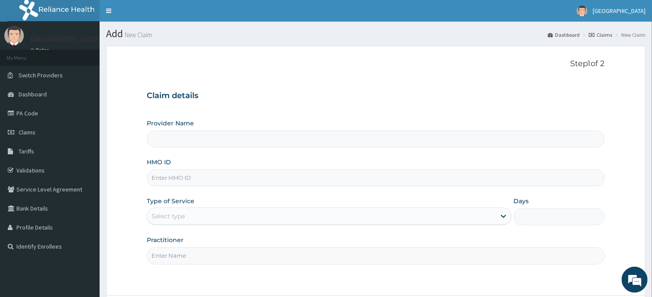
type input "[GEOGRAPHIC_DATA] -ASABA"
click at [303, 173] on input "HMO ID" at bounding box center [375, 178] width 457 height 17
type input "AOP/10054/A"
click at [336, 213] on div "Select type" at bounding box center [321, 216] width 348 height 14
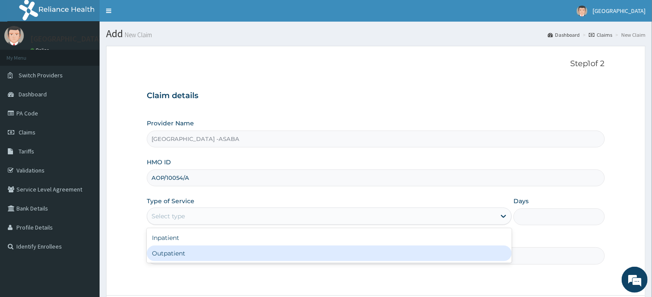
click at [337, 253] on div "Outpatient" at bounding box center [329, 254] width 365 height 16
type input "1"
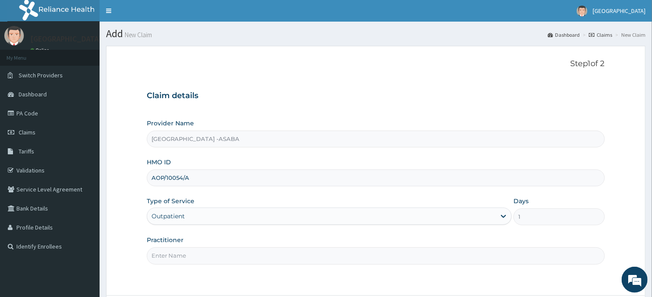
click at [327, 254] on input "Practitioner" at bounding box center [375, 256] width 457 height 17
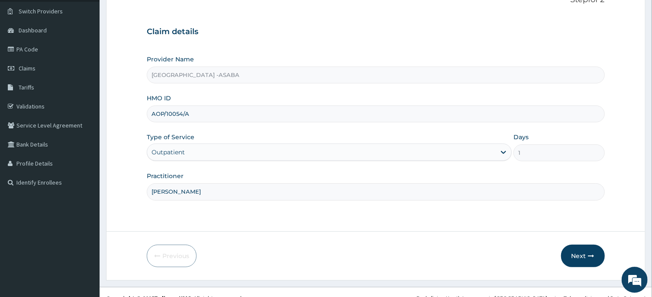
scroll to position [76, 0]
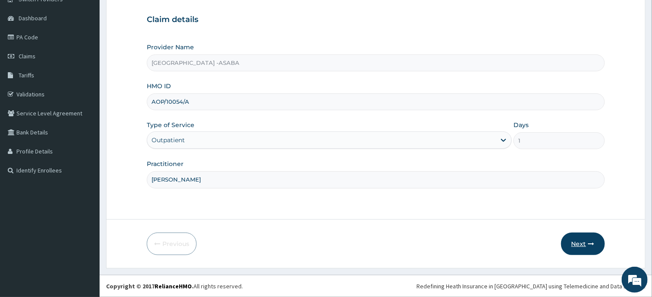
type input "[PERSON_NAME]"
click at [582, 241] on button "Next" at bounding box center [583, 244] width 44 height 23
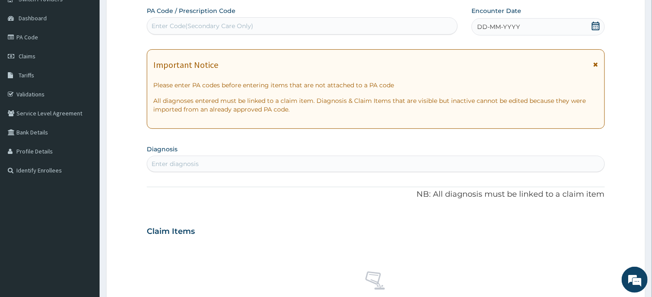
click at [348, 24] on div "Enter Code(Secondary Care Only)" at bounding box center [302, 26] width 310 height 14
click at [301, 29] on div "Enter Code(Secondary Care Only)" at bounding box center [302, 26] width 310 height 14
type input "PA/C8B2CF"
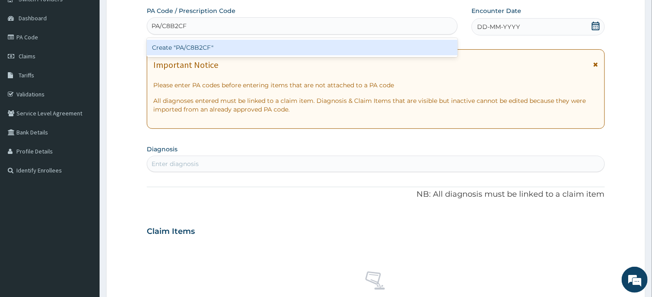
click at [301, 42] on div "Create "PA/C8B2CF"" at bounding box center [302, 48] width 311 height 16
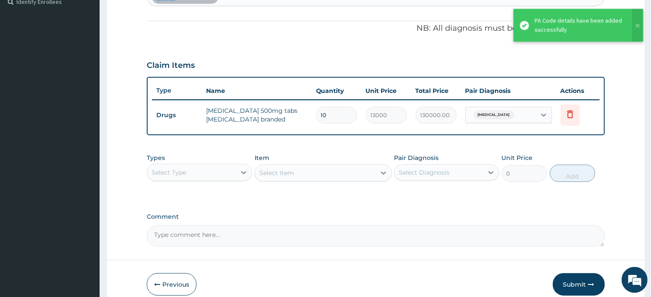
scroll to position [285, 0]
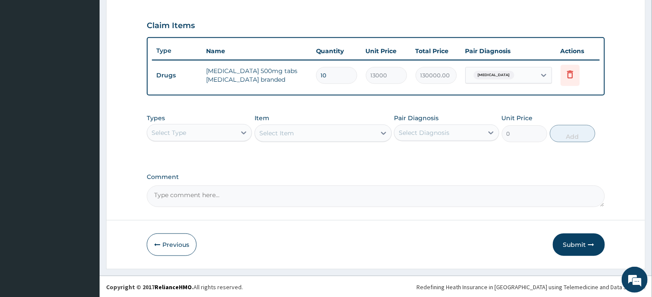
click at [227, 126] on div "Select Type" at bounding box center [191, 133] width 89 height 14
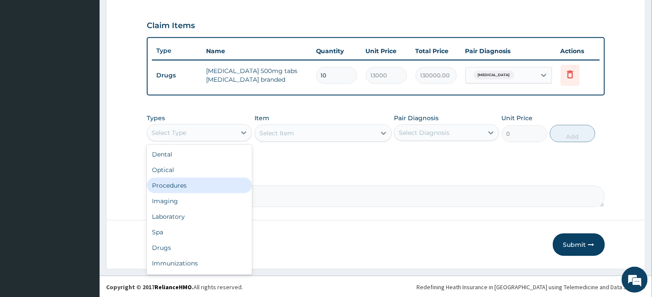
click at [200, 184] on div "Procedures" at bounding box center [199, 186] width 105 height 16
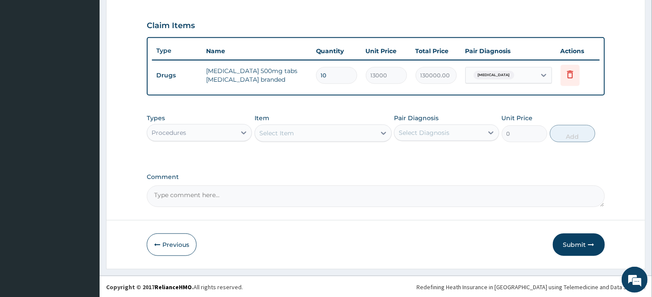
click at [316, 132] on div "Select Item" at bounding box center [315, 133] width 121 height 14
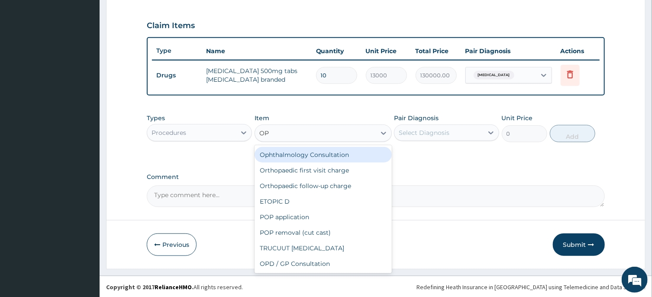
type input "OPD"
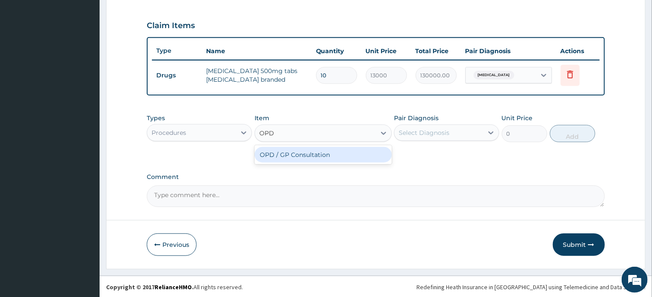
click at [331, 151] on div "OPD / GP Consultation" at bounding box center [322, 155] width 137 height 16
type input "4000"
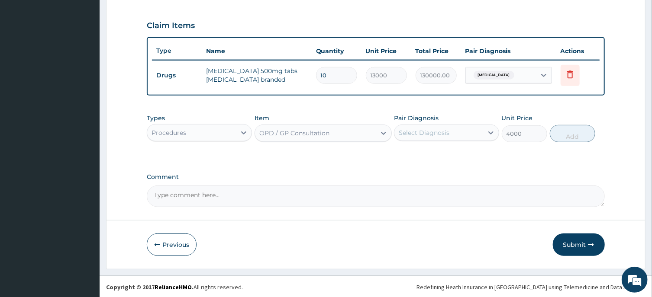
click at [461, 131] on div "Select Diagnosis" at bounding box center [438, 133] width 89 height 14
click at [448, 157] on div "[MEDICAL_DATA]" at bounding box center [446, 155] width 105 height 18
checkbox input "true"
click at [568, 130] on button "Add" at bounding box center [573, 133] width 46 height 17
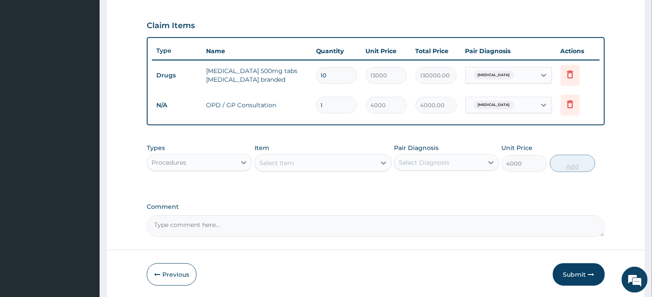
type input "0"
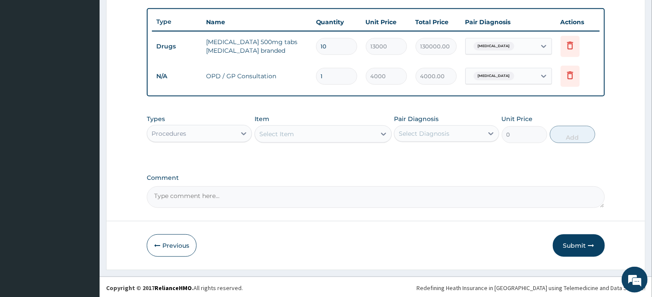
scroll to position [314, 0]
click at [575, 239] on button "Submit" at bounding box center [579, 245] width 52 height 23
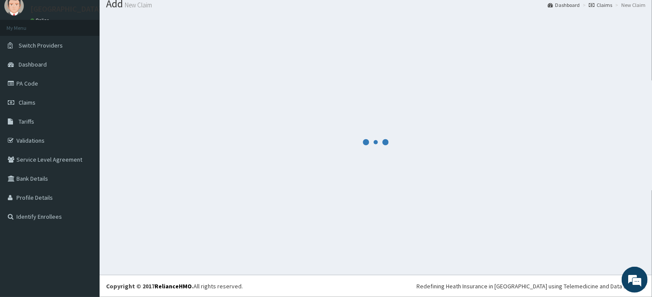
scroll to position [30, 0]
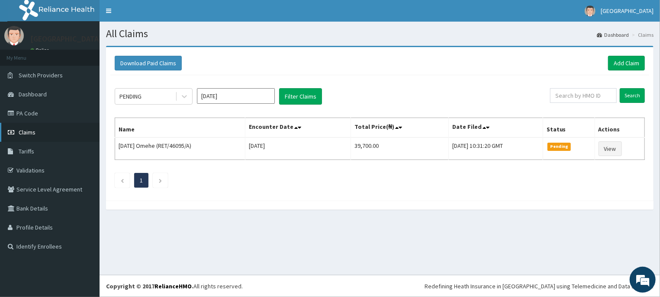
click at [19, 134] on span "Claims" at bounding box center [27, 133] width 17 height 8
